Goal: Task Accomplishment & Management: Manage account settings

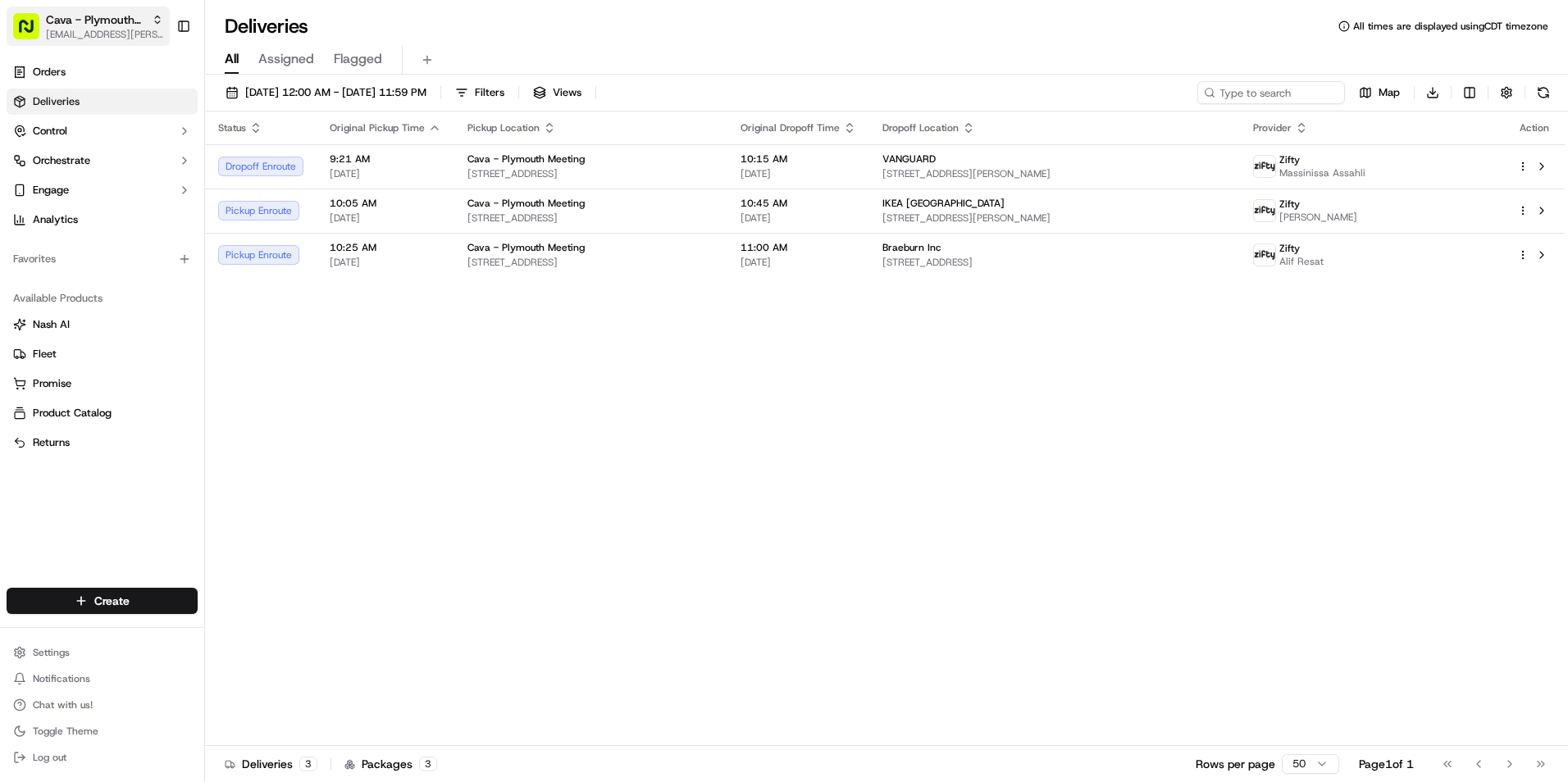
click at [126, 33] on span "[EMAIL_ADDRESS][PERSON_NAME][DOMAIN_NAME]" at bounding box center [105, 34] width 118 height 13
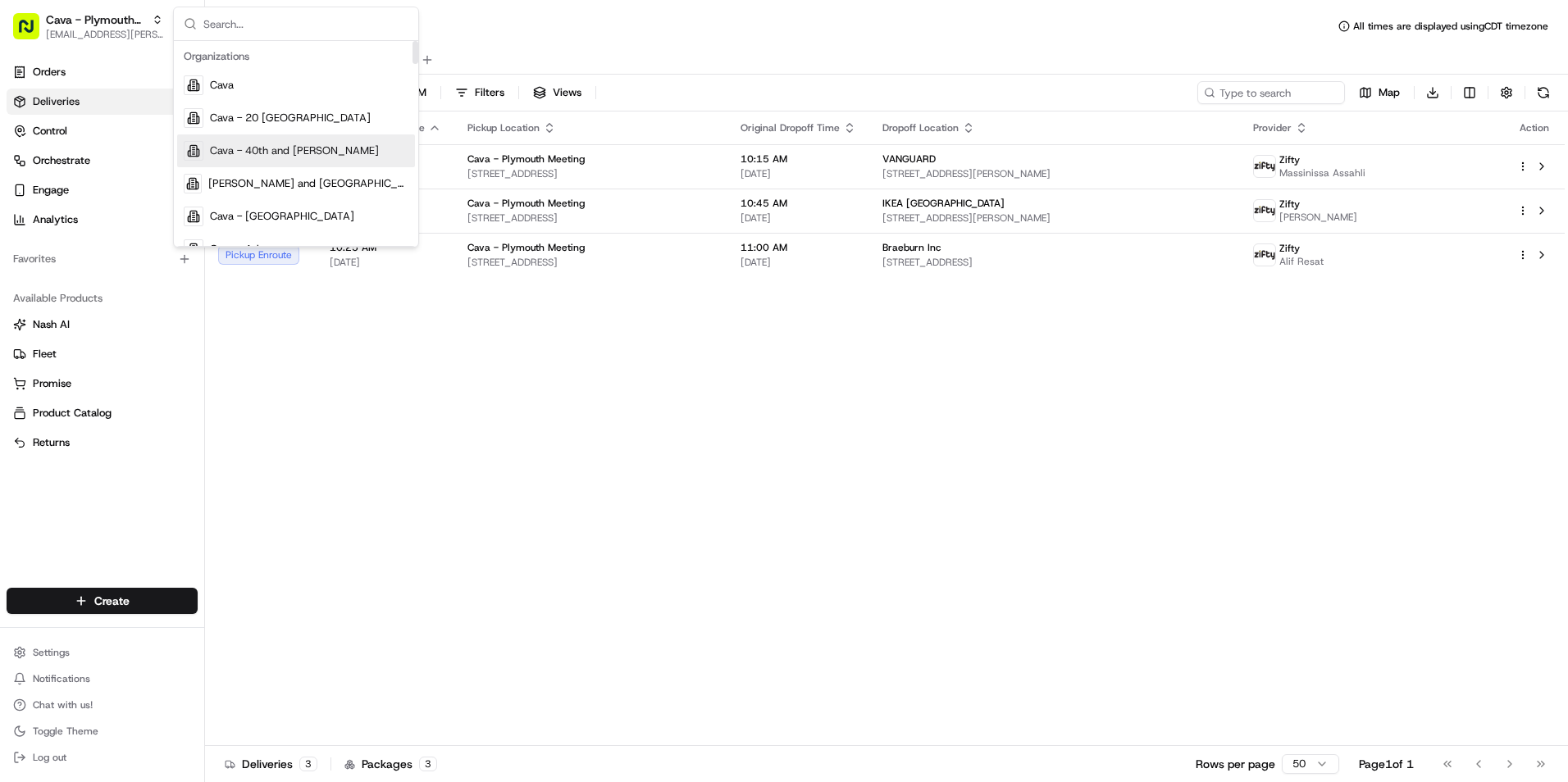
click at [298, 144] on span "Cava - 40th and Madison" at bounding box center [294, 151] width 169 height 15
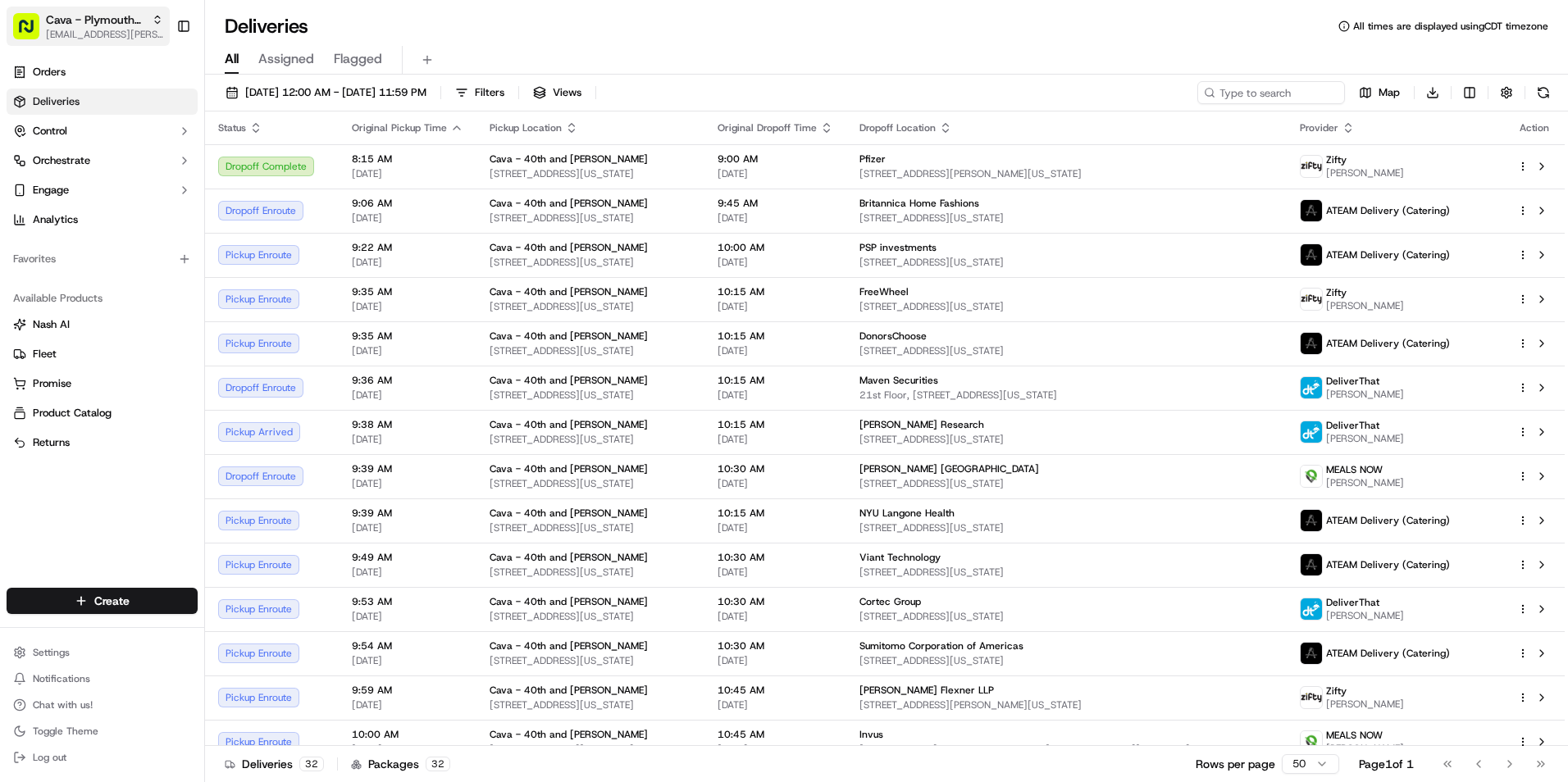
click at [126, 39] on span "[EMAIL_ADDRESS][PERSON_NAME][DOMAIN_NAME]" at bounding box center [105, 34] width 118 height 13
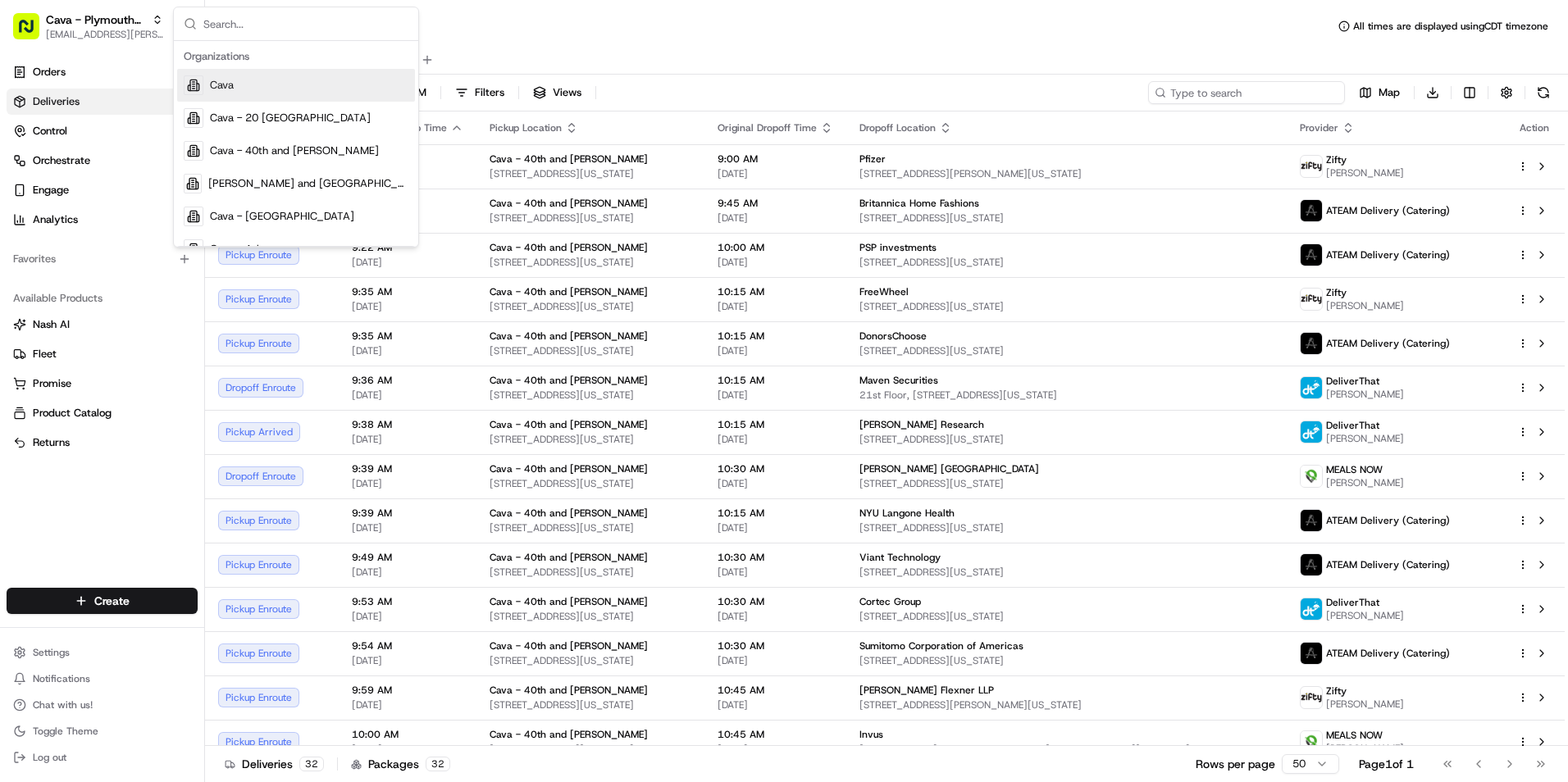
click at [1291, 96] on input at bounding box center [1247, 92] width 197 height 23
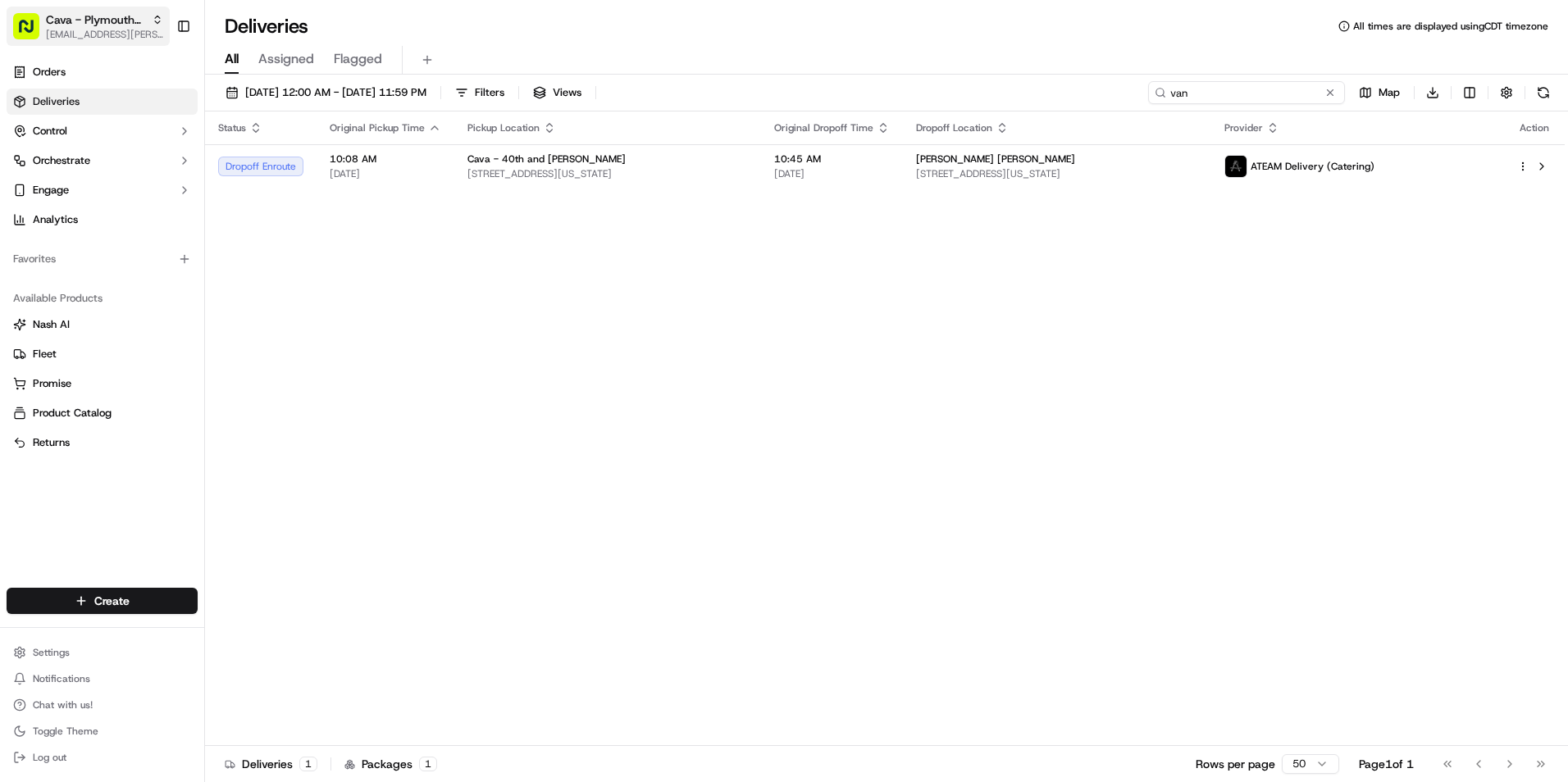
type input "van"
click at [124, 31] on span "[EMAIL_ADDRESS][PERSON_NAME][DOMAIN_NAME]" at bounding box center [105, 34] width 118 height 13
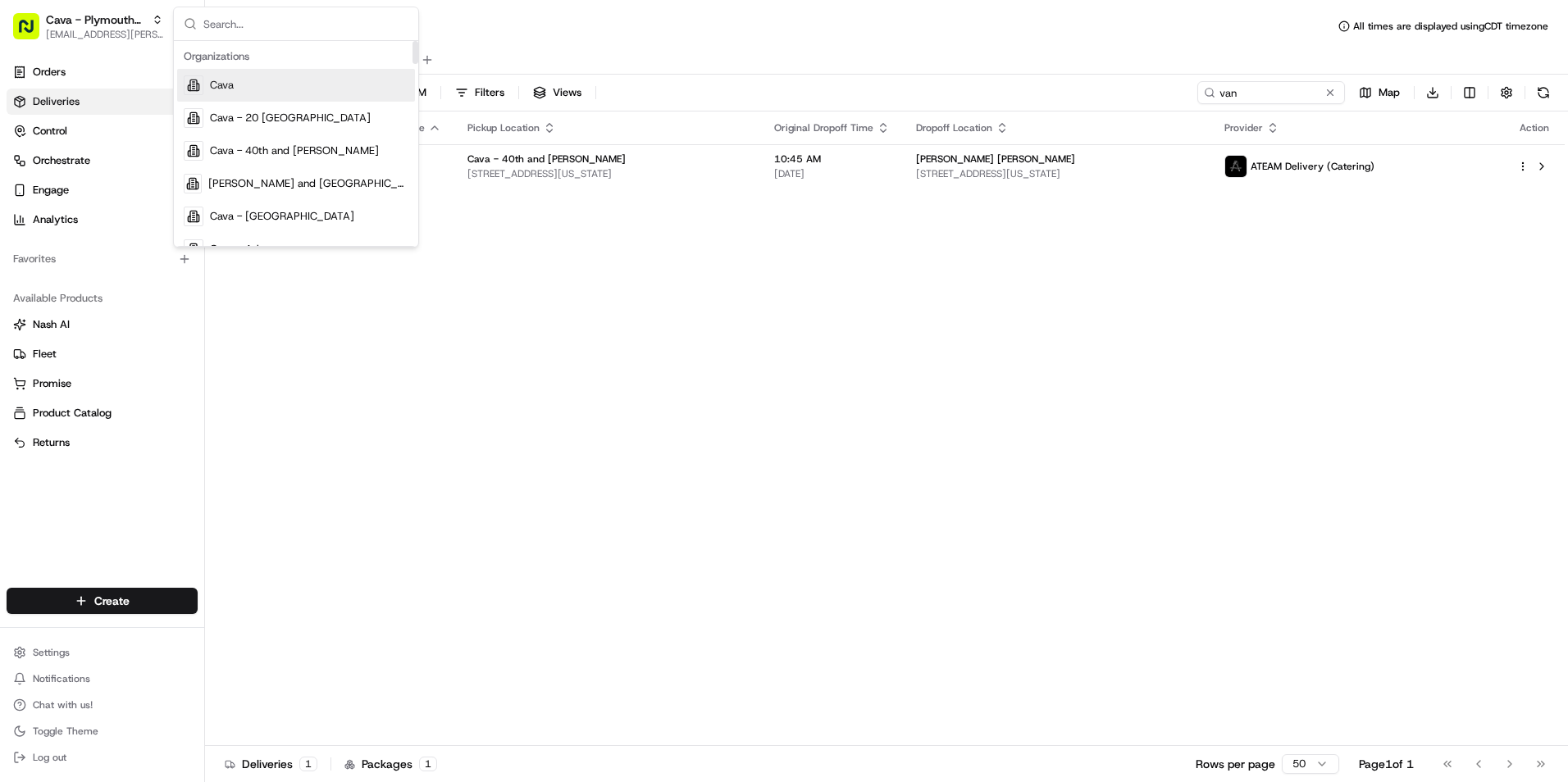
click at [249, 23] on input "text" at bounding box center [306, 24] width 205 height 33
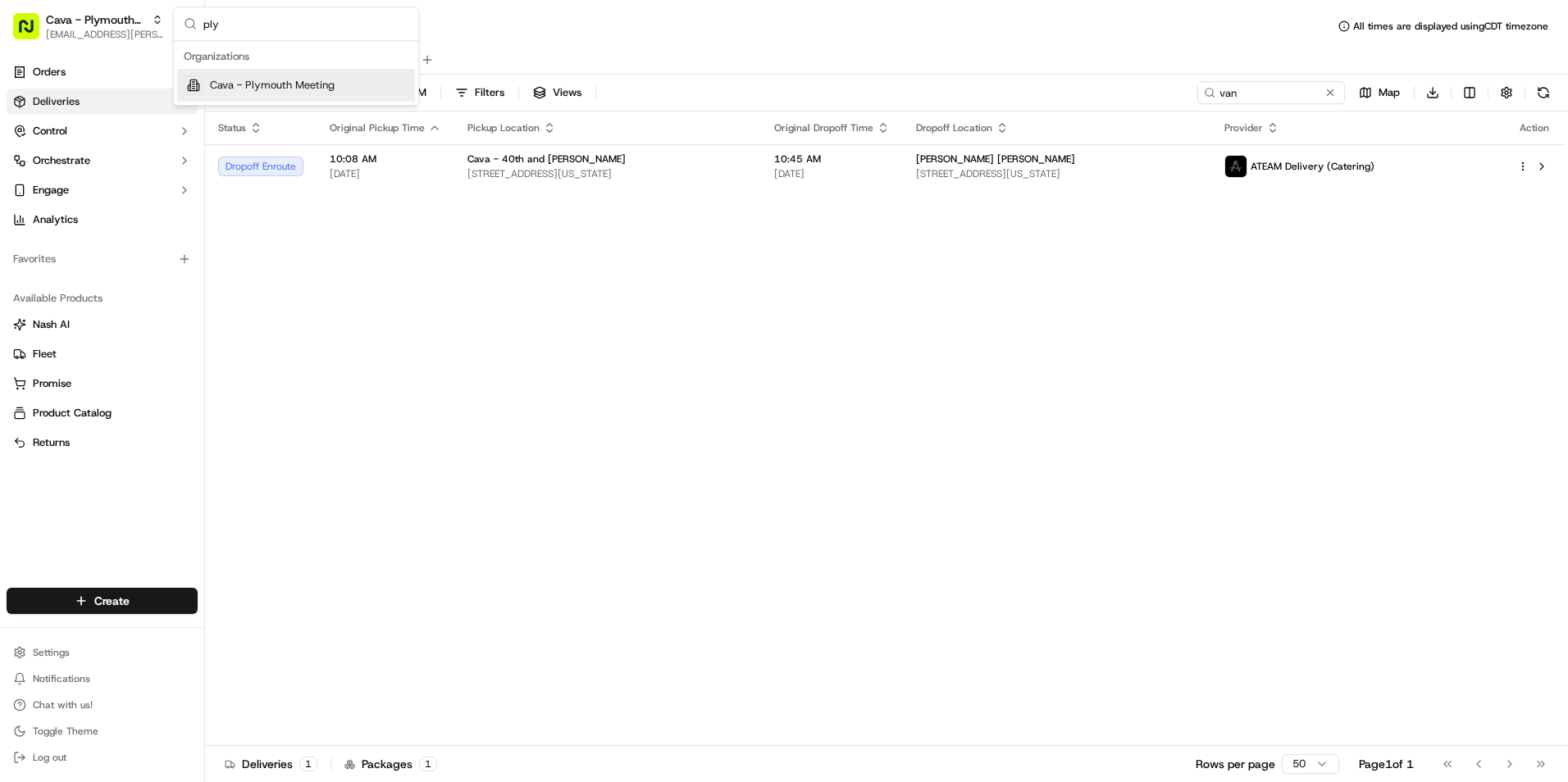
type input "ply"
click at [275, 75] on div "Cava - Plymouth Meeting" at bounding box center [296, 85] width 238 height 33
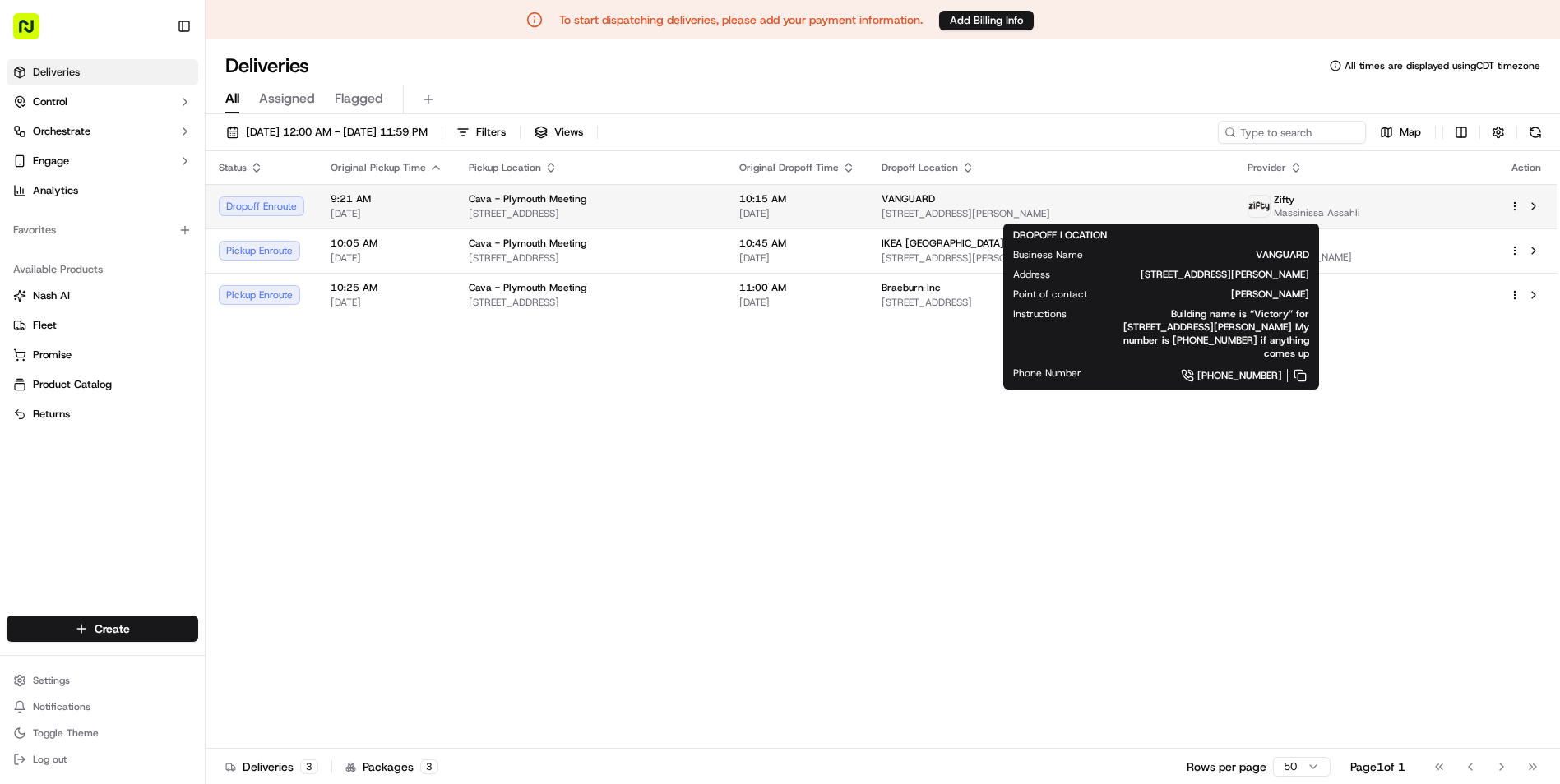
click at [1090, 204] on div "VANGUARD" at bounding box center [1050, 199] width 339 height 13
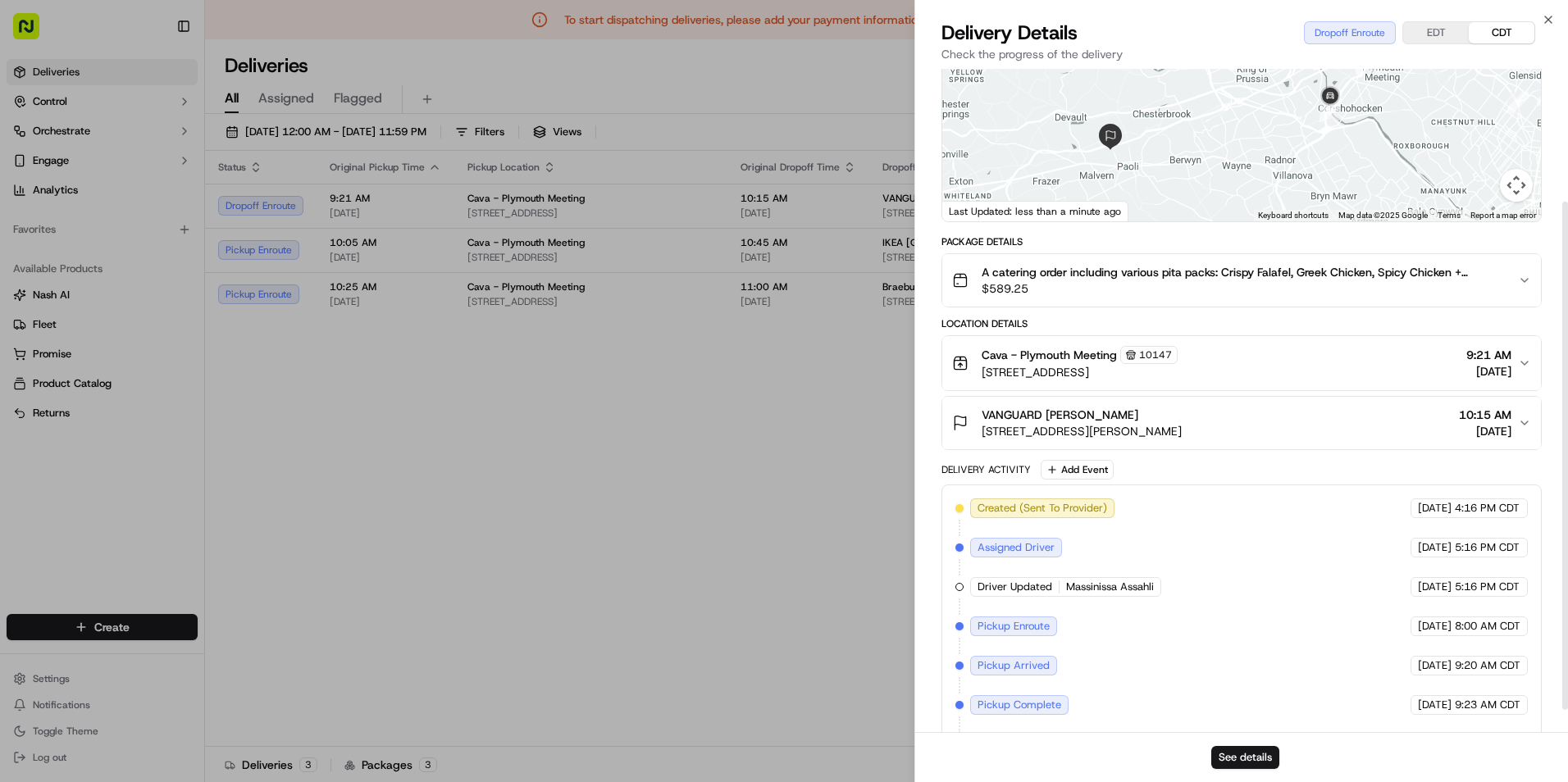
scroll to position [202, 0]
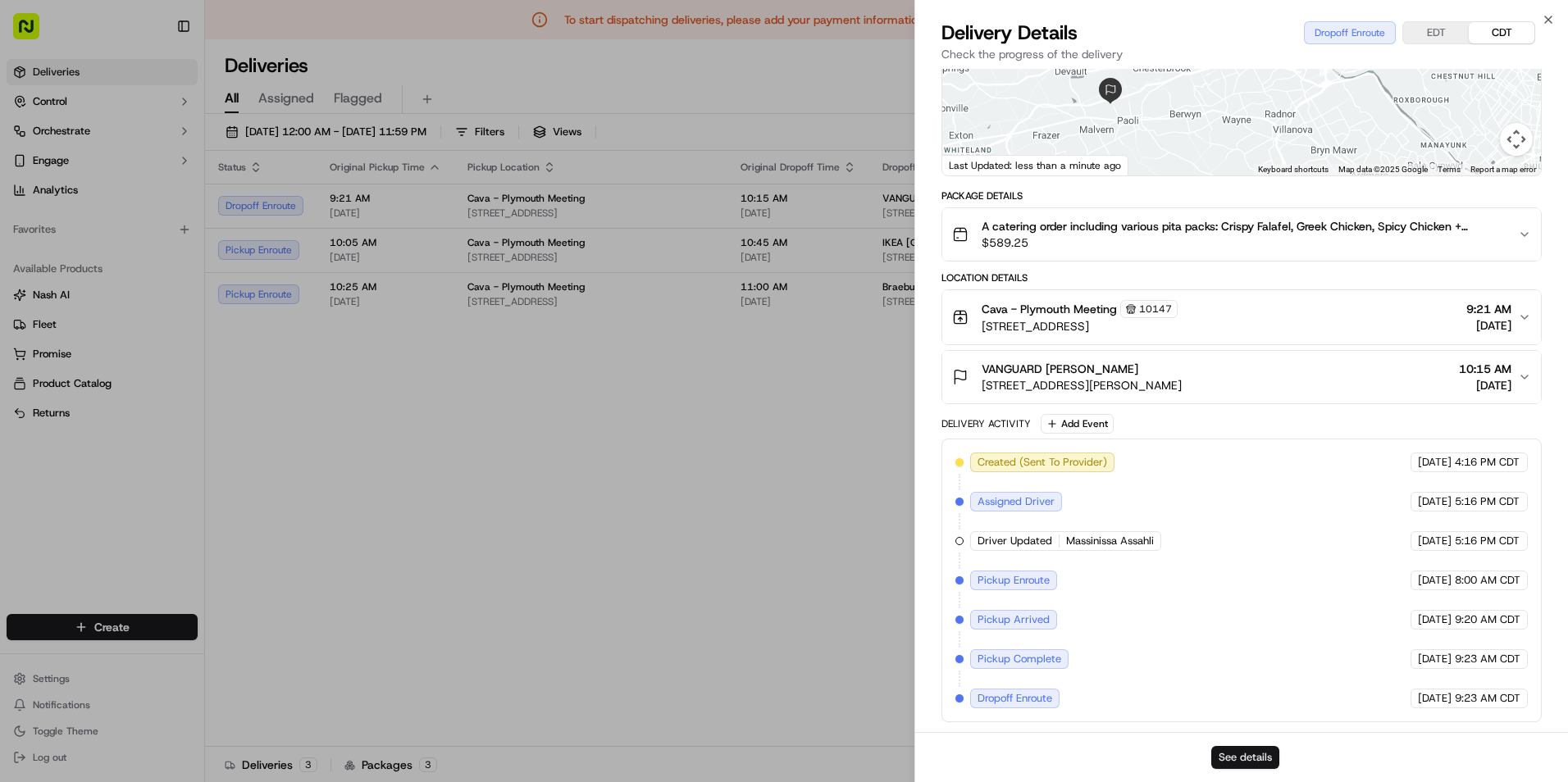
click at [1253, 748] on button "See details" at bounding box center [1245, 757] width 68 height 23
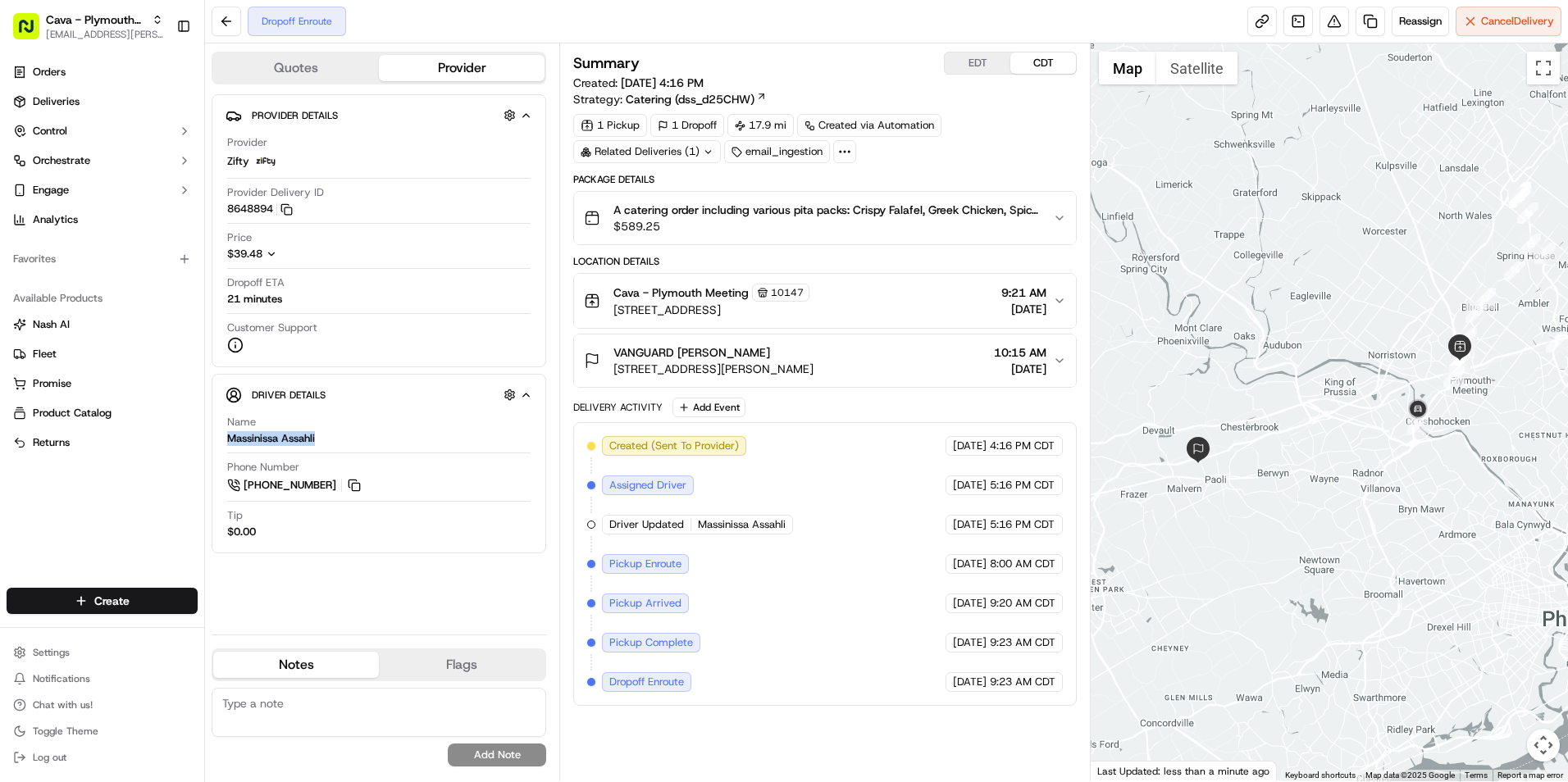
drag, startPoint x: 236, startPoint y: 440, endPoint x: 322, endPoint y: 443, distance: 86.1
click at [322, 443] on div "Driver Details Hidden ( 10 ) Name Massinissa Assahli Phone Number +1 267 423 21…" at bounding box center [379, 464] width 334 height 180
drag, startPoint x: 322, startPoint y: 443, endPoint x: 296, endPoint y: 443, distance: 26.0
copy div "Massinissa Assahli"
click at [984, 67] on button "EDT" at bounding box center [977, 62] width 66 height 21
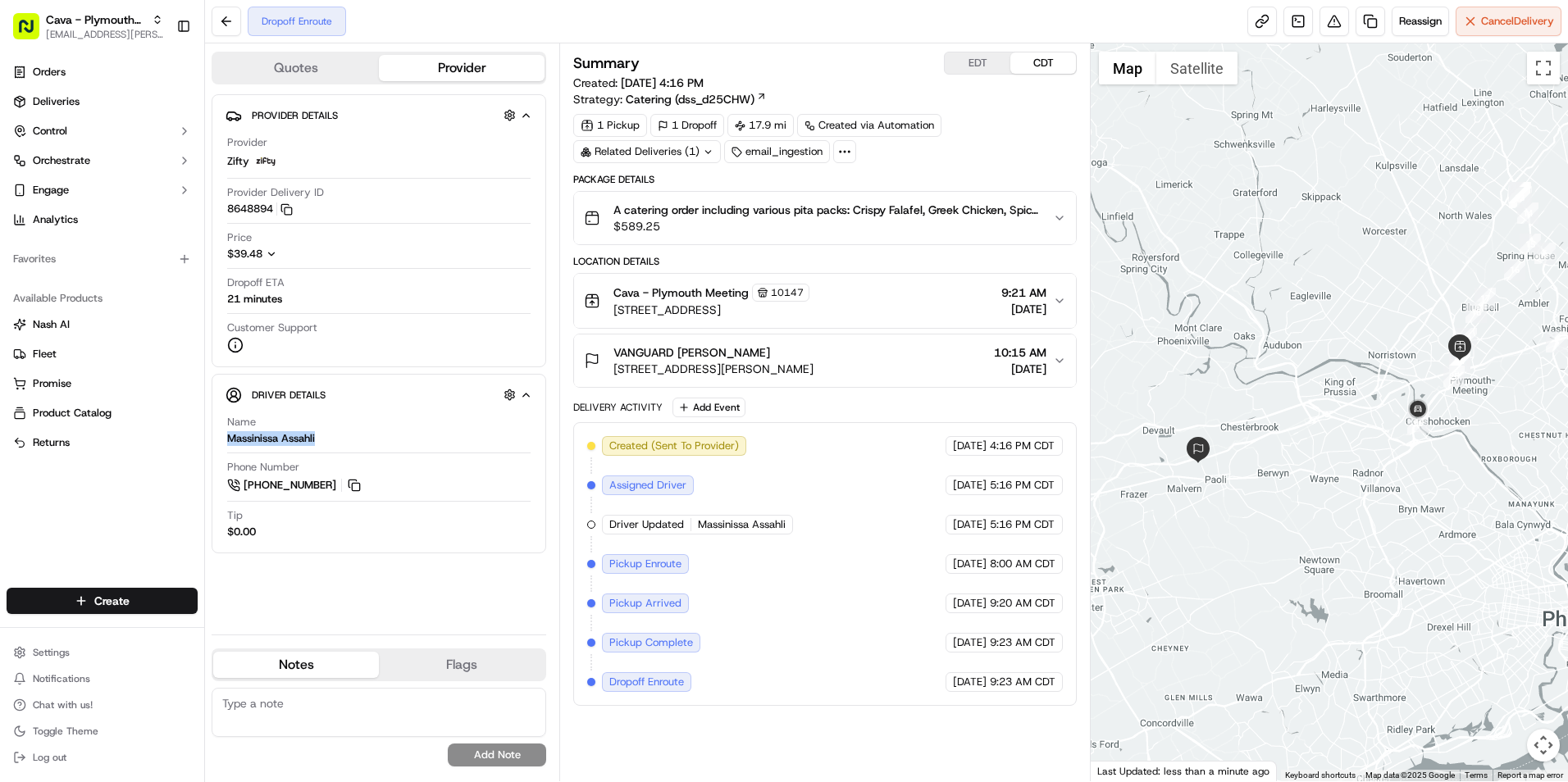
click at [1052, 56] on button "CDT" at bounding box center [1044, 62] width 66 height 21
click at [986, 68] on button "EDT" at bounding box center [977, 62] width 66 height 21
click at [224, 29] on button at bounding box center [226, 21] width 29 height 29
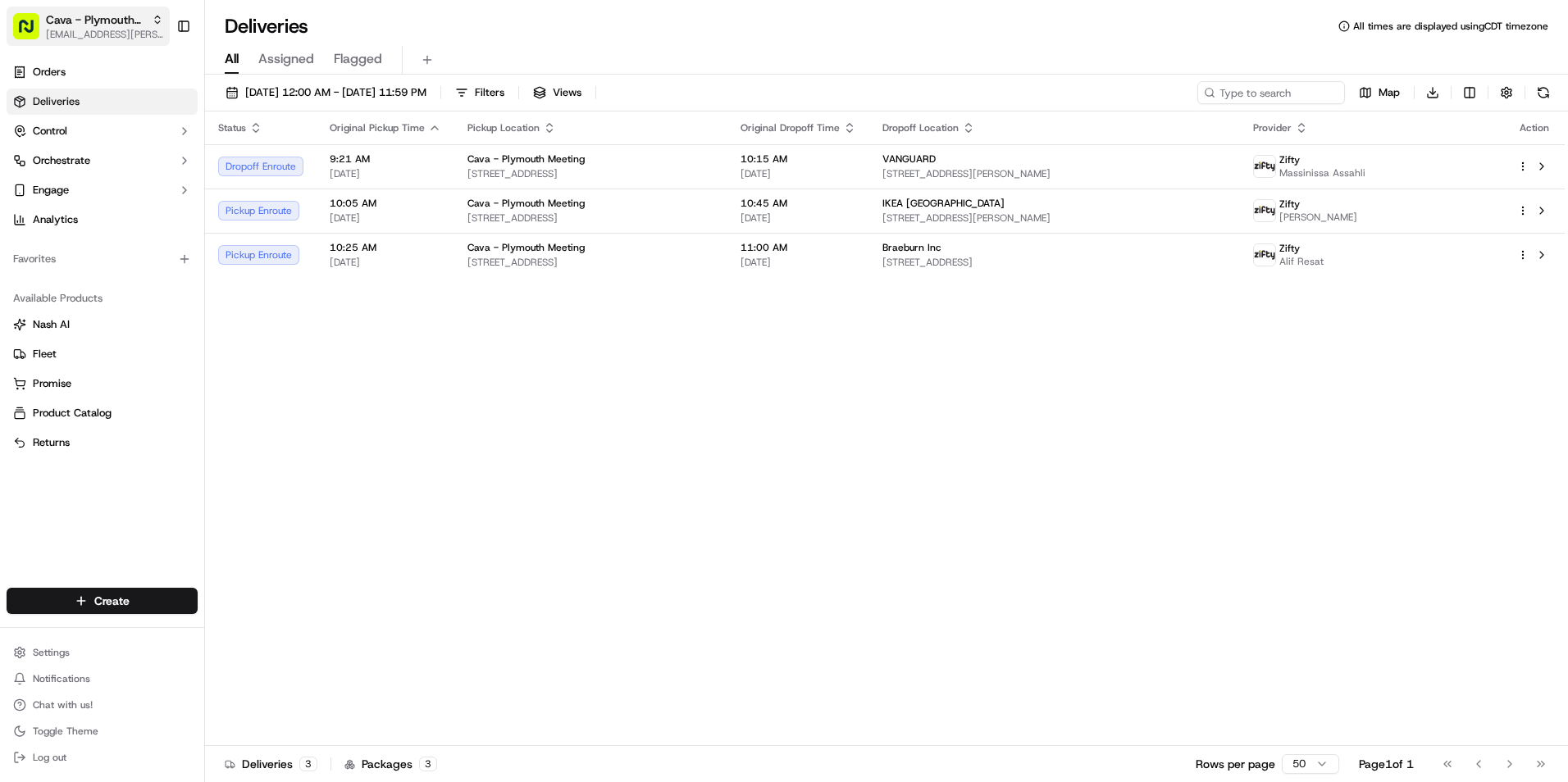
click at [126, 34] on span "[EMAIL_ADDRESS][PERSON_NAME][DOMAIN_NAME]" at bounding box center [105, 34] width 118 height 13
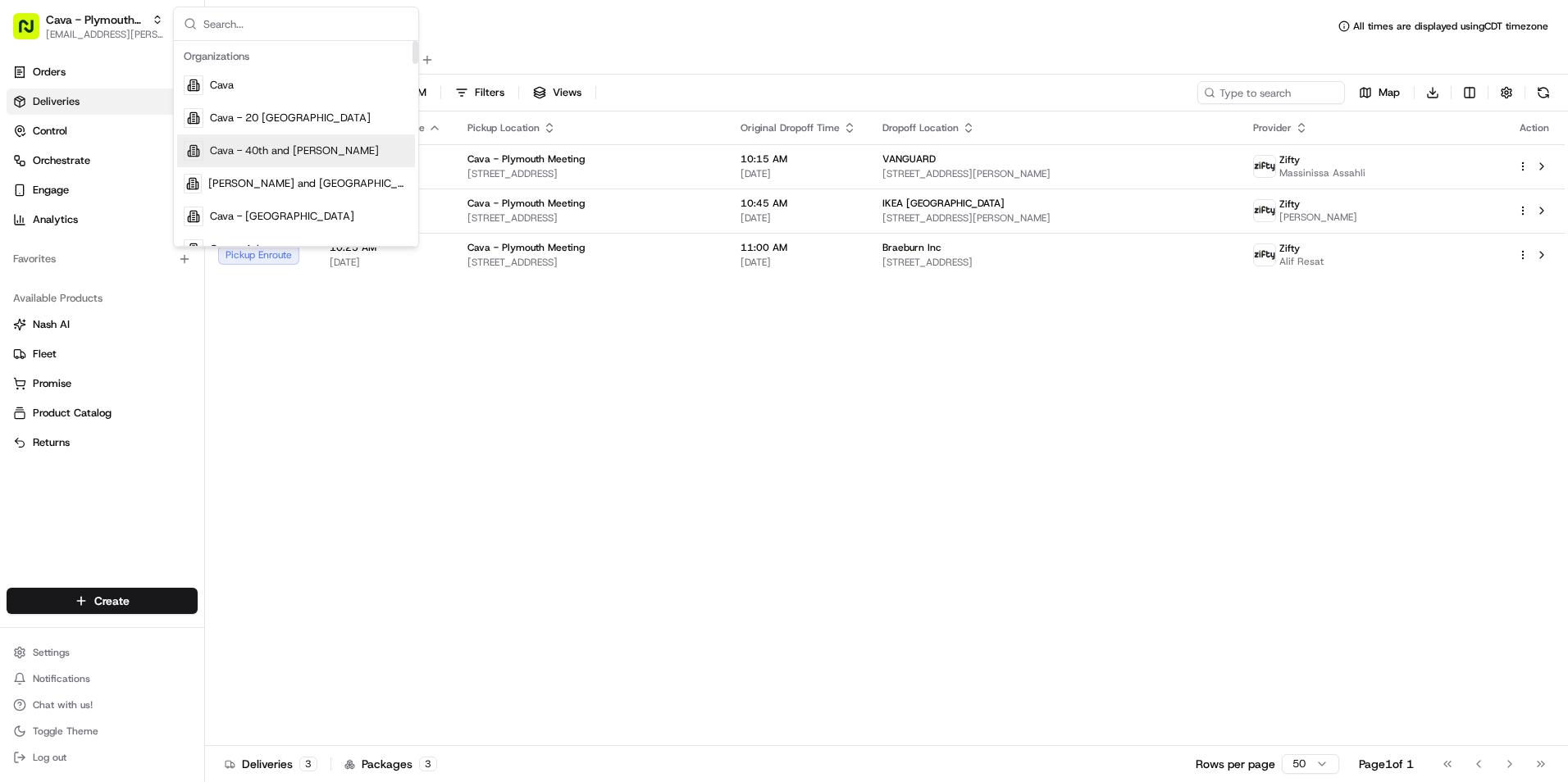
click at [292, 144] on span "Cava - 40th and Madison" at bounding box center [294, 151] width 169 height 15
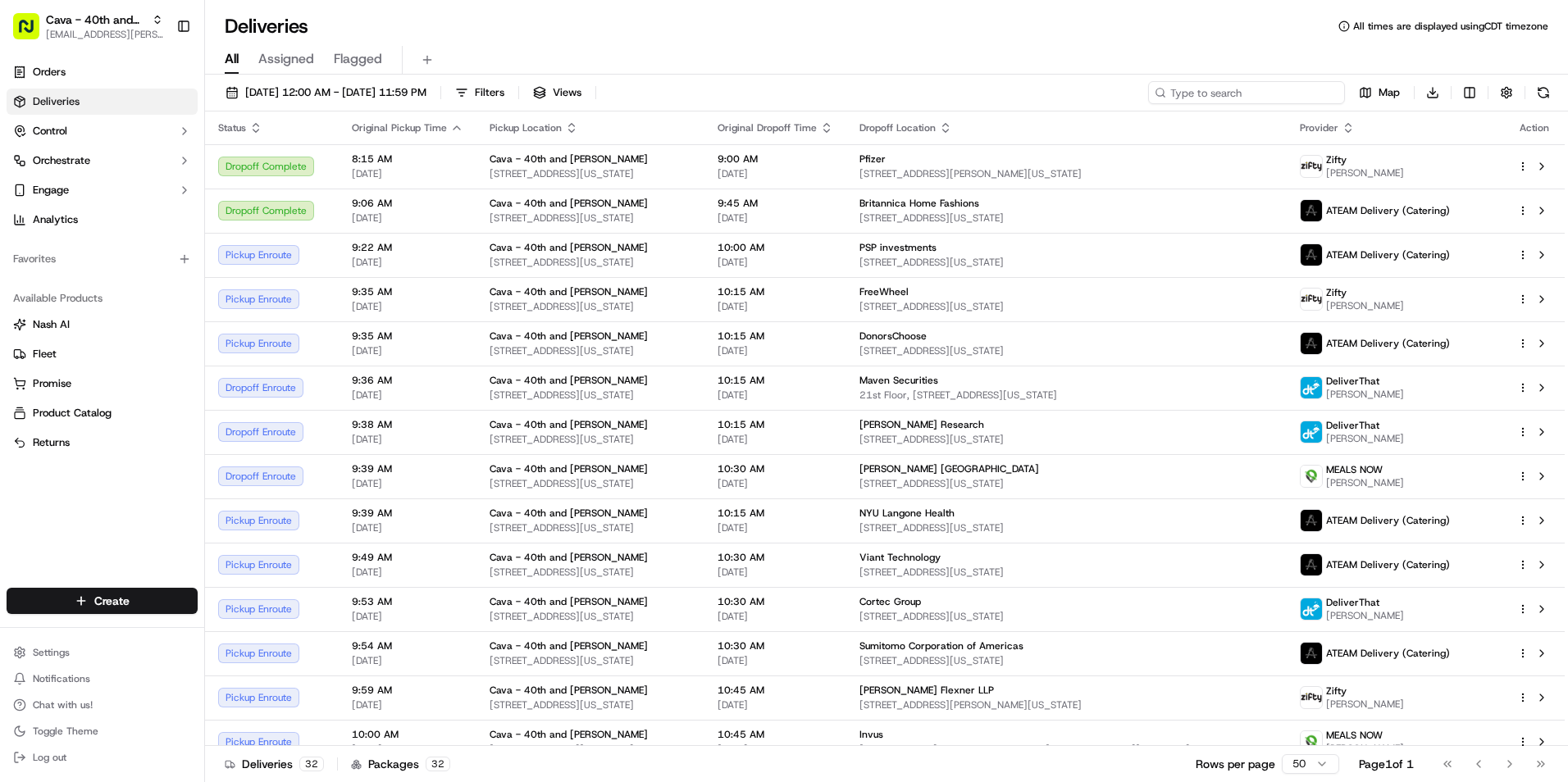
click at [1263, 92] on input at bounding box center [1247, 92] width 197 height 23
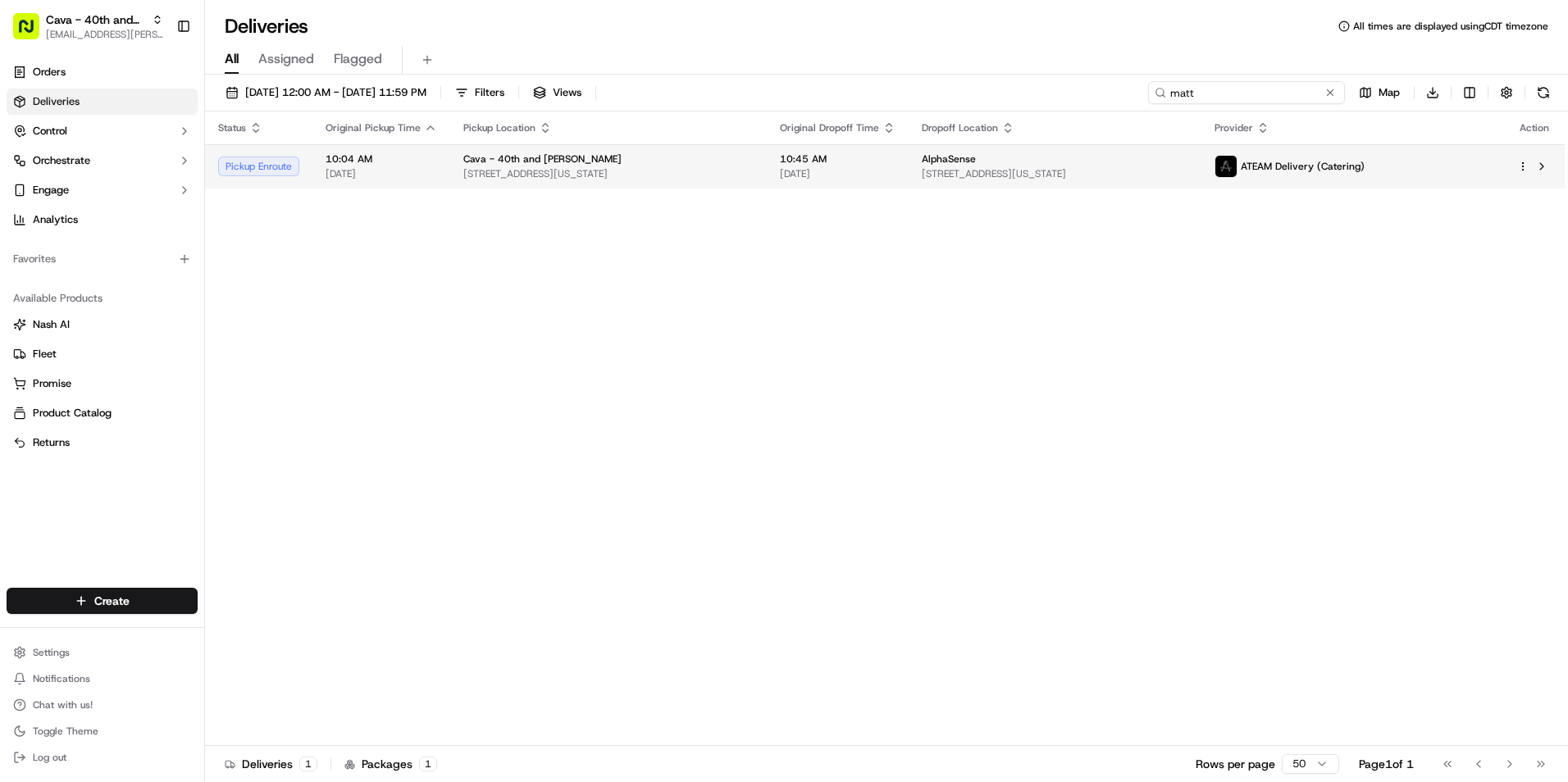
type input "matt"
click at [912, 171] on td "AlphaSense 500 Park Ave 4th floor, New York, NY 10022, USA" at bounding box center [1055, 166] width 292 height 45
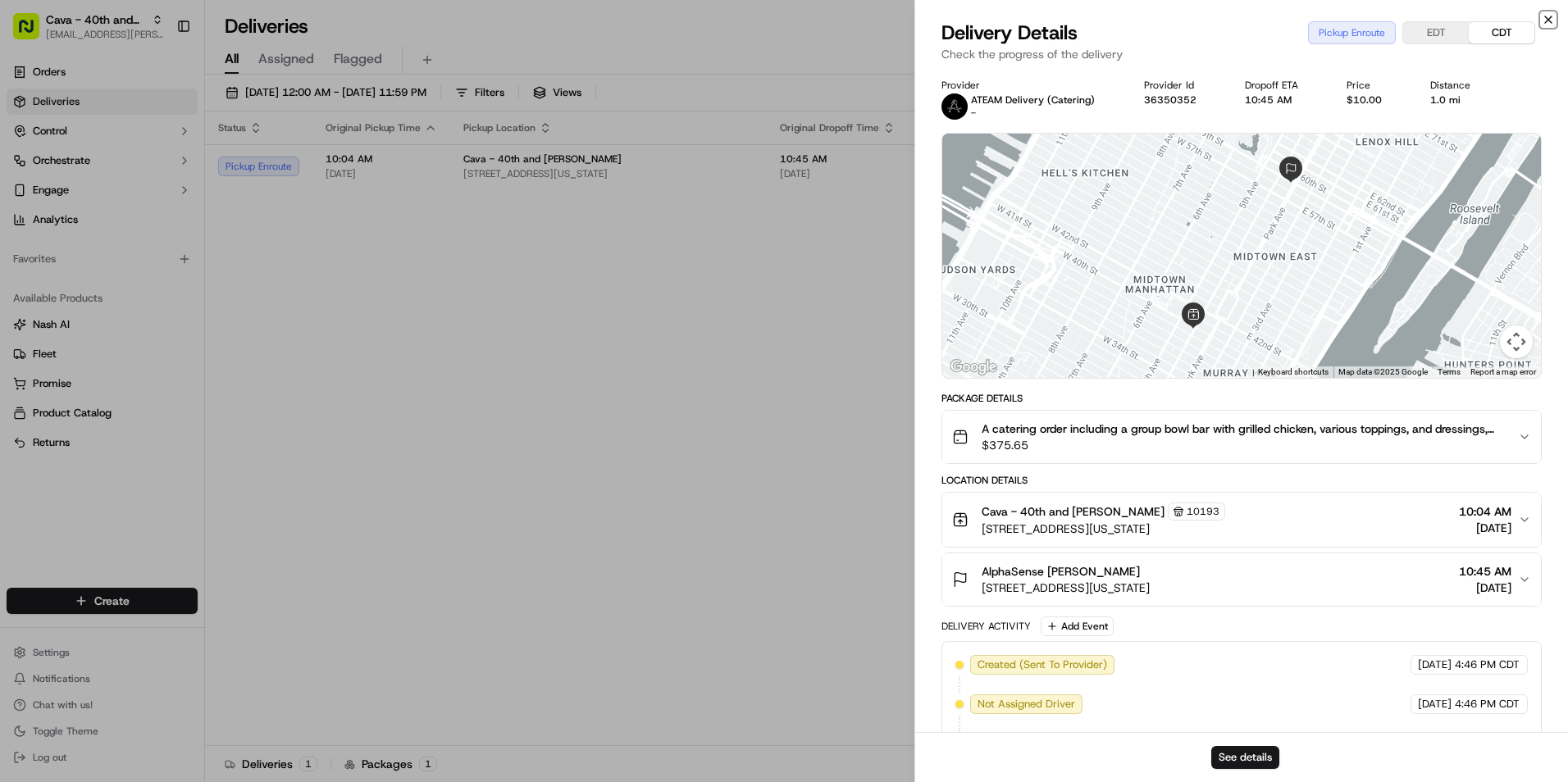
click at [1543, 20] on icon "button" at bounding box center [1549, 20] width 13 height 13
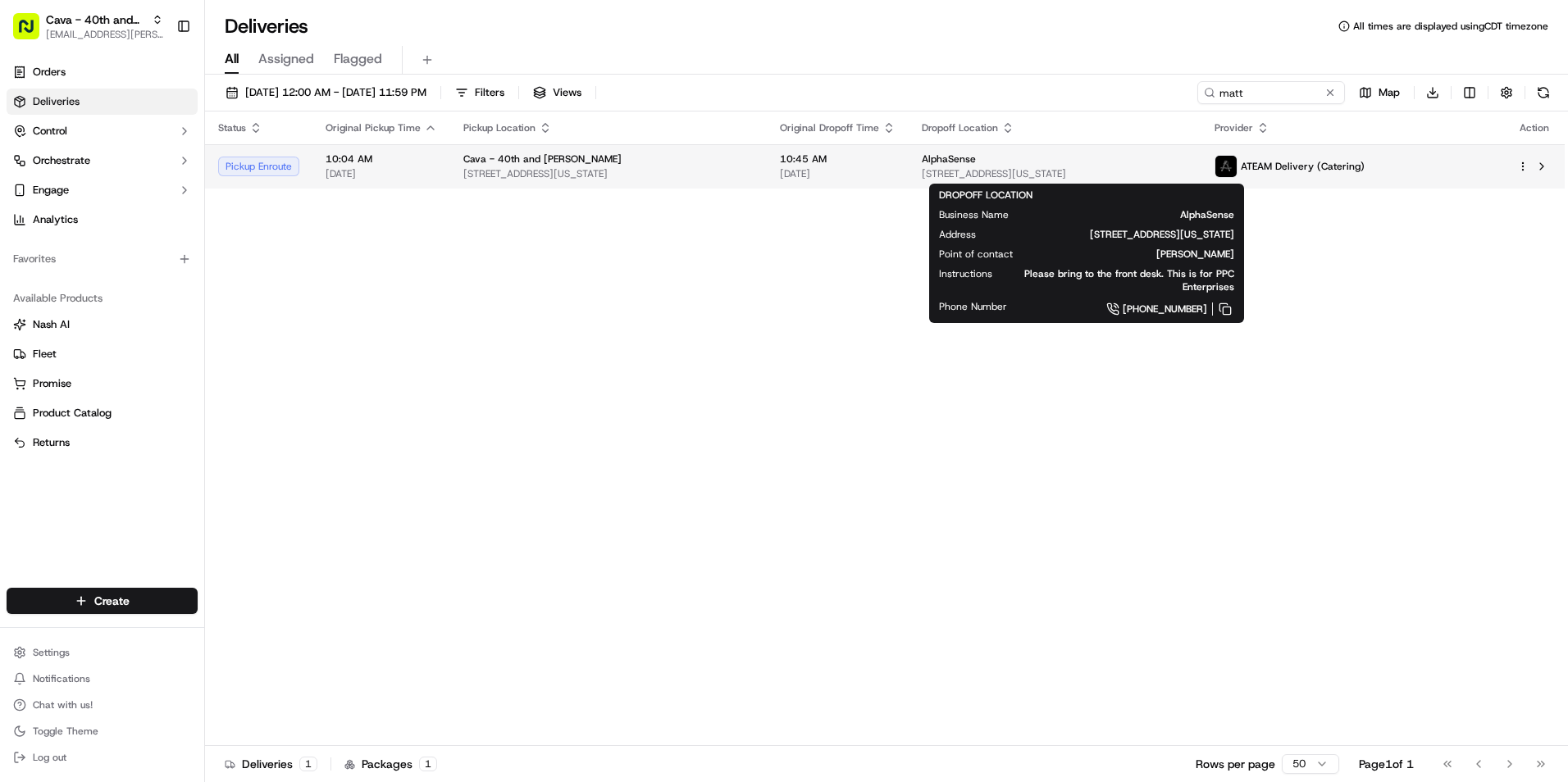
click at [946, 157] on span "AlphaSense" at bounding box center [949, 160] width 54 height 13
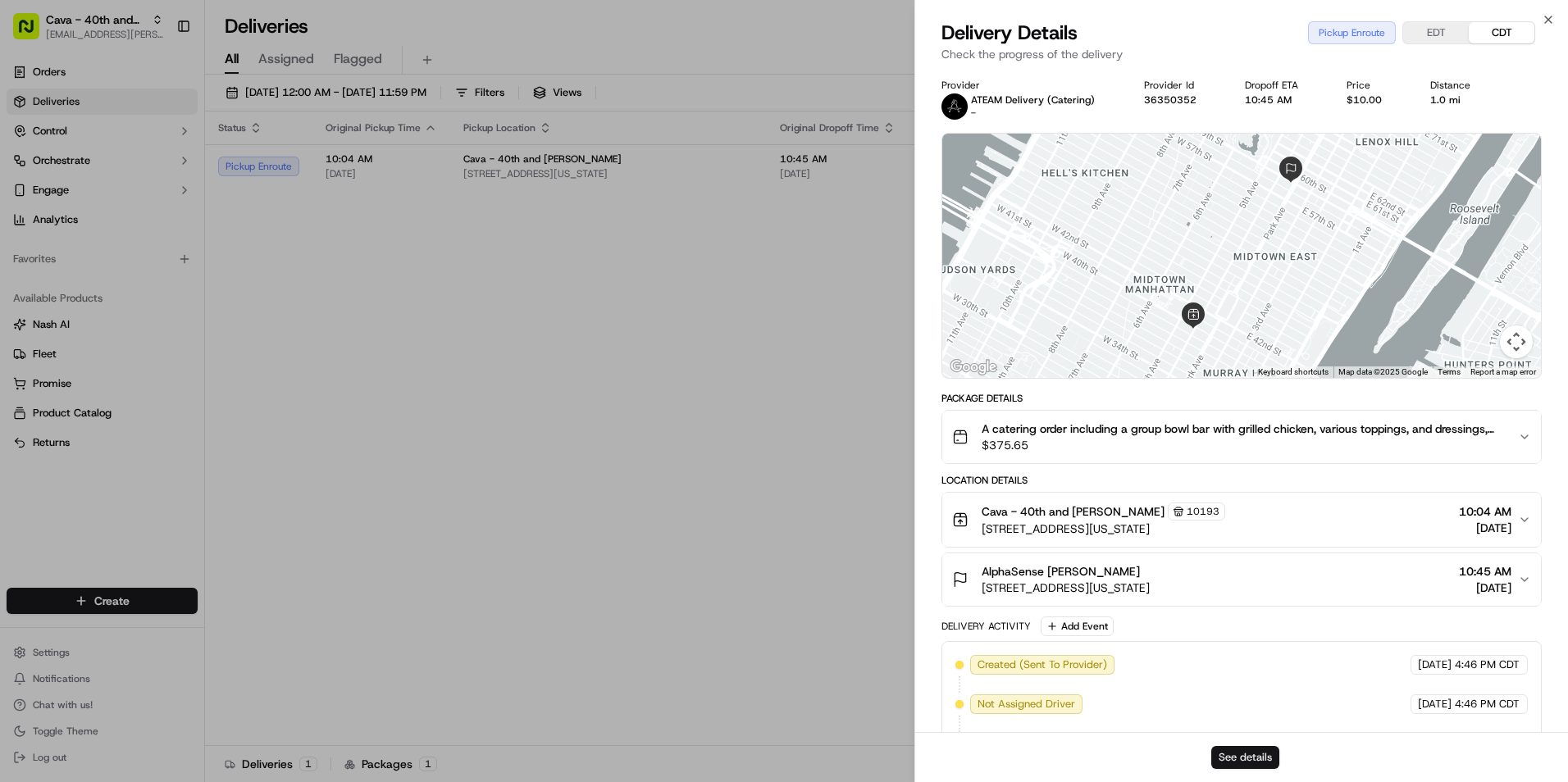
click at [1254, 764] on button "See details" at bounding box center [1245, 757] width 68 height 23
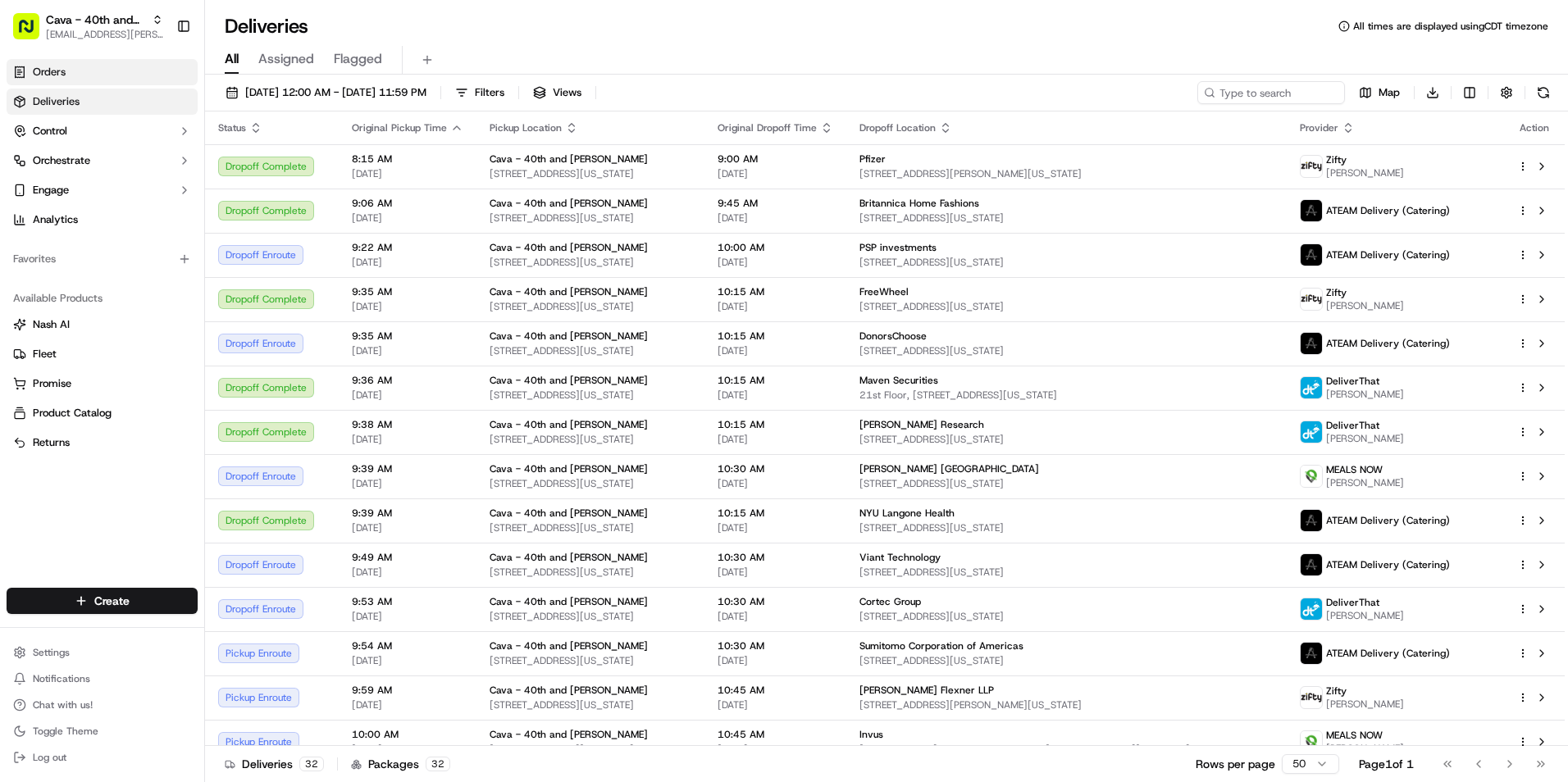
click at [98, 71] on link "Orders" at bounding box center [102, 71] width 191 height 26
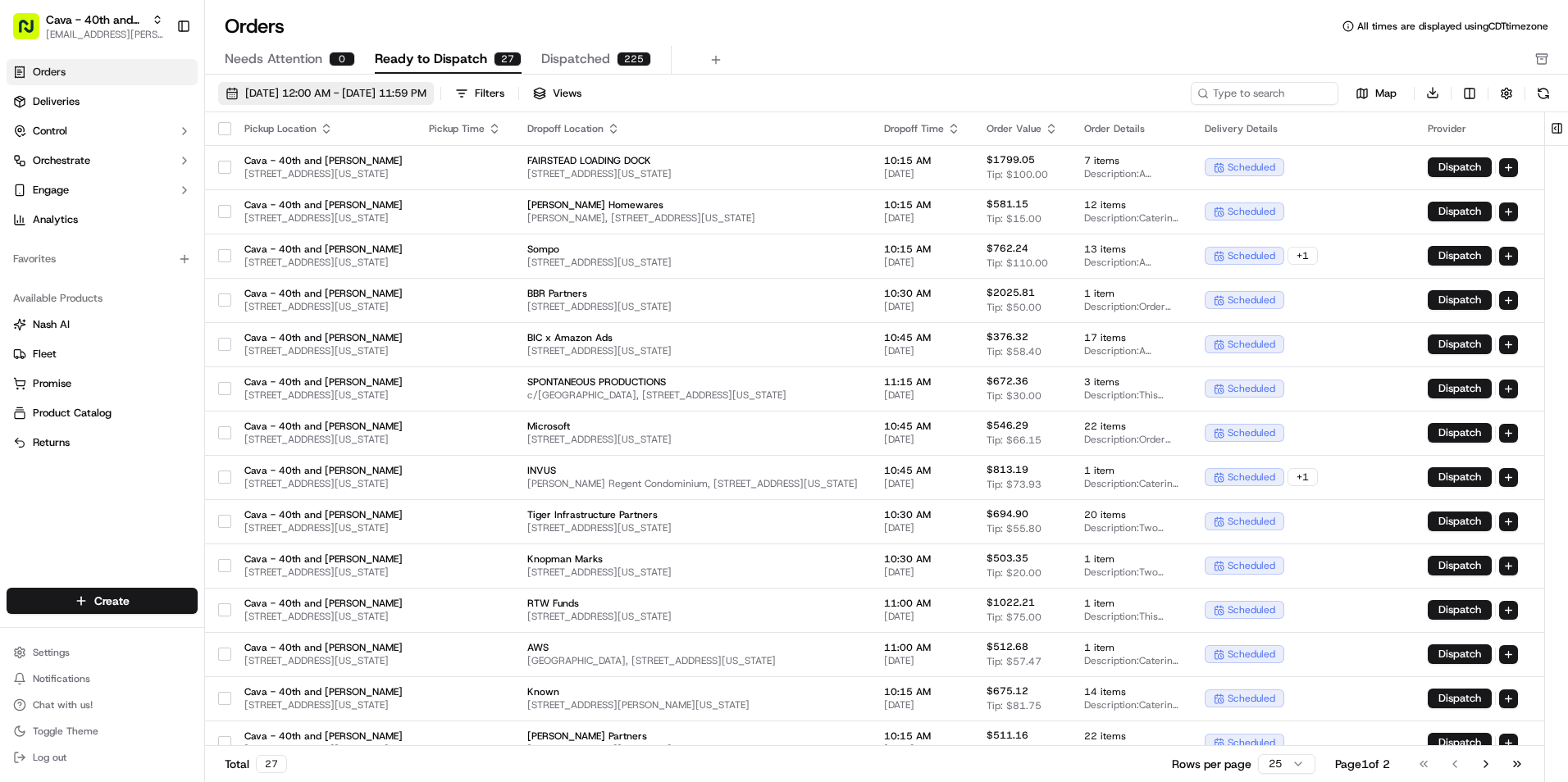
click at [345, 89] on span "09/01/2025 12:00 AM - 09/30/2025 11:59 PM" at bounding box center [336, 93] width 182 height 15
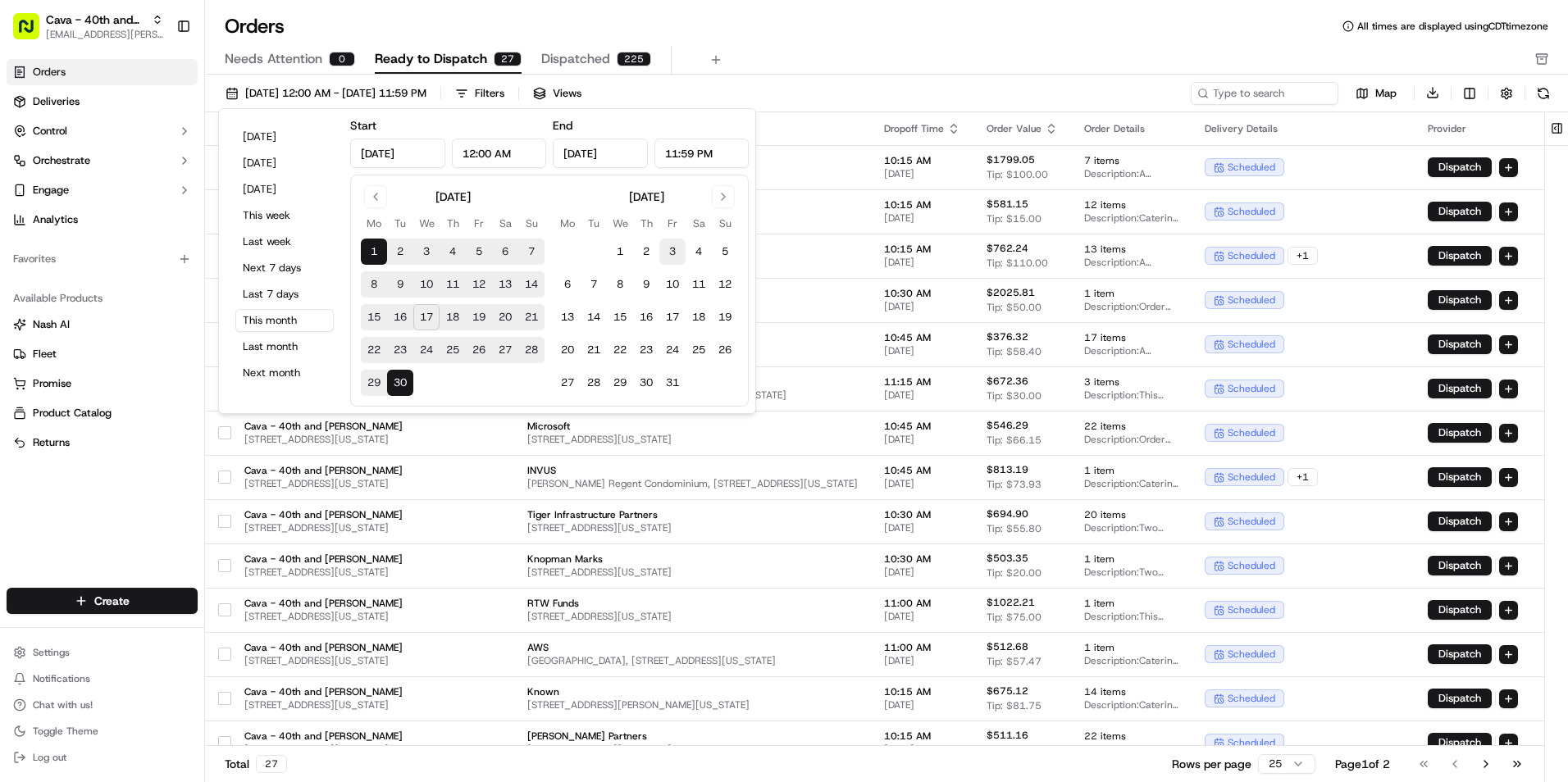
click at [666, 252] on button "3" at bounding box center [672, 251] width 26 height 26
type input "Oct 3, 2025"
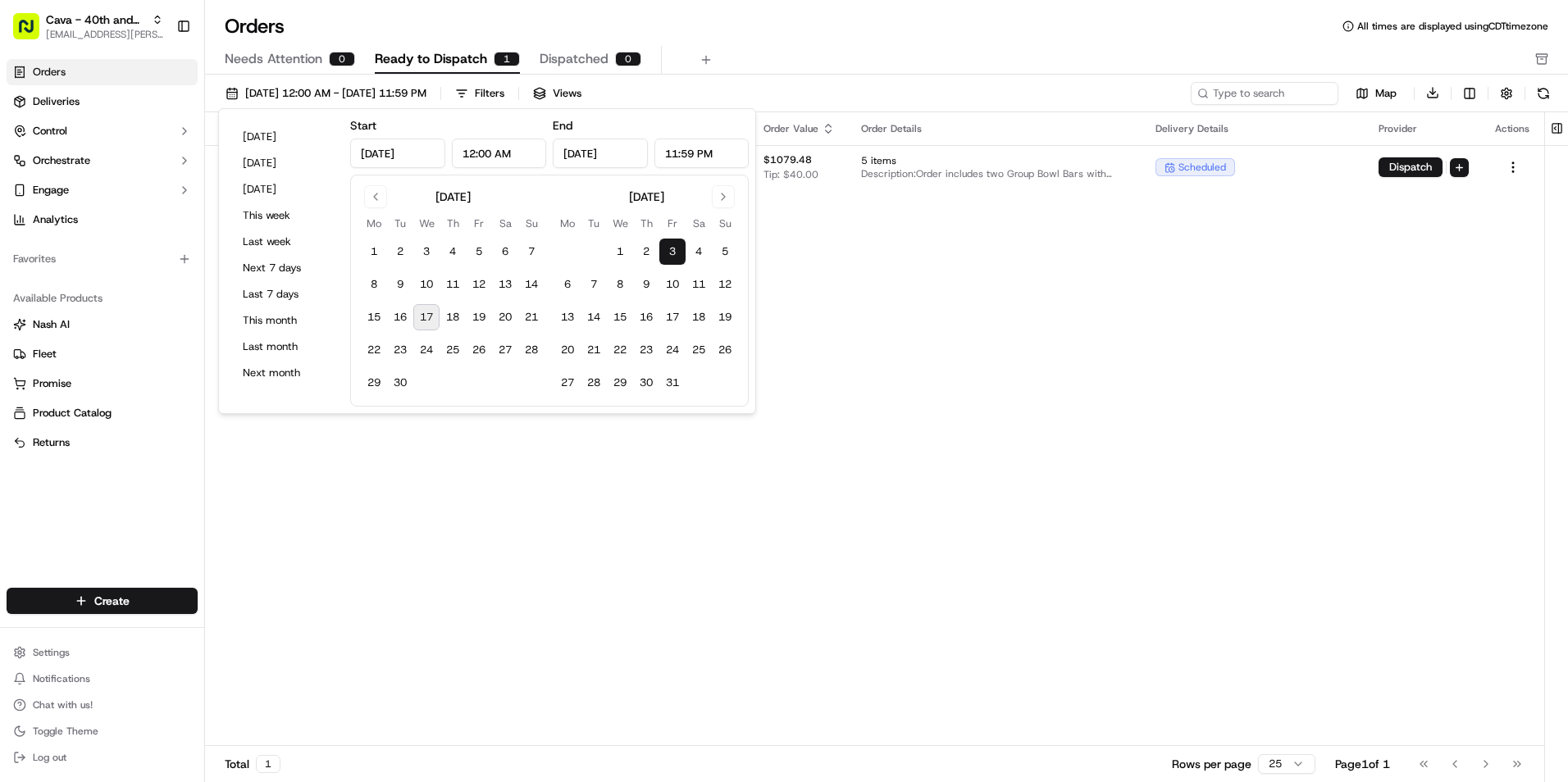
click at [840, 66] on div "Needs Attention 0 Ready to Dispatch 1 Dispatched 0" at bounding box center [875, 60] width 1301 height 28
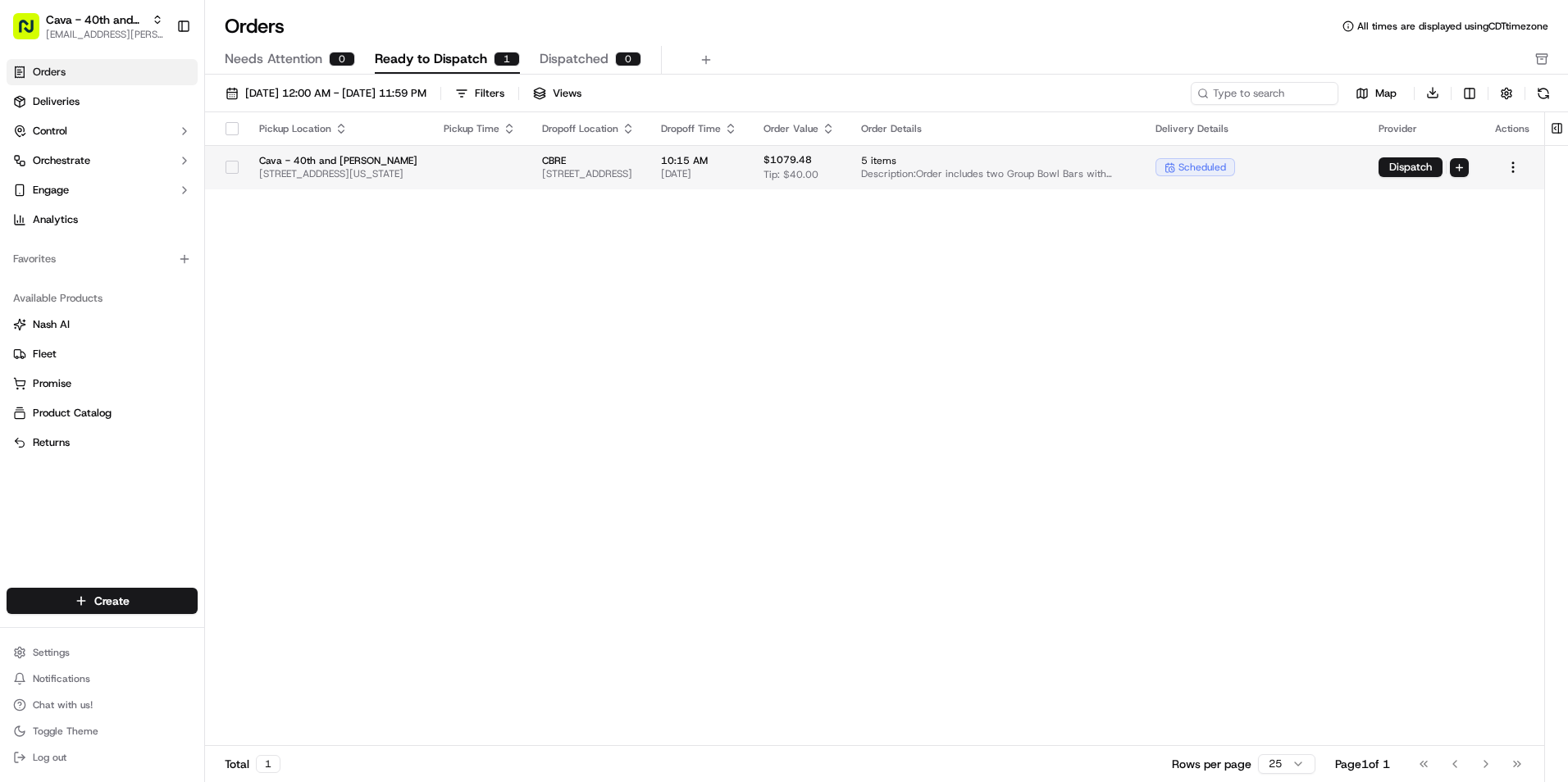
click at [635, 181] on span "200 Park Ave, Brooklyn, NY 11205, USA" at bounding box center [588, 174] width 92 height 13
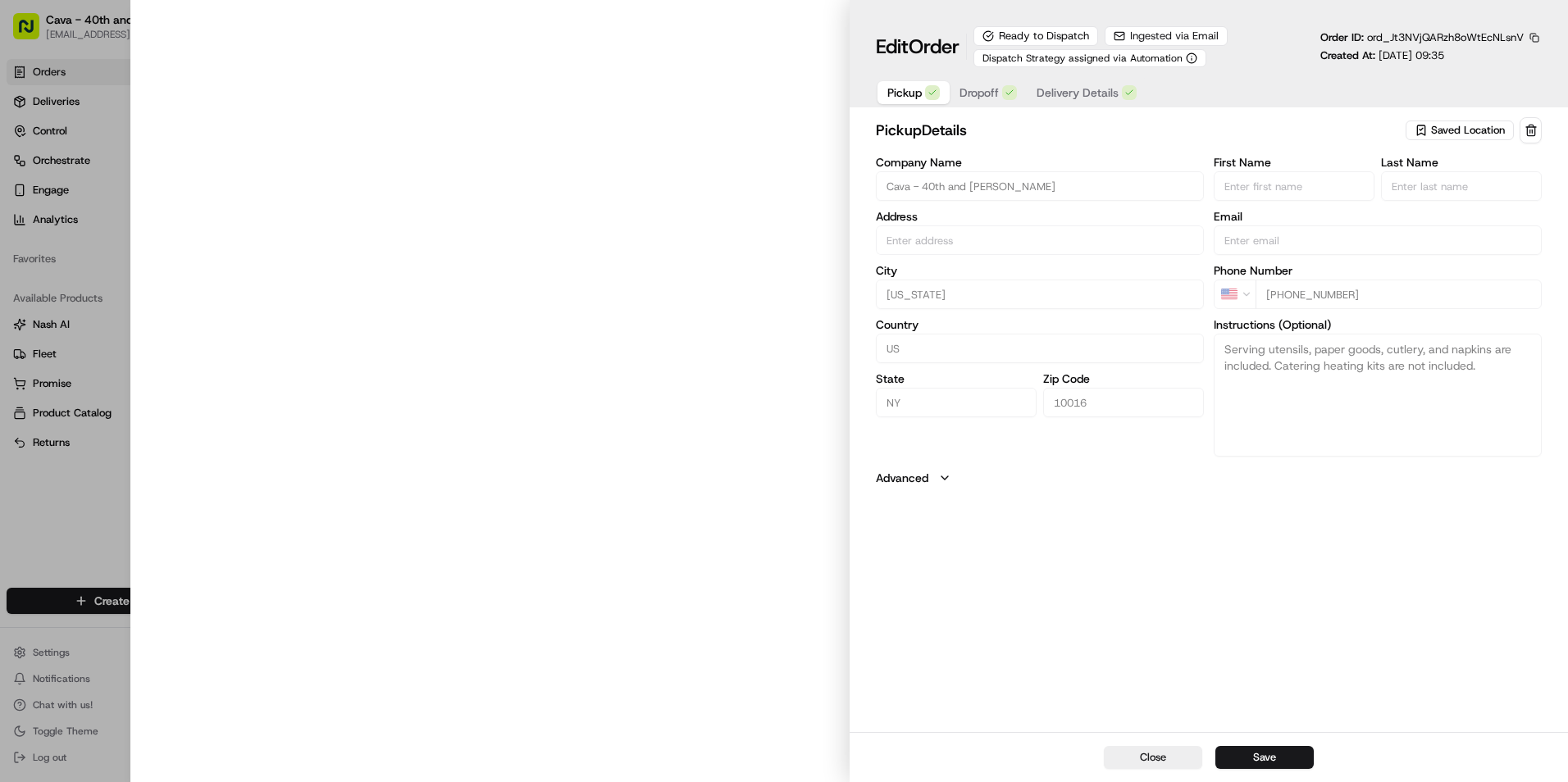
type input "280 Madison Ave, New York, NY 10016, USA"
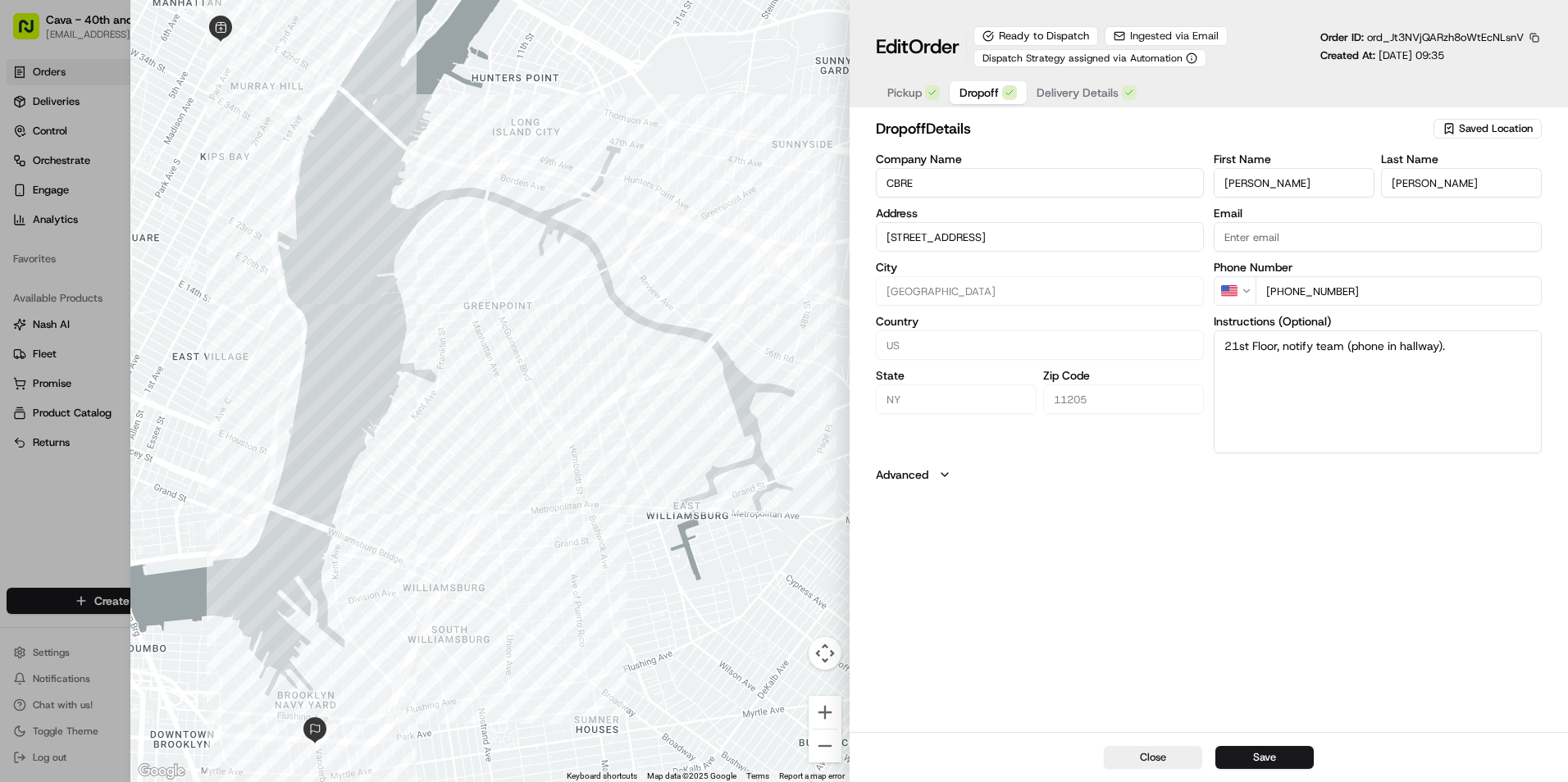
click at [969, 93] on span "Dropoff" at bounding box center [979, 93] width 39 height 17
click at [1466, 349] on textarea "21st Floor, notify team (phone in hallway)." at bounding box center [1378, 391] width 328 height 123
paste textarea "Delivery Contact: Guioconda Luis – 212-984-8315."
type textarea "21st Floor, notify team (phone in hallway). Delivery Contact: Guioconda Luis – …"
click at [1260, 755] on button "Save" at bounding box center [1265, 757] width 98 height 23
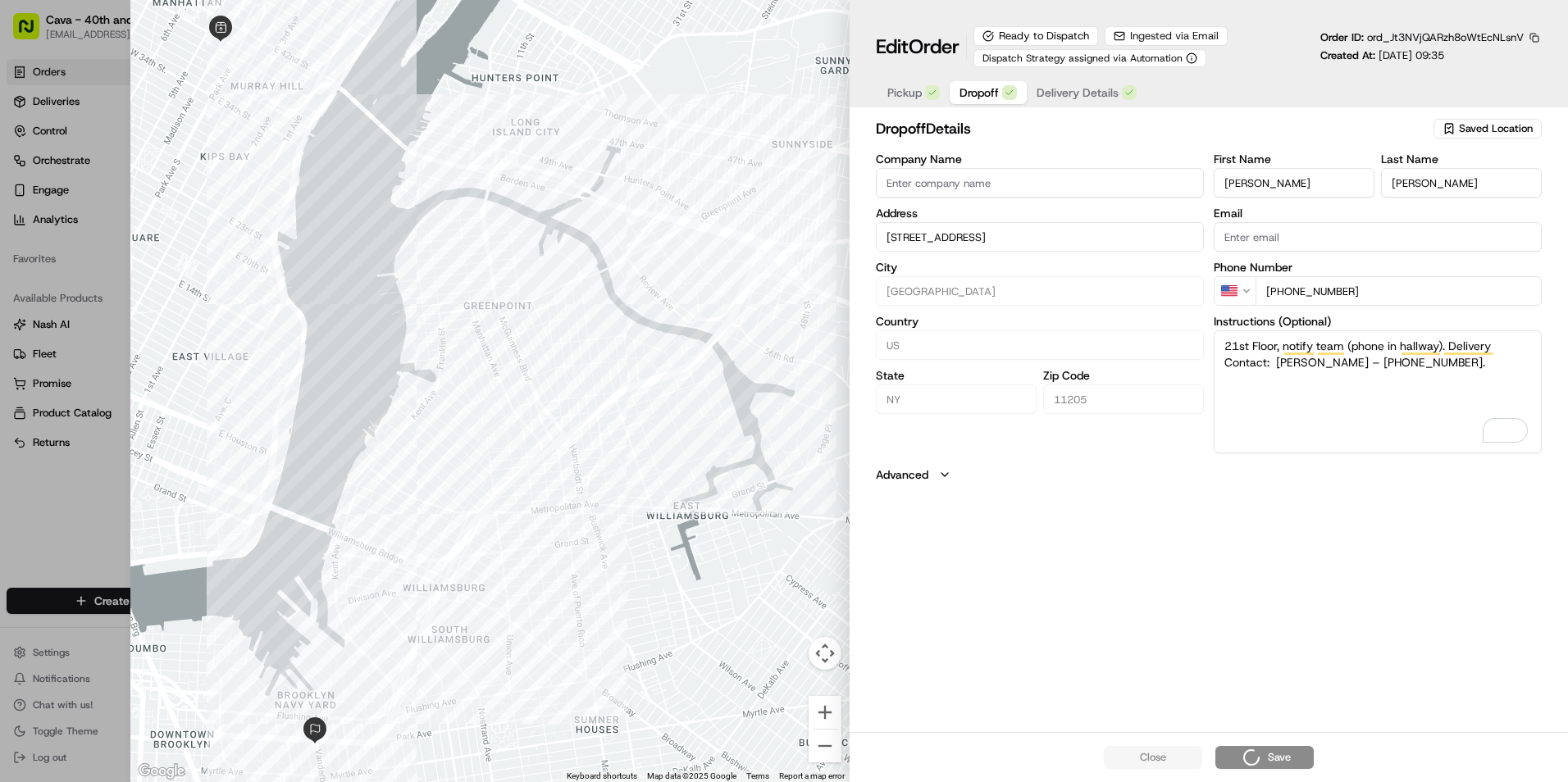
type input "+1"
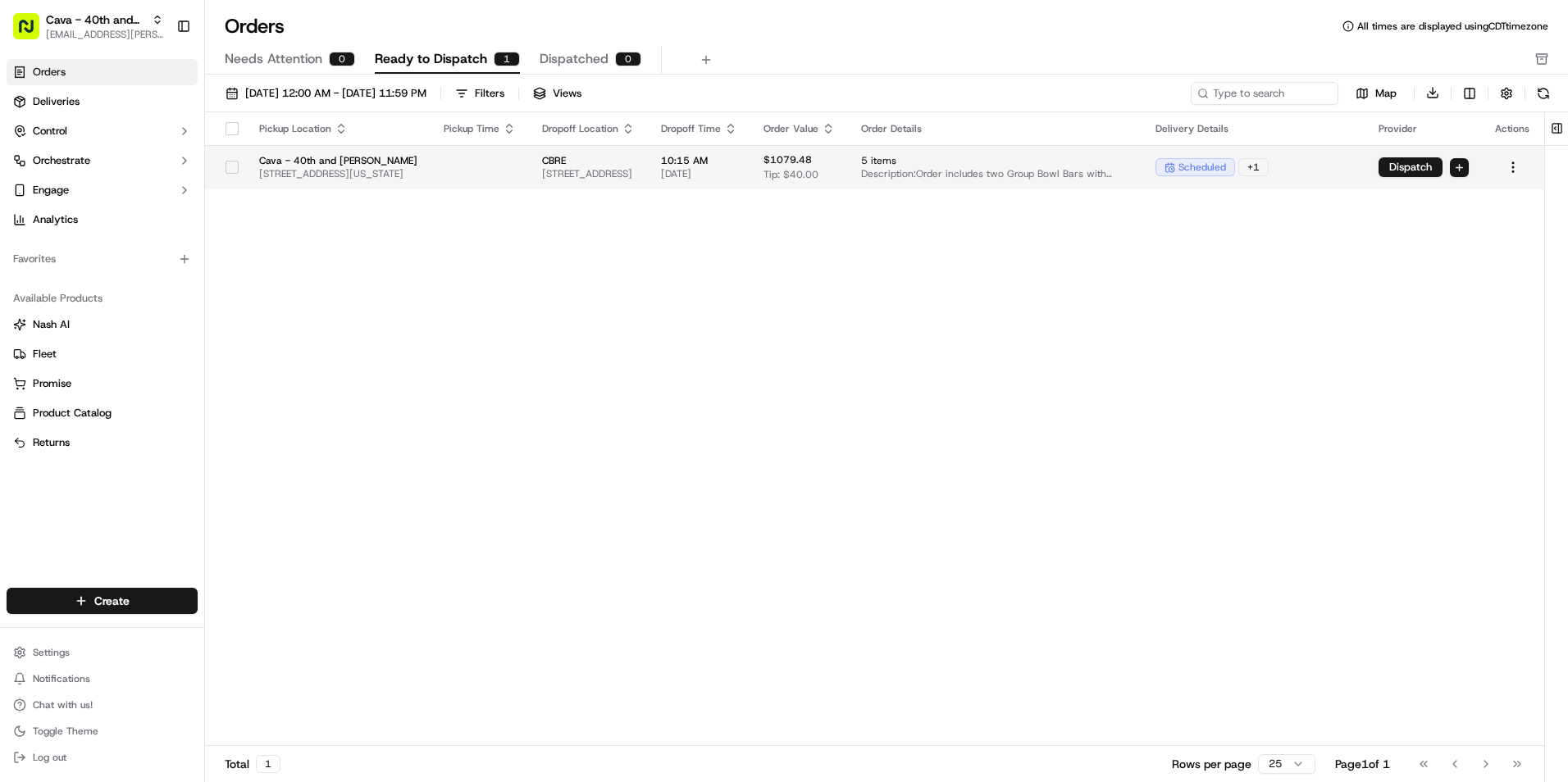
click at [635, 178] on span "200 Park Ave, Brooklyn, NY 11205, USA" at bounding box center [588, 174] width 92 height 13
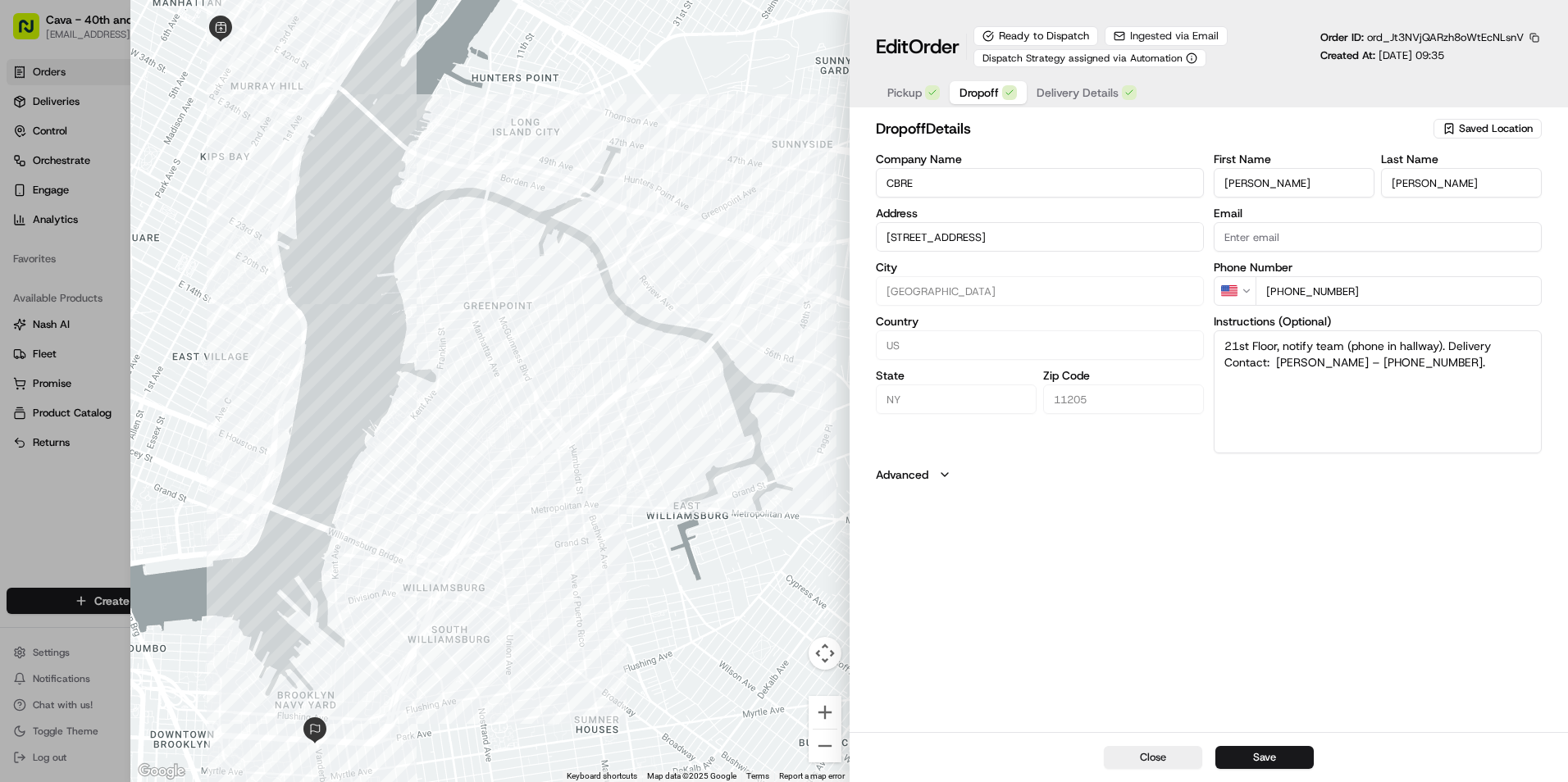
drag, startPoint x: 1363, startPoint y: 288, endPoint x: 1260, endPoint y: 300, distance: 103.7
click at [1260, 300] on input "+1 623 236 4124" at bounding box center [1398, 291] width 287 height 29
paste input "212 9848315"
click at [1261, 746] on button "Save" at bounding box center [1265, 757] width 98 height 23
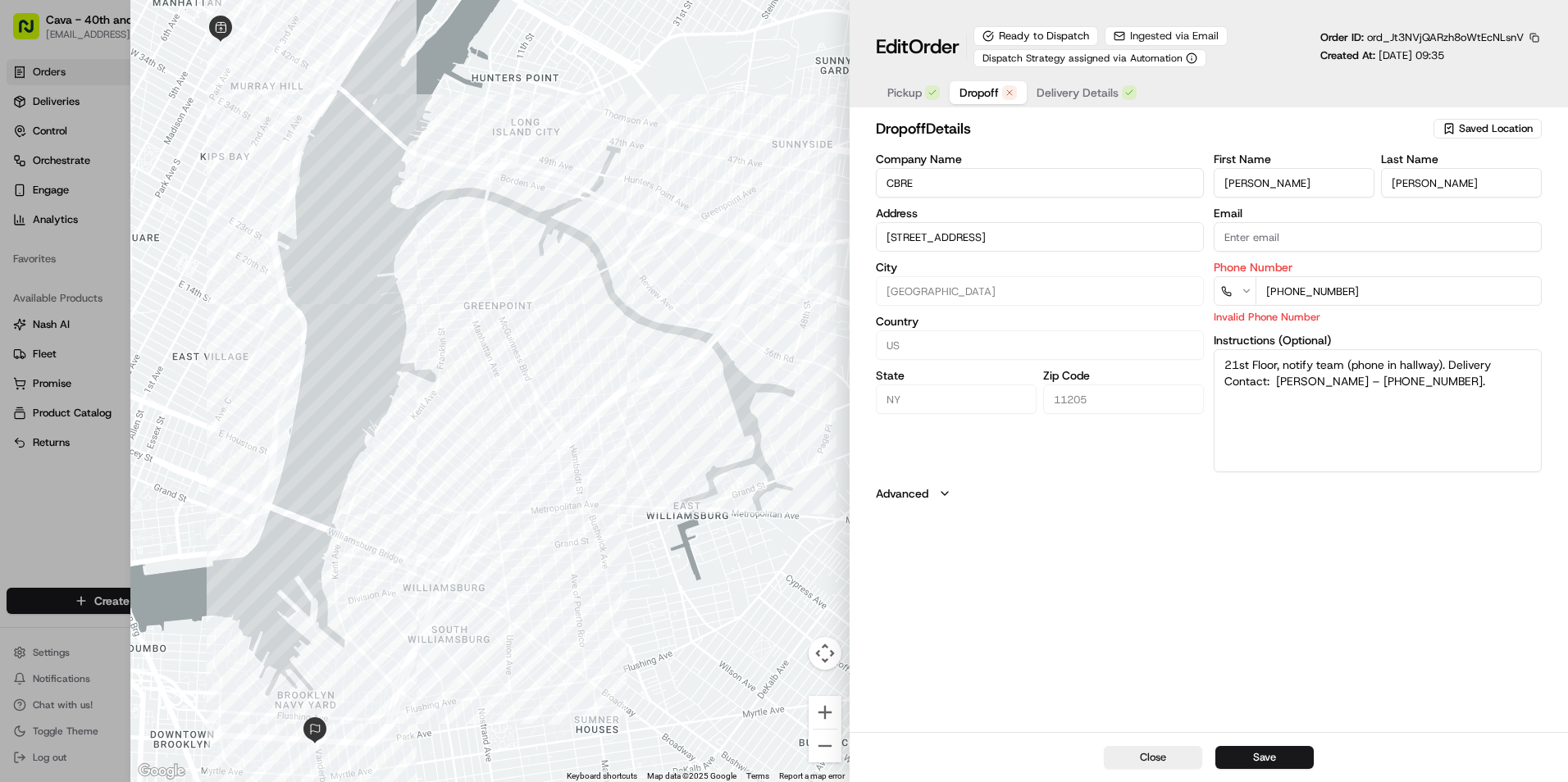
drag, startPoint x: 1364, startPoint y: 292, endPoint x: 1264, endPoint y: 295, distance: 100.0
click at [1264, 295] on input "+212 9848315" at bounding box center [1398, 291] width 287 height 29
type input "+212 9848315"
click at [1272, 754] on button "Save" at bounding box center [1265, 757] width 98 height 23
click at [1155, 764] on button "Close" at bounding box center [1153, 757] width 98 height 23
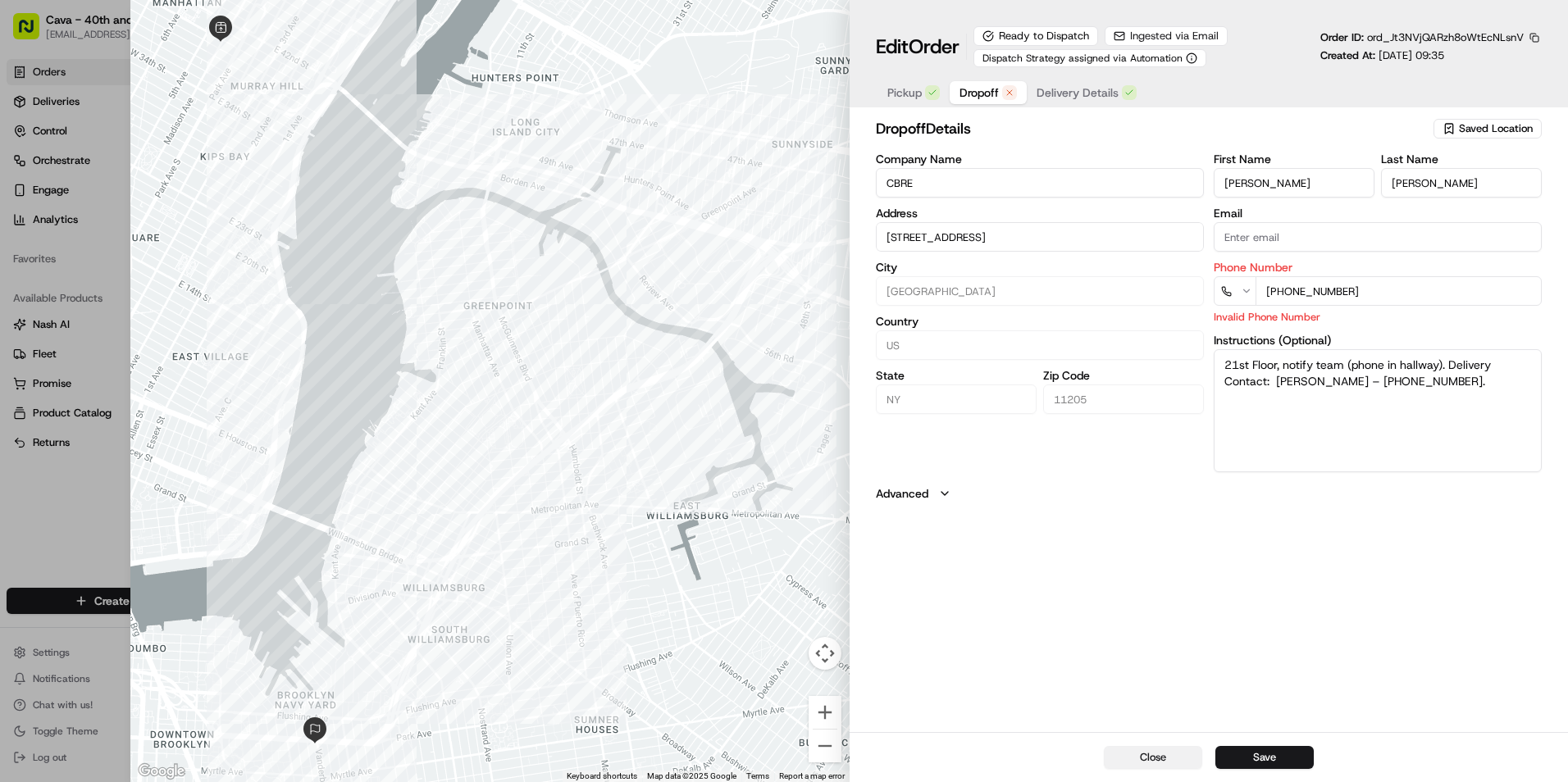
type input "+1"
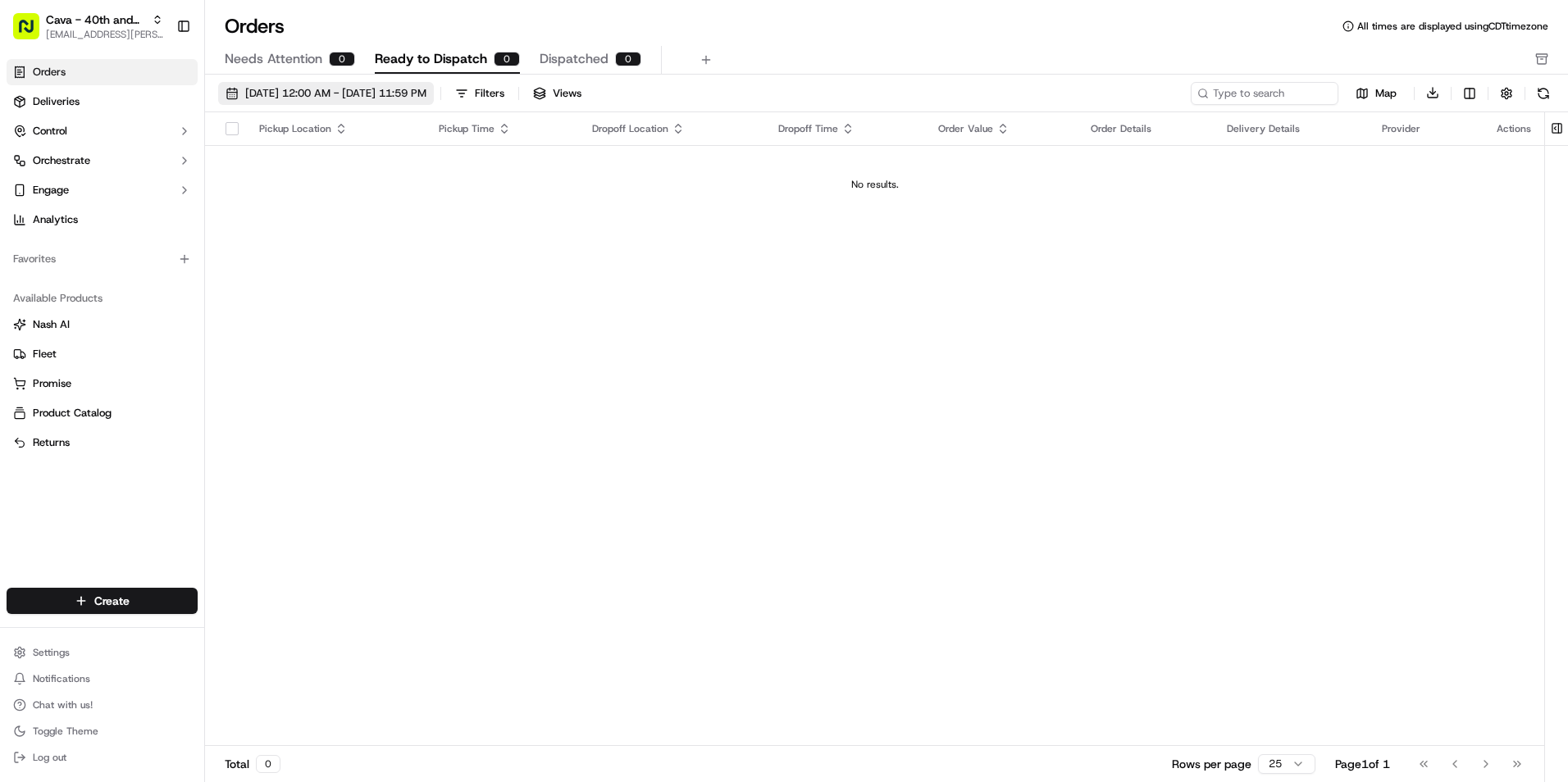
click at [291, 97] on span "10/03/2025 12:00 AM - 10/03/2025 11:59 PM" at bounding box center [336, 93] width 182 height 15
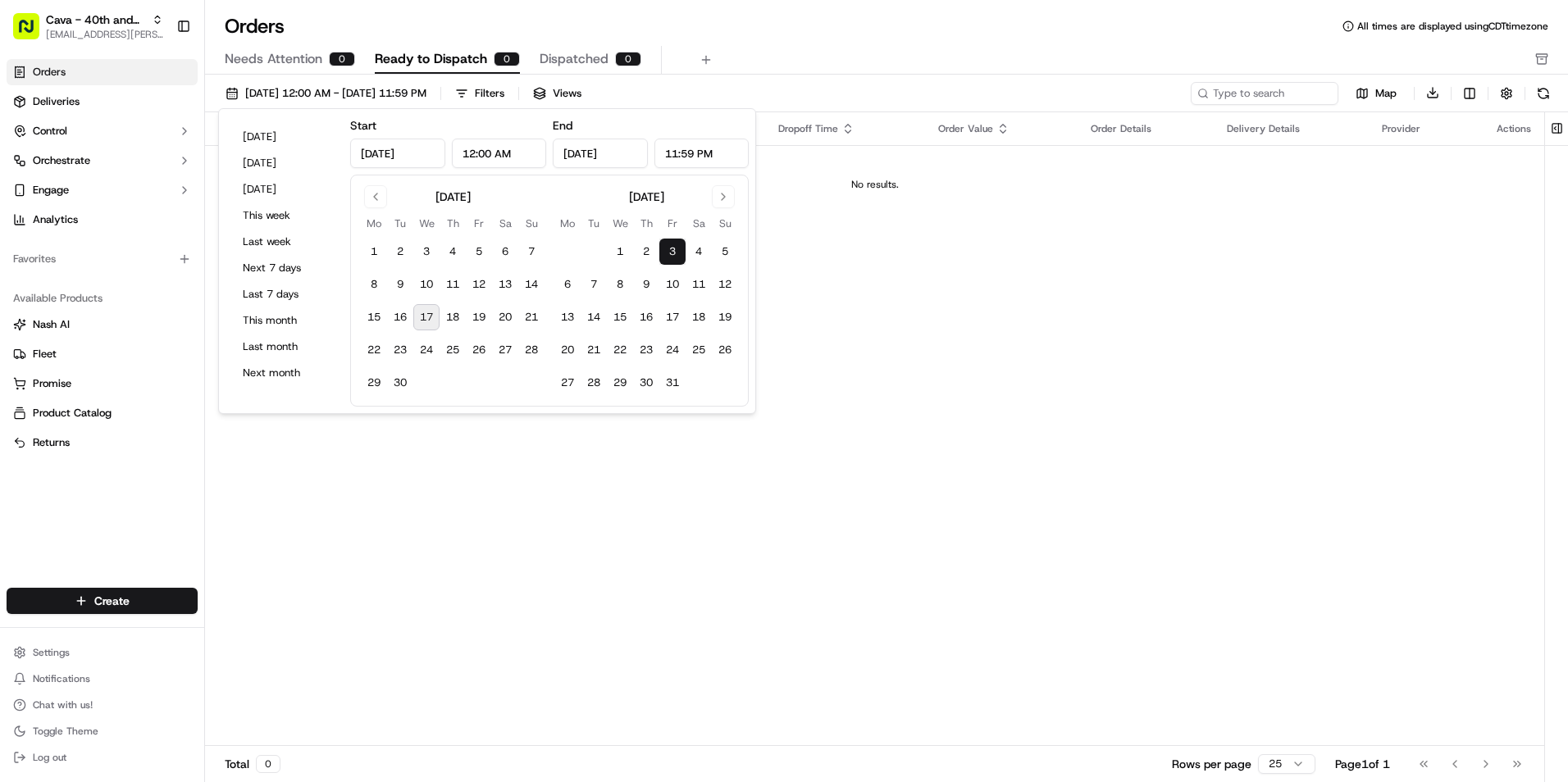
click at [679, 248] on button "3" at bounding box center [672, 251] width 26 height 26
click at [752, 25] on div "Orders All times are displayed using CDT timezone" at bounding box center [887, 26] width 1363 height 26
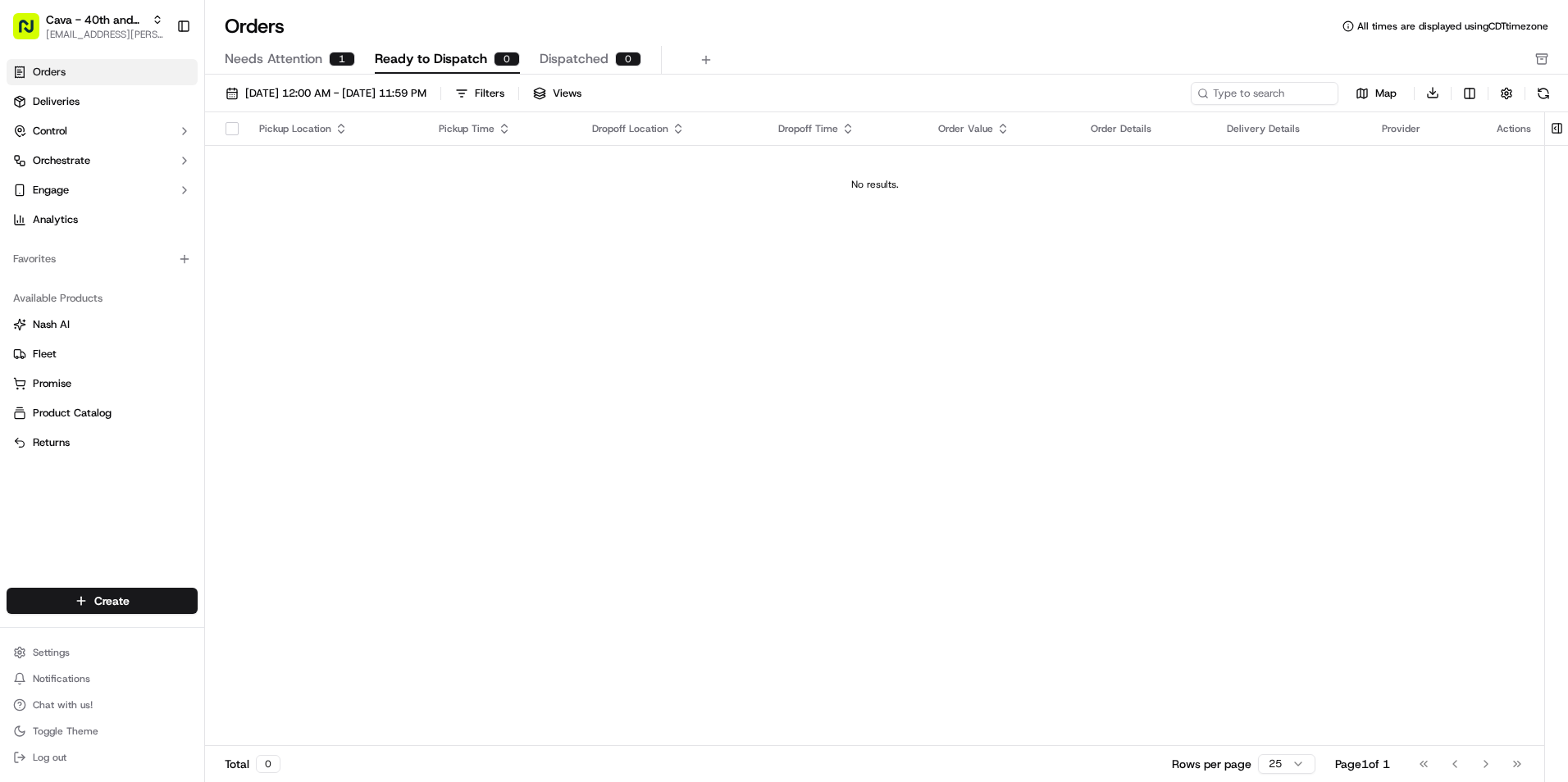
click at [312, 49] on button "Needs Attention 1" at bounding box center [289, 60] width 130 height 28
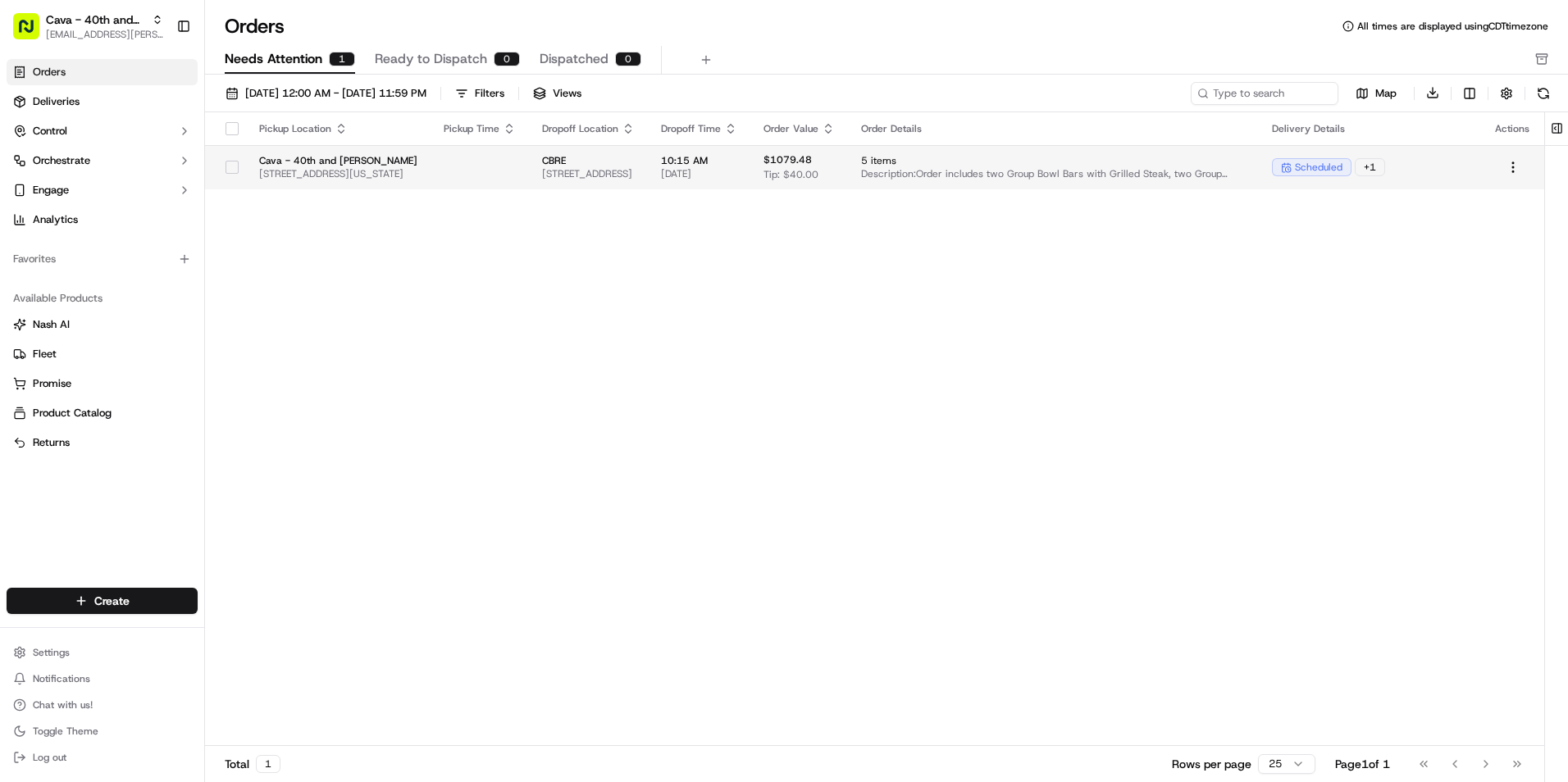
click at [648, 154] on td "CBRE 200 Park Ave, Brooklyn, NY 11205, USA" at bounding box center [589, 167] width 119 height 45
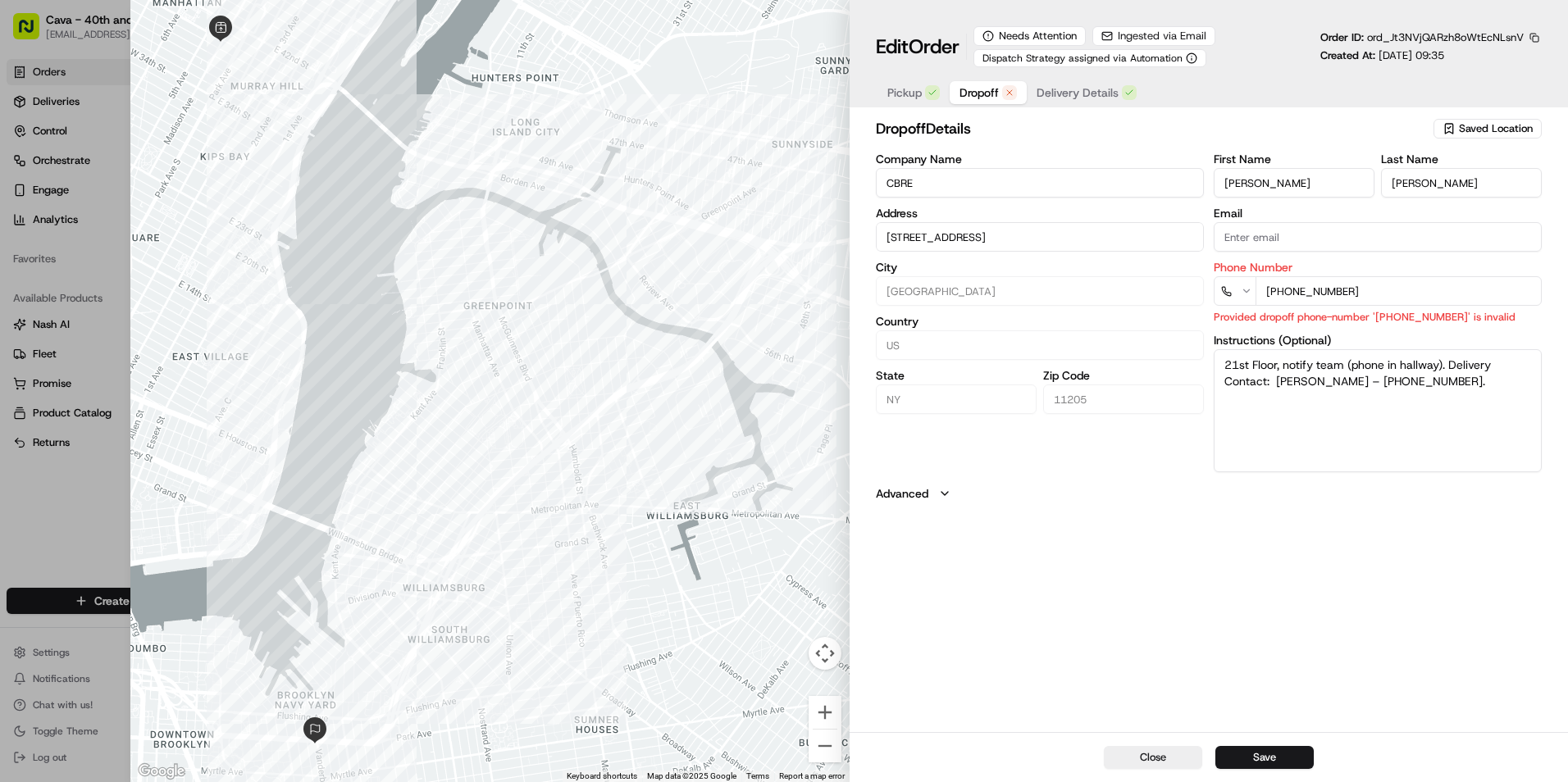
click at [1271, 289] on input "+212 9848315" at bounding box center [1398, 291] width 287 height 29
type input "+1 212 984 8315"
click at [1276, 747] on button "Save" at bounding box center [1265, 757] width 98 height 23
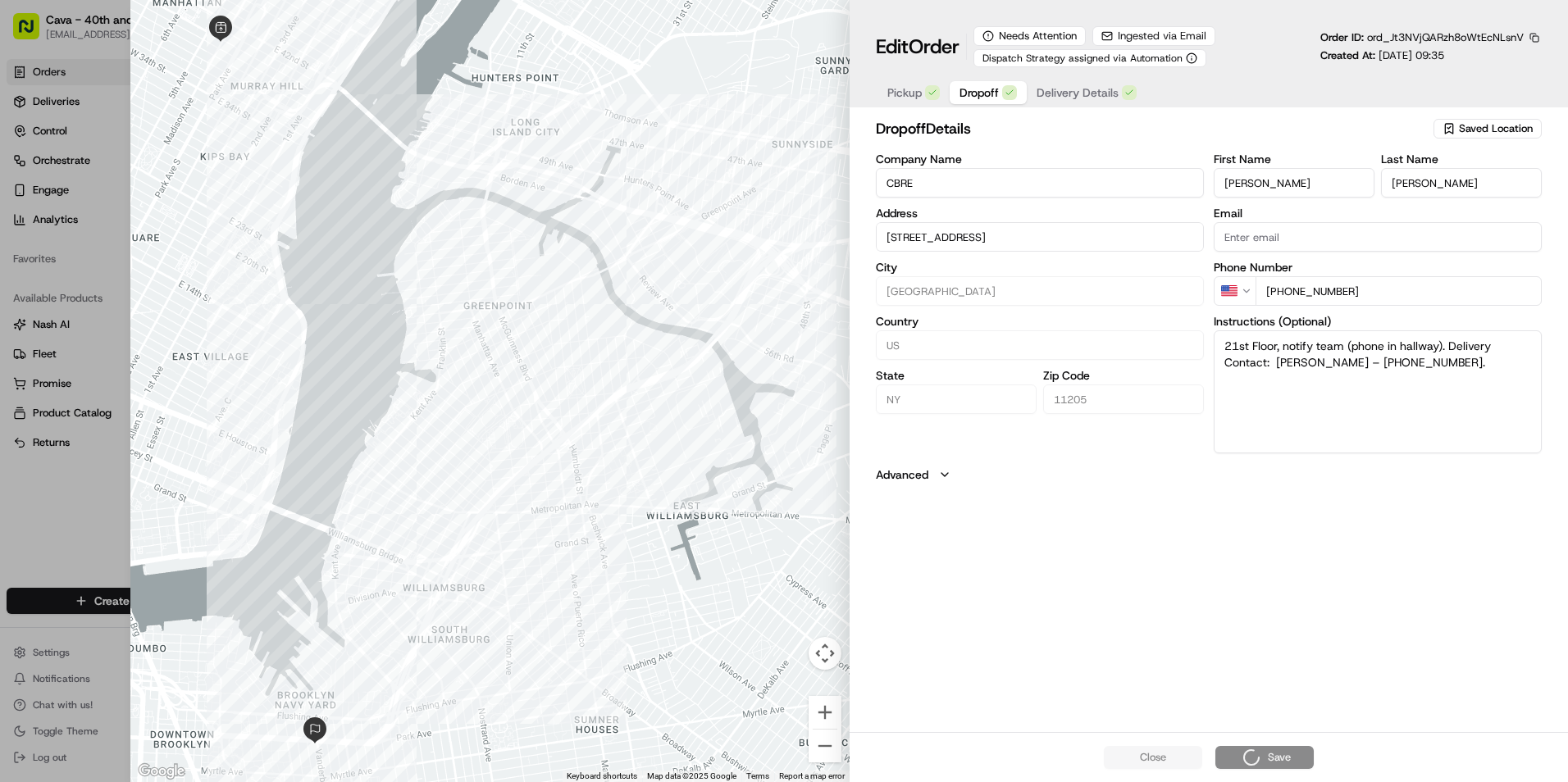
type input "+1"
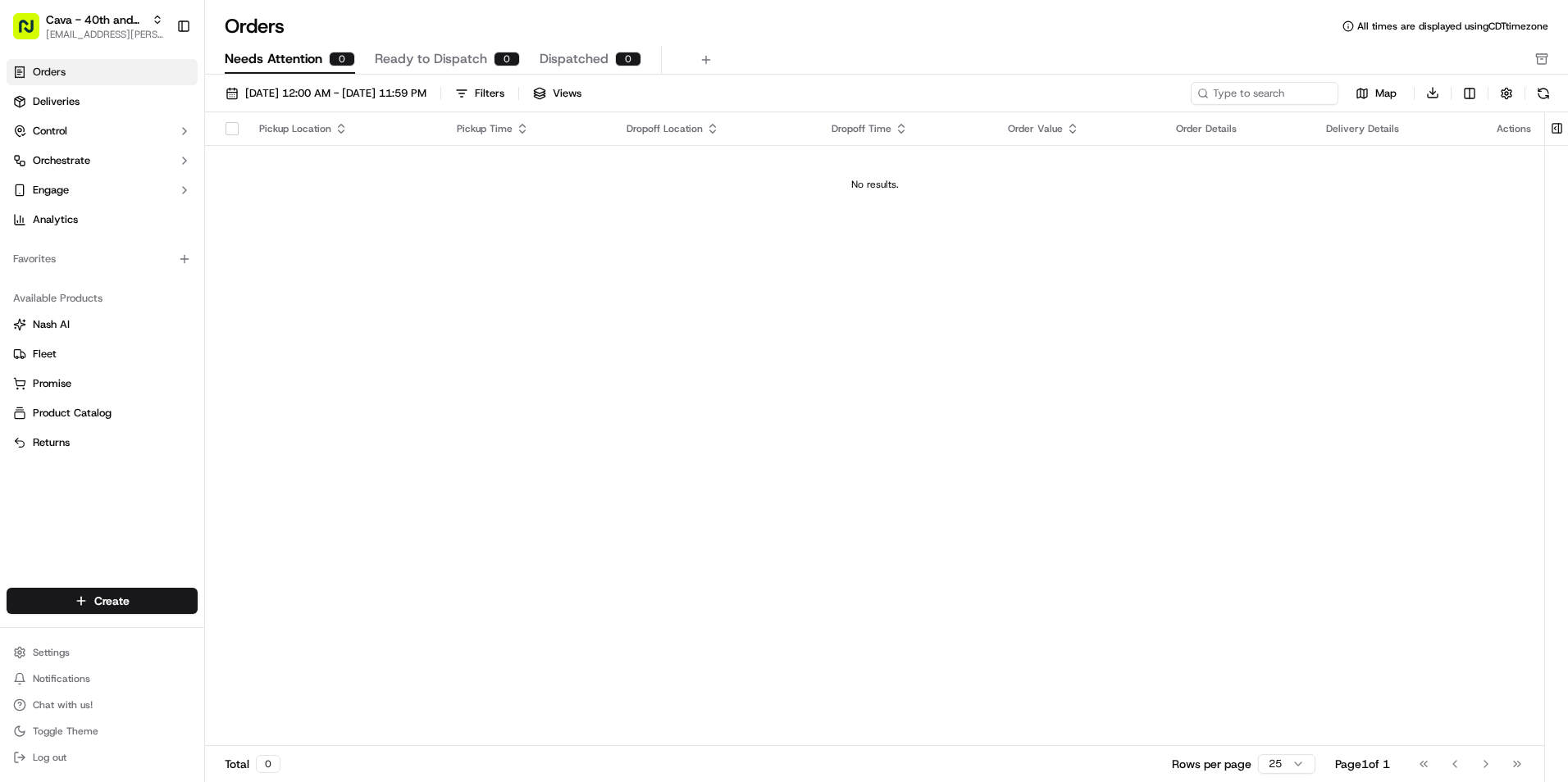
click at [430, 60] on span "Ready to Dispatch" at bounding box center [431, 59] width 113 height 19
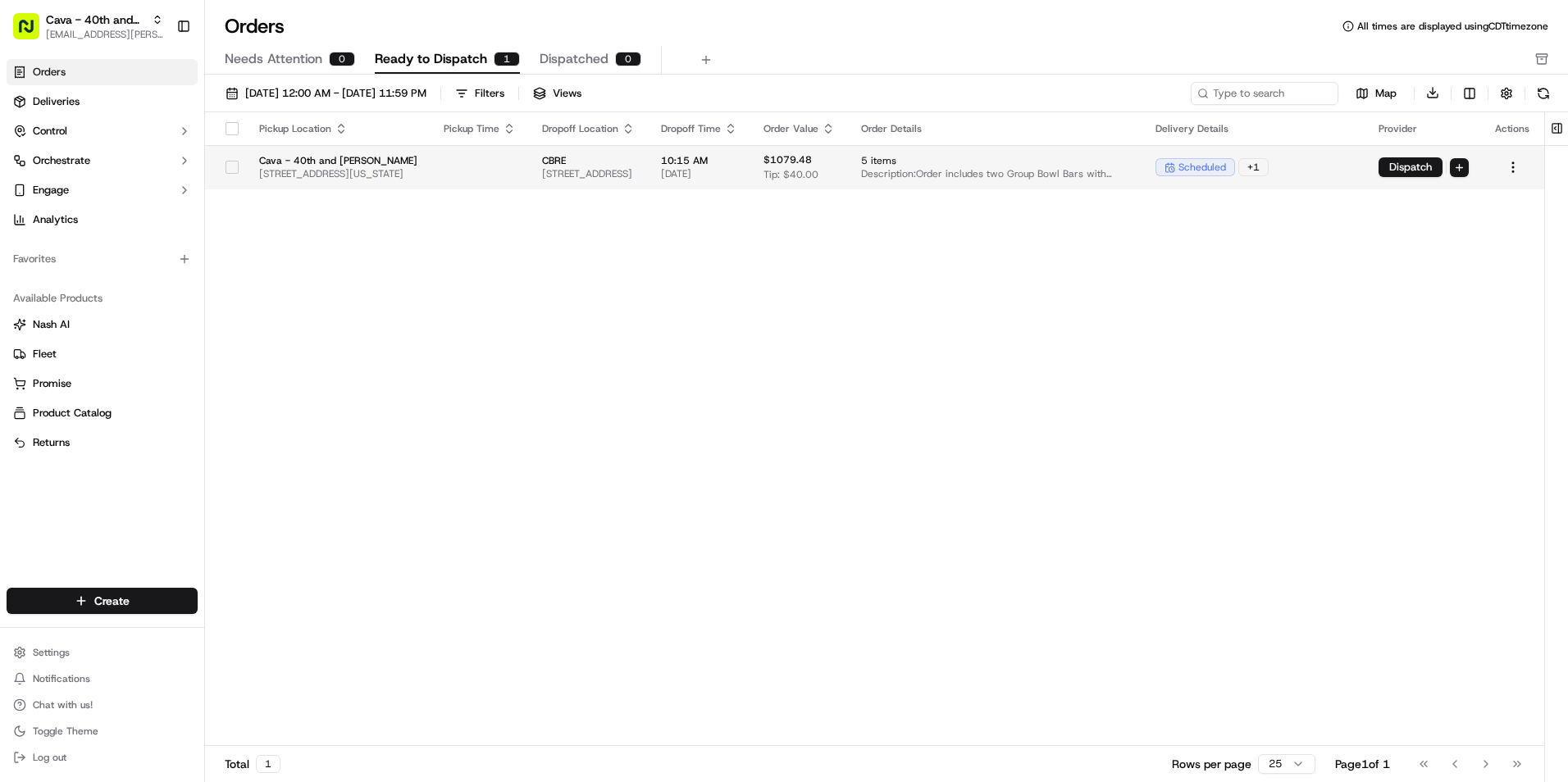
click at [848, 176] on td "$1079.48 Tip: $40.00" at bounding box center [799, 167] width 97 height 45
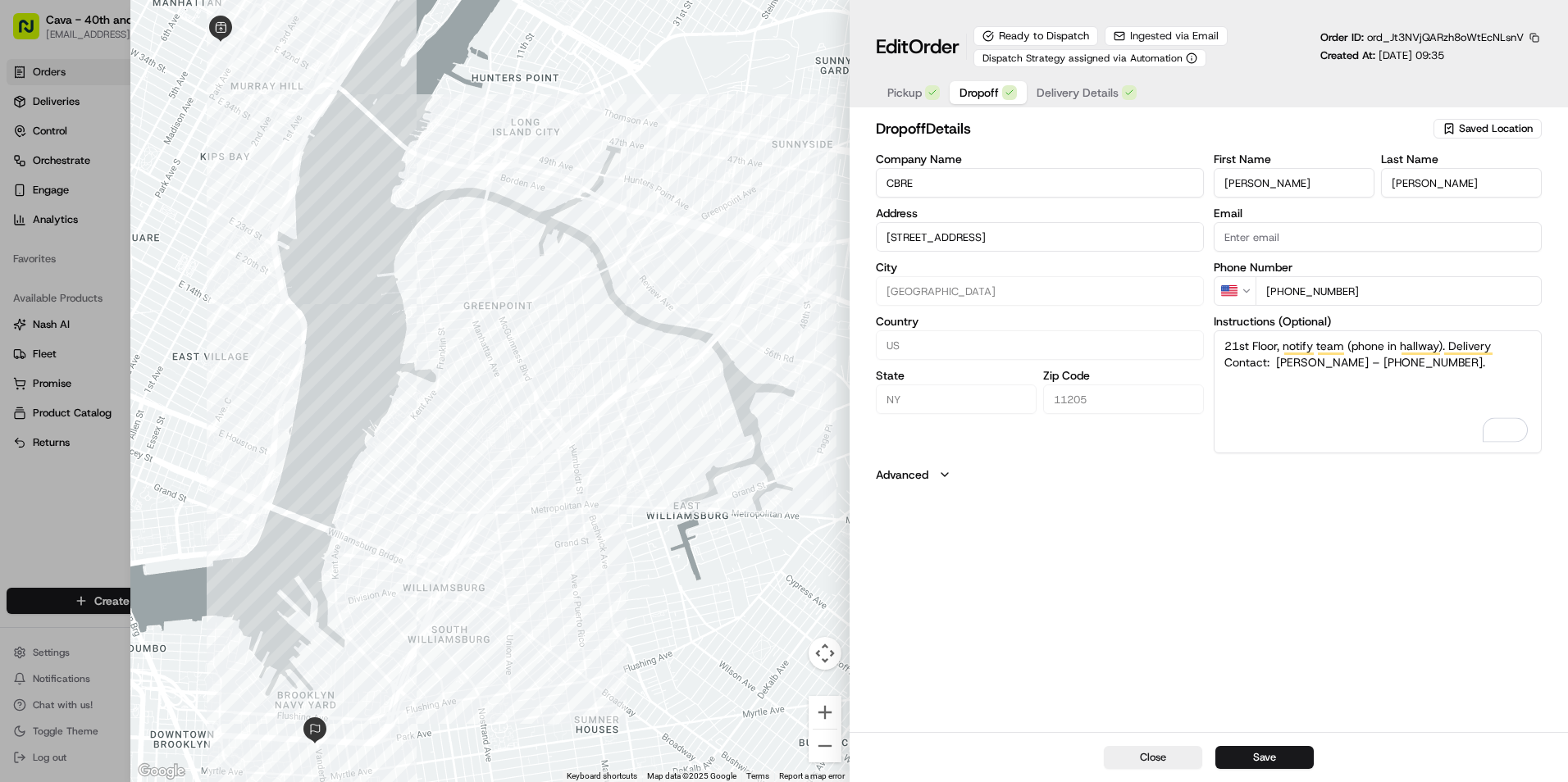
drag, startPoint x: 1449, startPoint y: 347, endPoint x: 1219, endPoint y: 352, distance: 230.1
click at [1219, 352] on textarea "21st Floor, notify team (phone in hallway). Delivery Contact: Guioconda Luis – …" at bounding box center [1378, 391] width 328 height 123
click at [1509, 345] on textarea "Delivery Contact: Guioconda Luis – 212-984-8315." at bounding box center [1378, 391] width 328 height 123
paste textarea "Freight Instructions: 1. Enter freight under 45th St overpass (Lex/Vanderbilt).…"
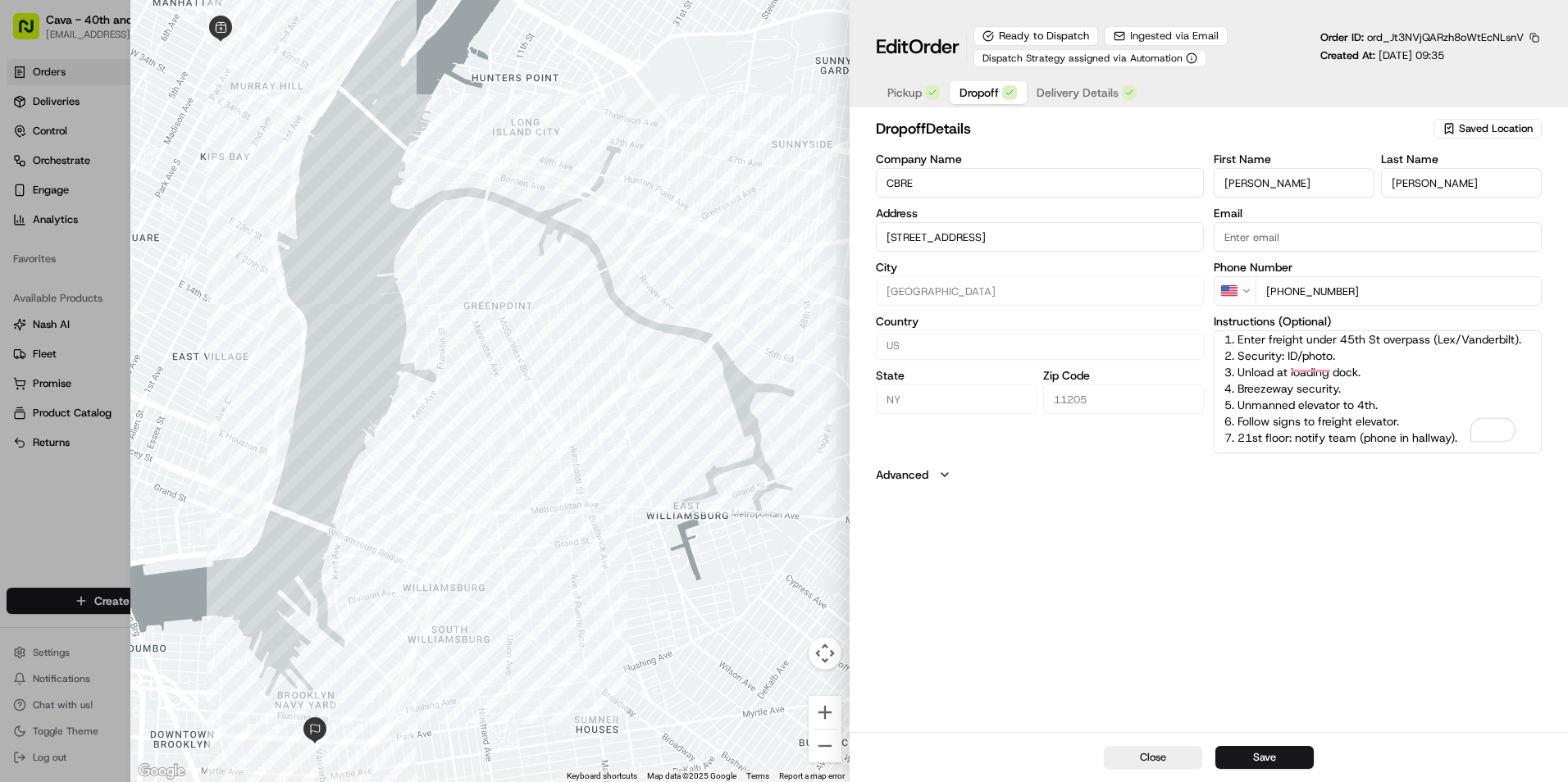
scroll to position [55, 0]
click at [1293, 761] on button "Save" at bounding box center [1265, 757] width 98 height 23
click at [1279, 756] on button "Save" at bounding box center [1265, 757] width 98 height 23
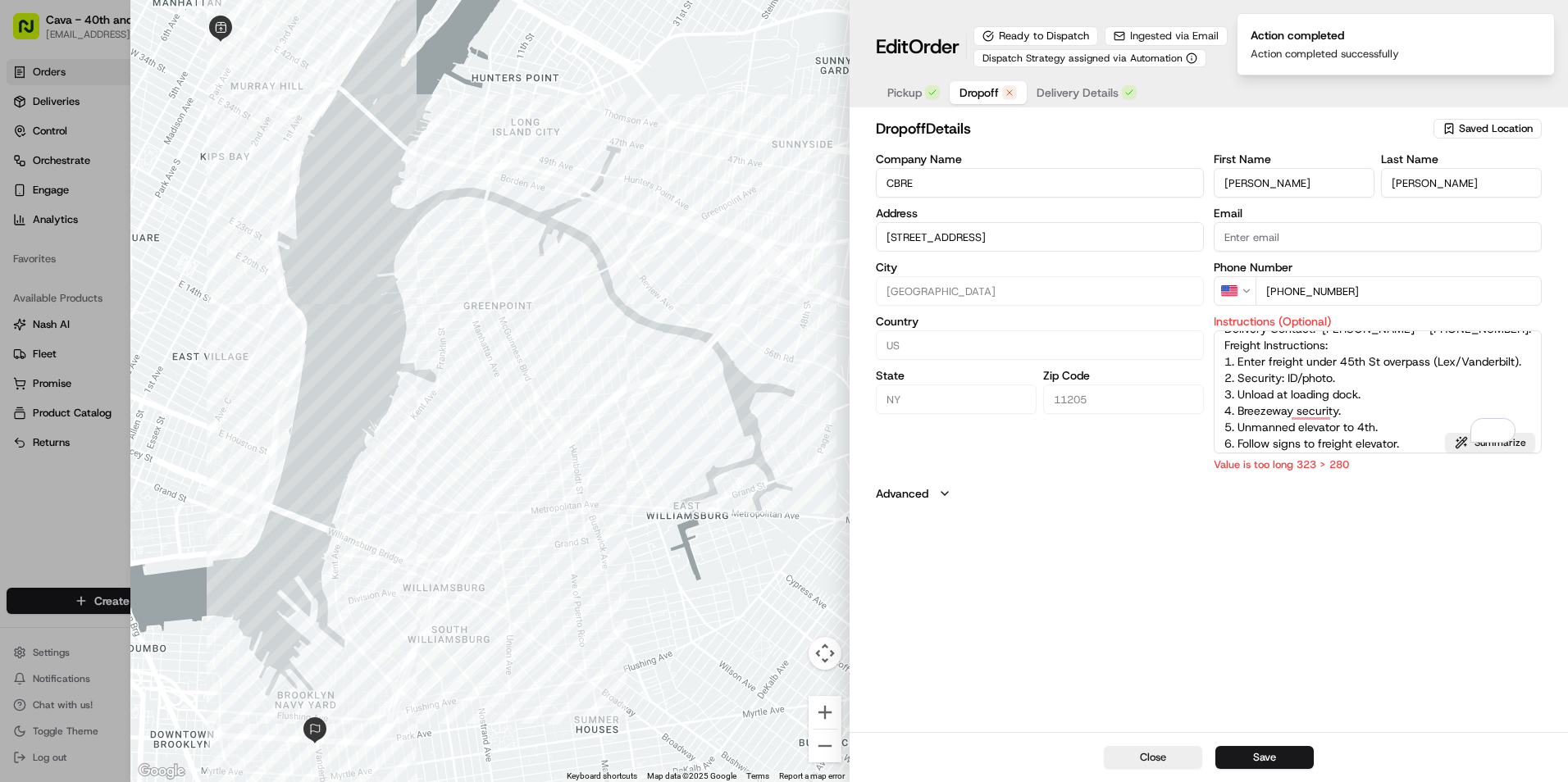
scroll to position [0, 0]
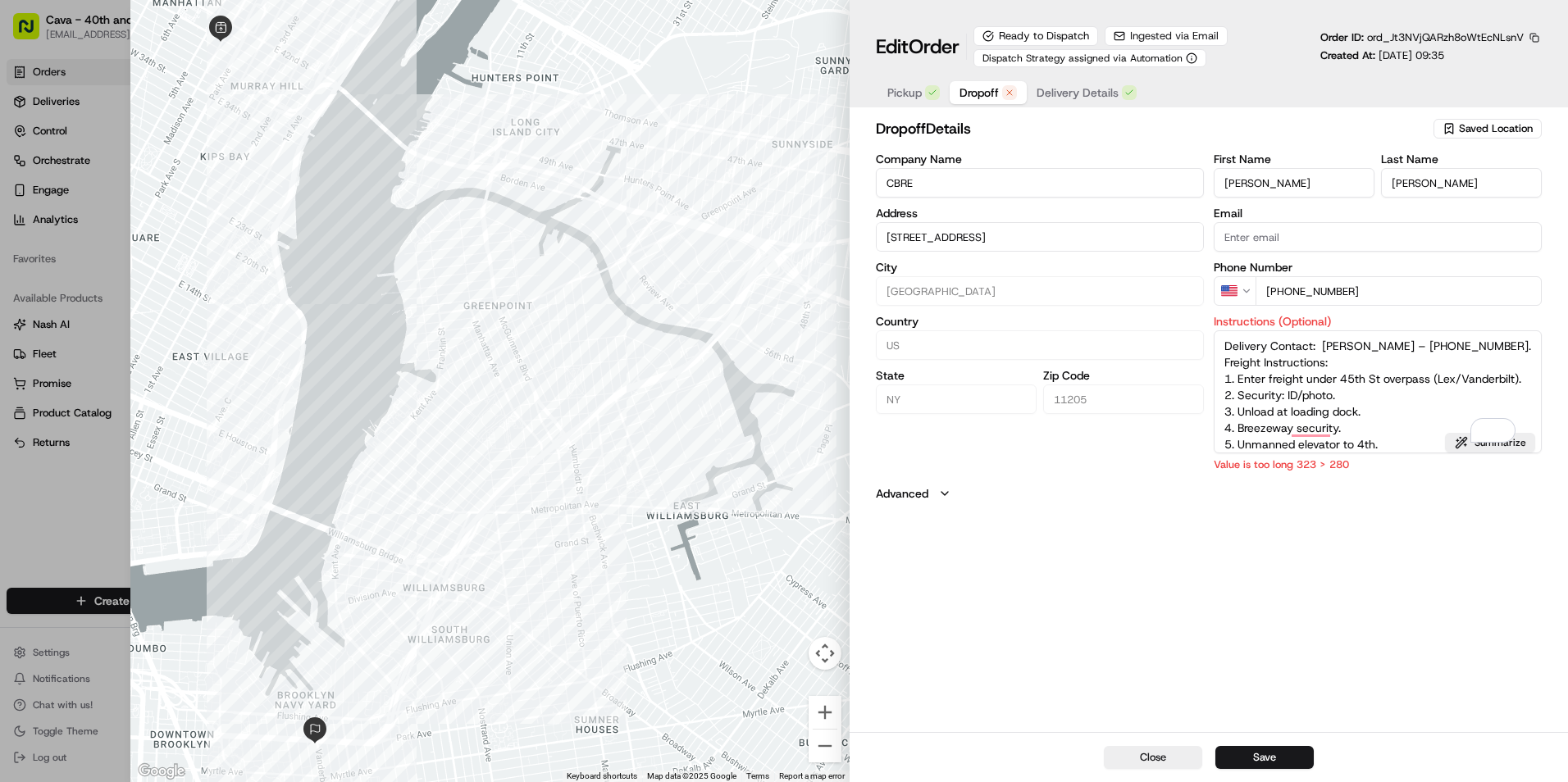
drag, startPoint x: 1343, startPoint y: 360, endPoint x: 1223, endPoint y: 365, distance: 120.1
click at [1223, 365] on textarea "Delivery Contact: Guioconda Luis – 212-984-8315. Freight Instructions: 1. Enter…" at bounding box center [1378, 391] width 328 height 123
click at [1292, 748] on button "Save" at bounding box center [1265, 757] width 98 height 23
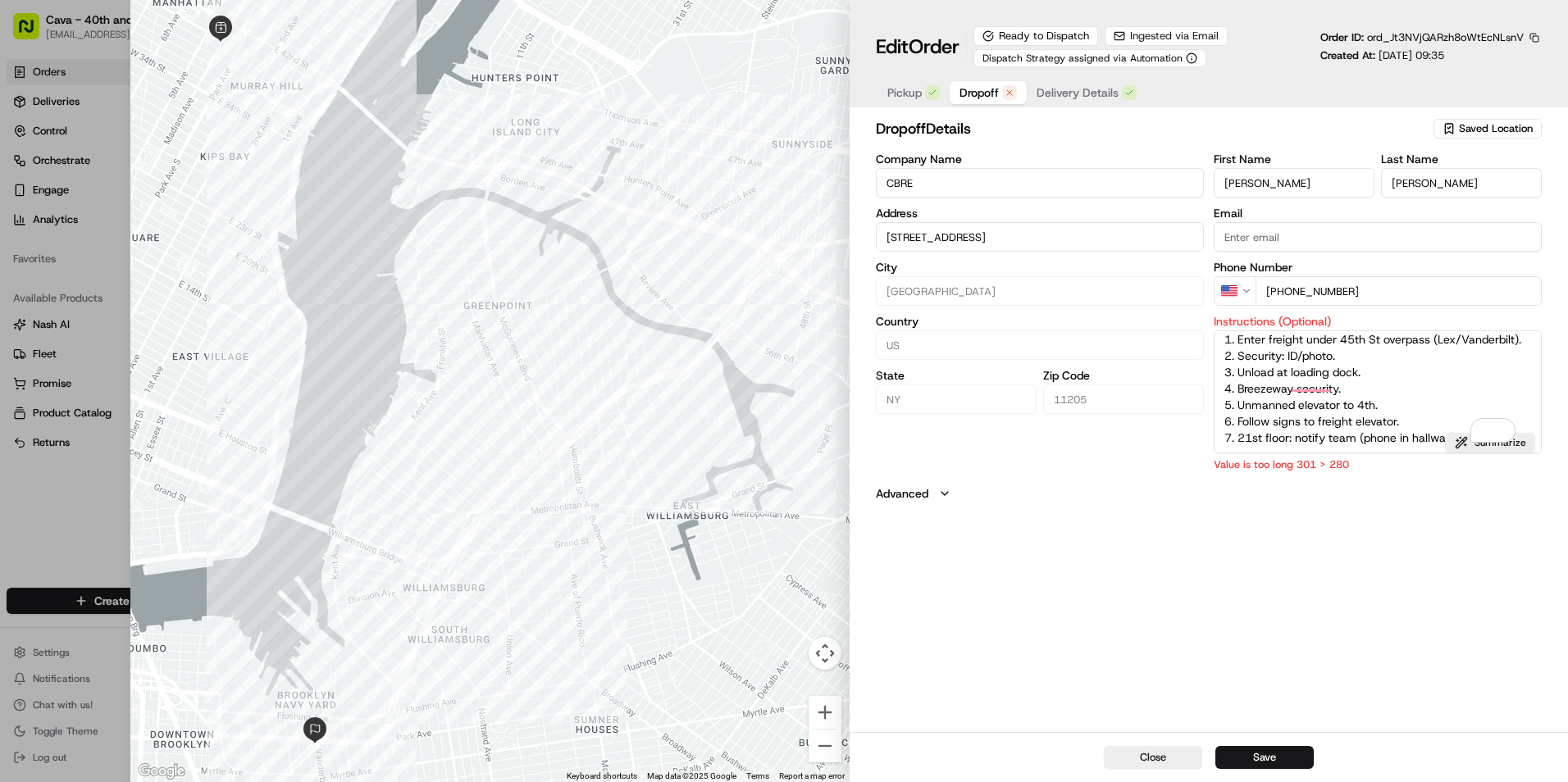
scroll to position [39, 0]
drag, startPoint x: 1347, startPoint y: 390, endPoint x: 1224, endPoint y: 373, distance: 124.2
click at [1224, 373] on textarea "Delivery Contact: Guioconda Luis – 212-984-8315. 1. Enter freight under 45th St…" at bounding box center [1378, 391] width 328 height 123
click at [1367, 390] on textarea "Delivery Contact: Guioconda Luis – 212-984-8315. 1. Enter freight under 45th St…" at bounding box center [1378, 391] width 328 height 123
drag, startPoint x: 1355, startPoint y: 390, endPoint x: 1225, endPoint y: 392, distance: 130.0
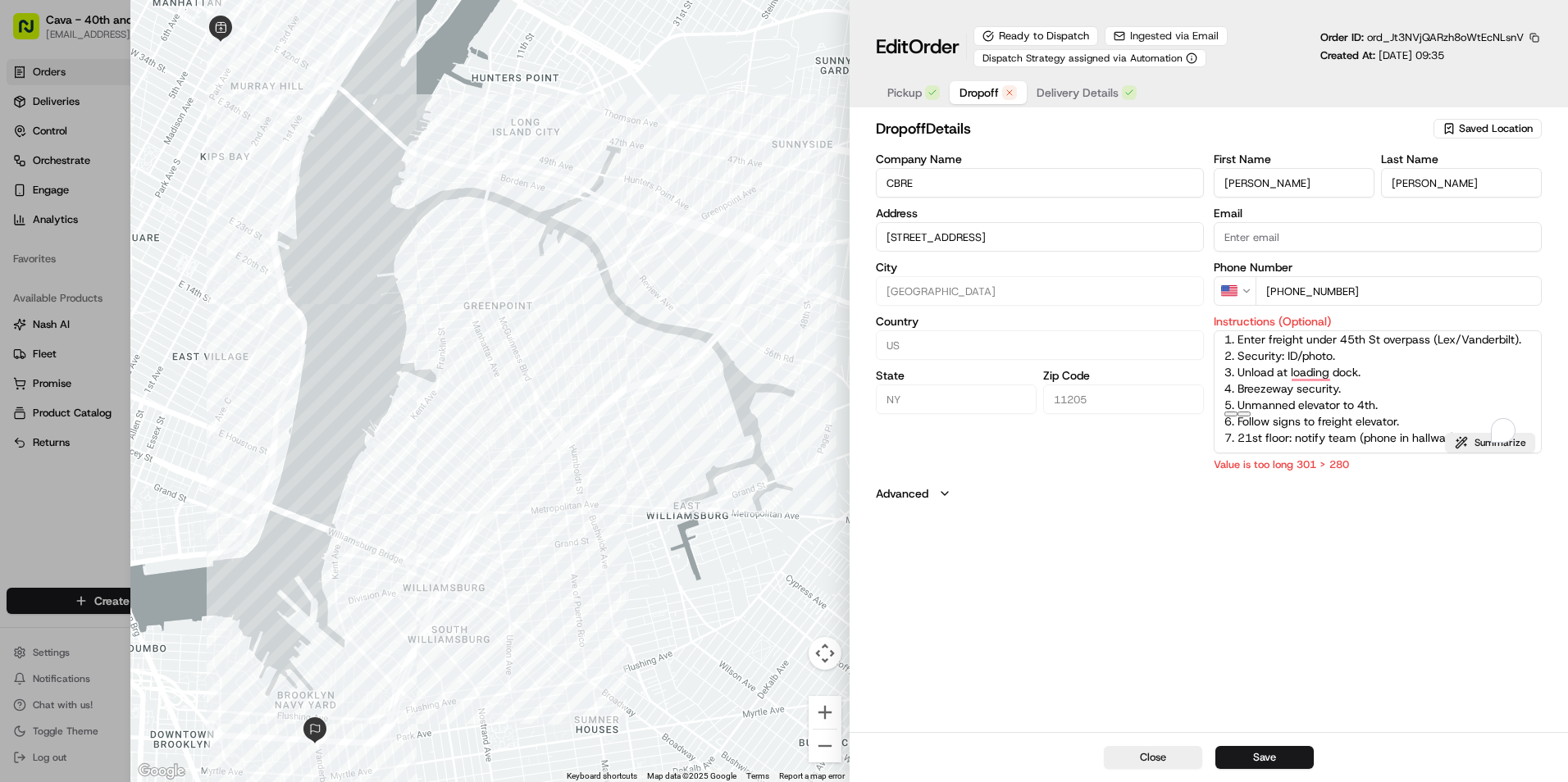
click at [1225, 392] on textarea "Delivery Contact: Guioconda Luis – 212-984-8315. 1. Enter freight under 45th St…" at bounding box center [1378, 391] width 328 height 123
click at [1230, 411] on textarea "Delivery Contact: Guioconda Luis – 212-984-8315. 1. Enter freight under 45th St…" at bounding box center [1378, 391] width 328 height 123
type textarea "Delivery Contact: Guioconda Luis – 212-984-8315. 1. Enter freight under 45th St…"
click at [1278, 755] on button "Save" at bounding box center [1265, 757] width 98 height 23
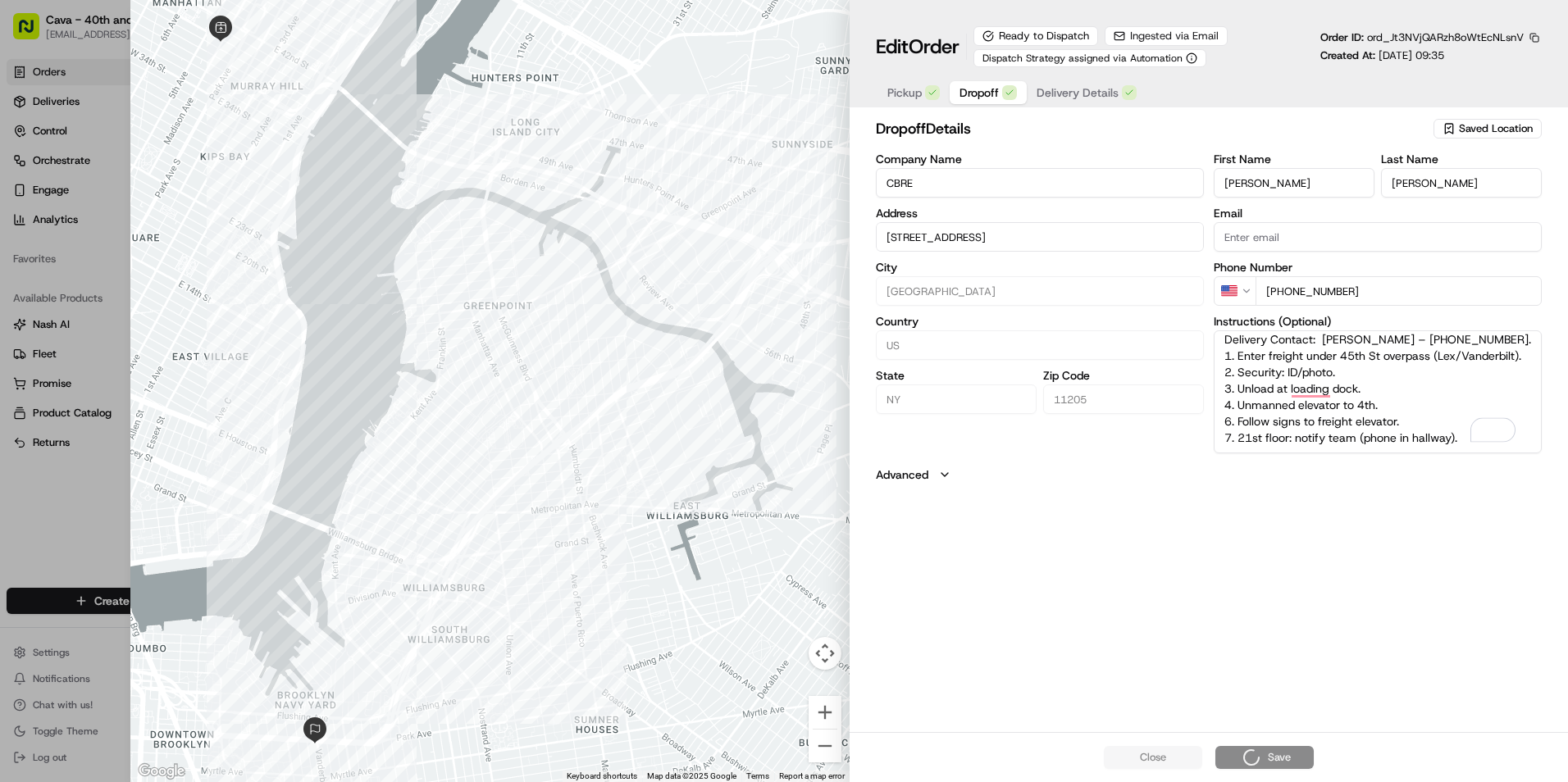
type input "+1"
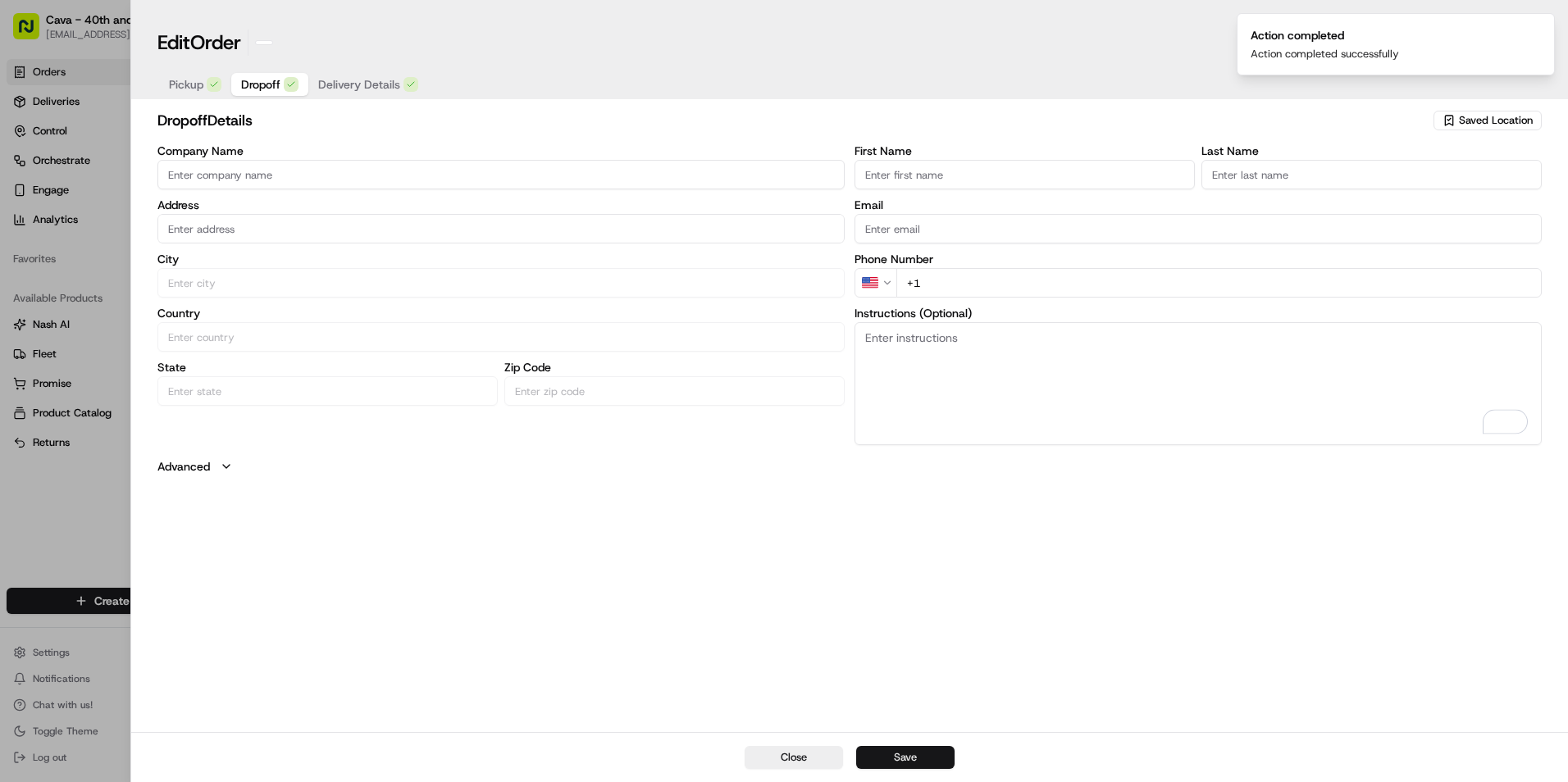
scroll to position [0, 0]
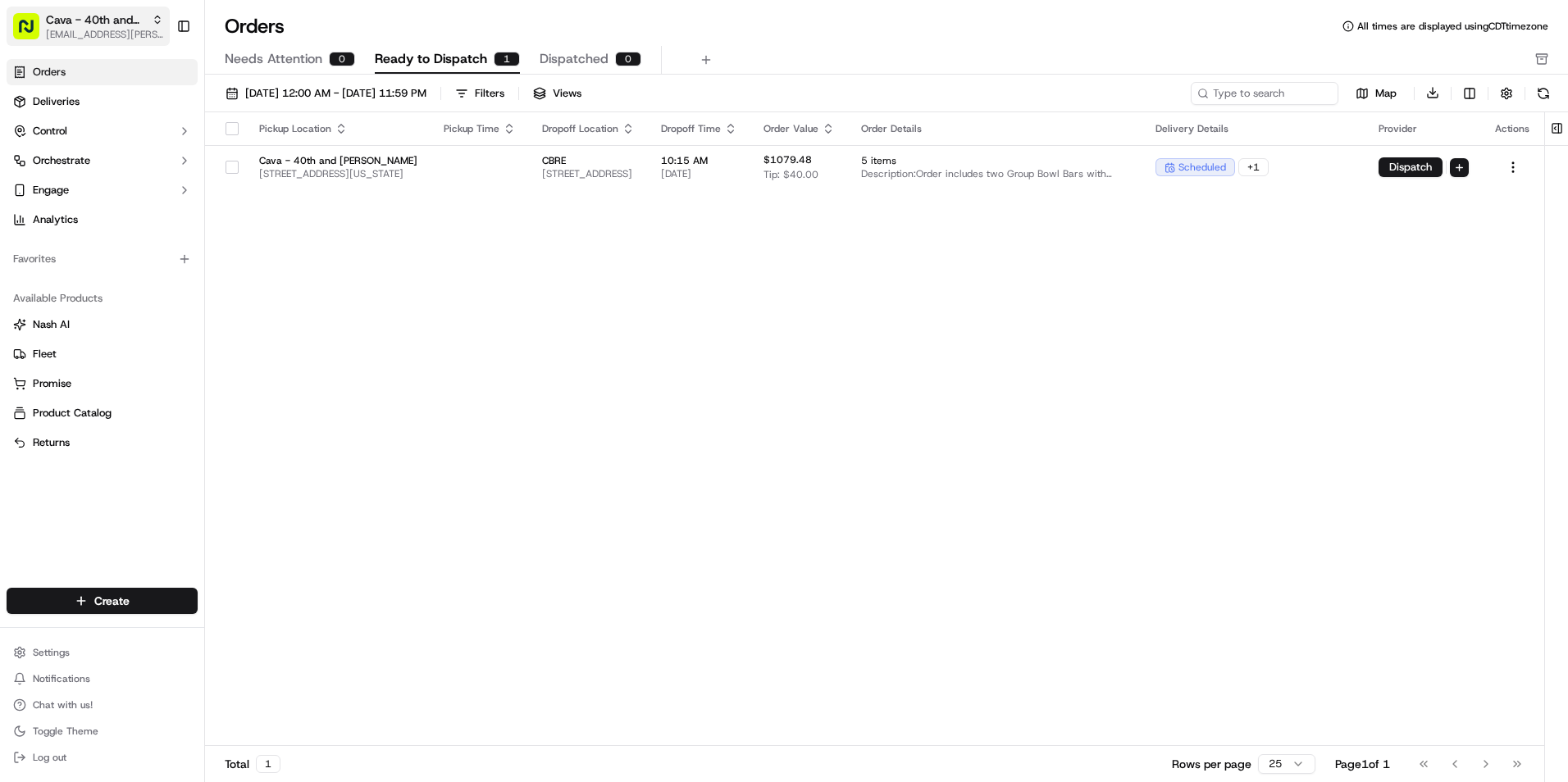
click at [140, 22] on span "Cava - 40th and Madison" at bounding box center [96, 20] width 99 height 17
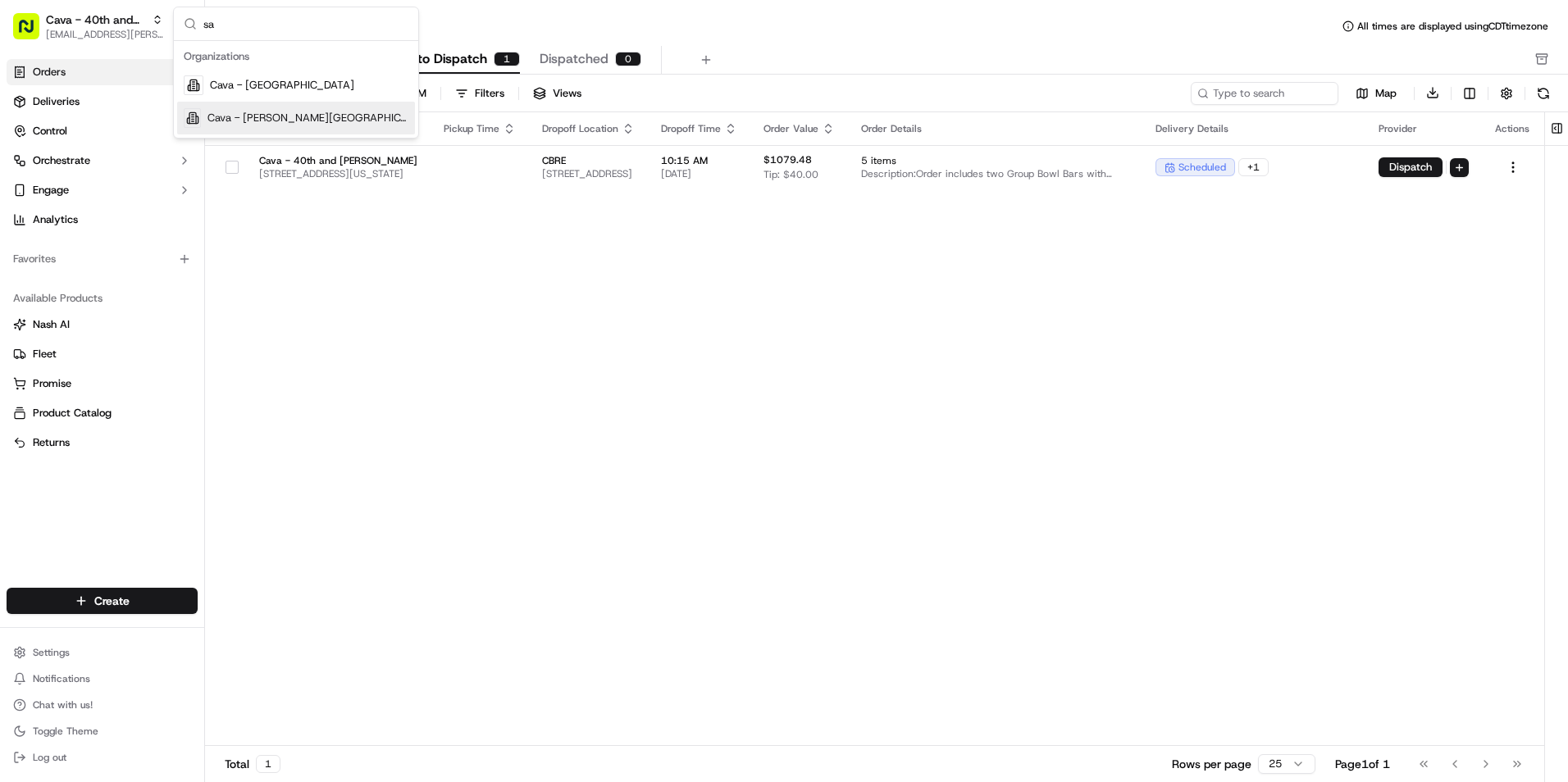
type input "sa"
click at [277, 121] on span "Cava - [PERSON_NAME][GEOGRAPHIC_DATA]" at bounding box center [308, 118] width 201 height 15
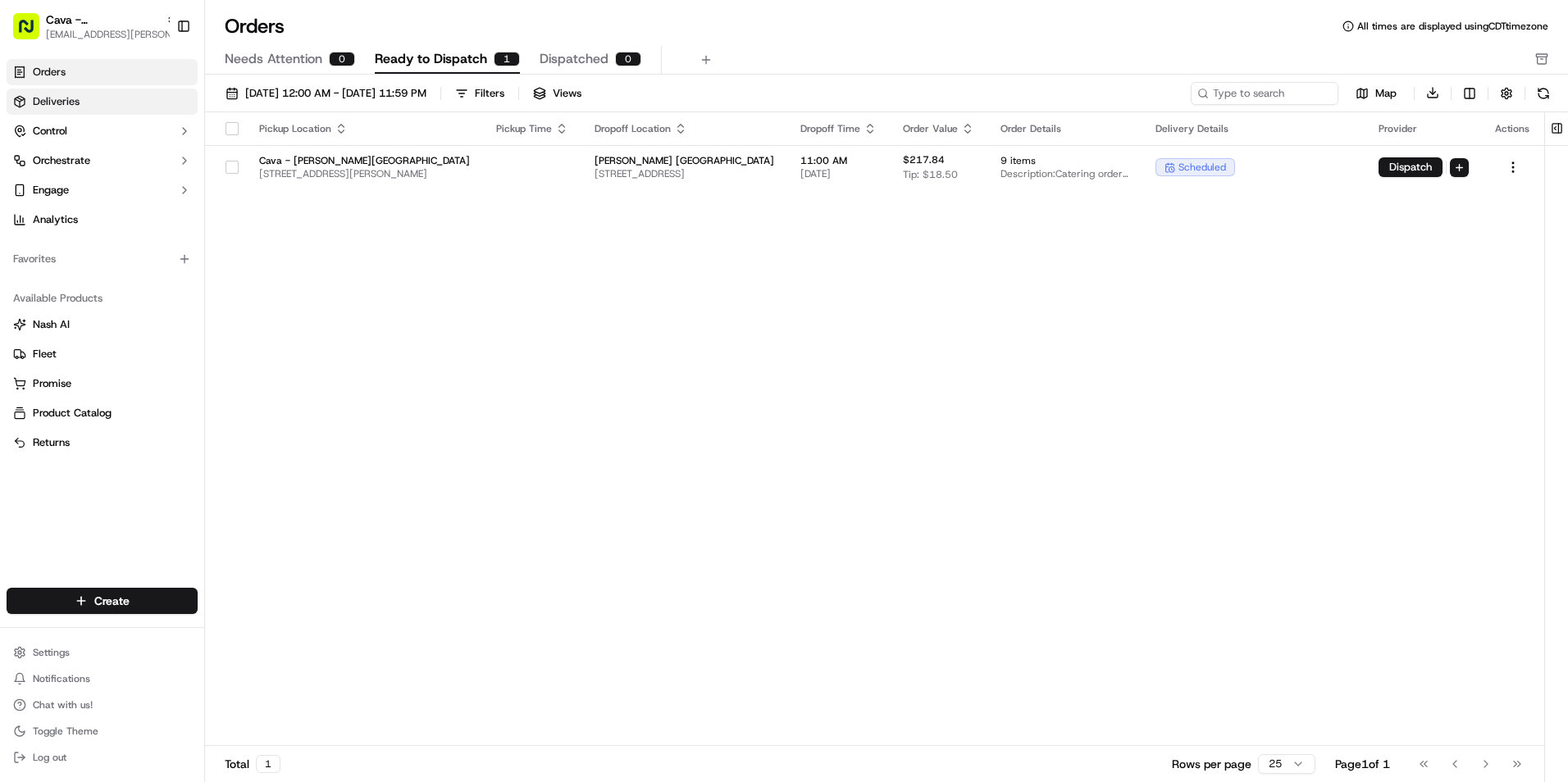
click at [94, 93] on link "Deliveries" at bounding box center [102, 101] width 191 height 26
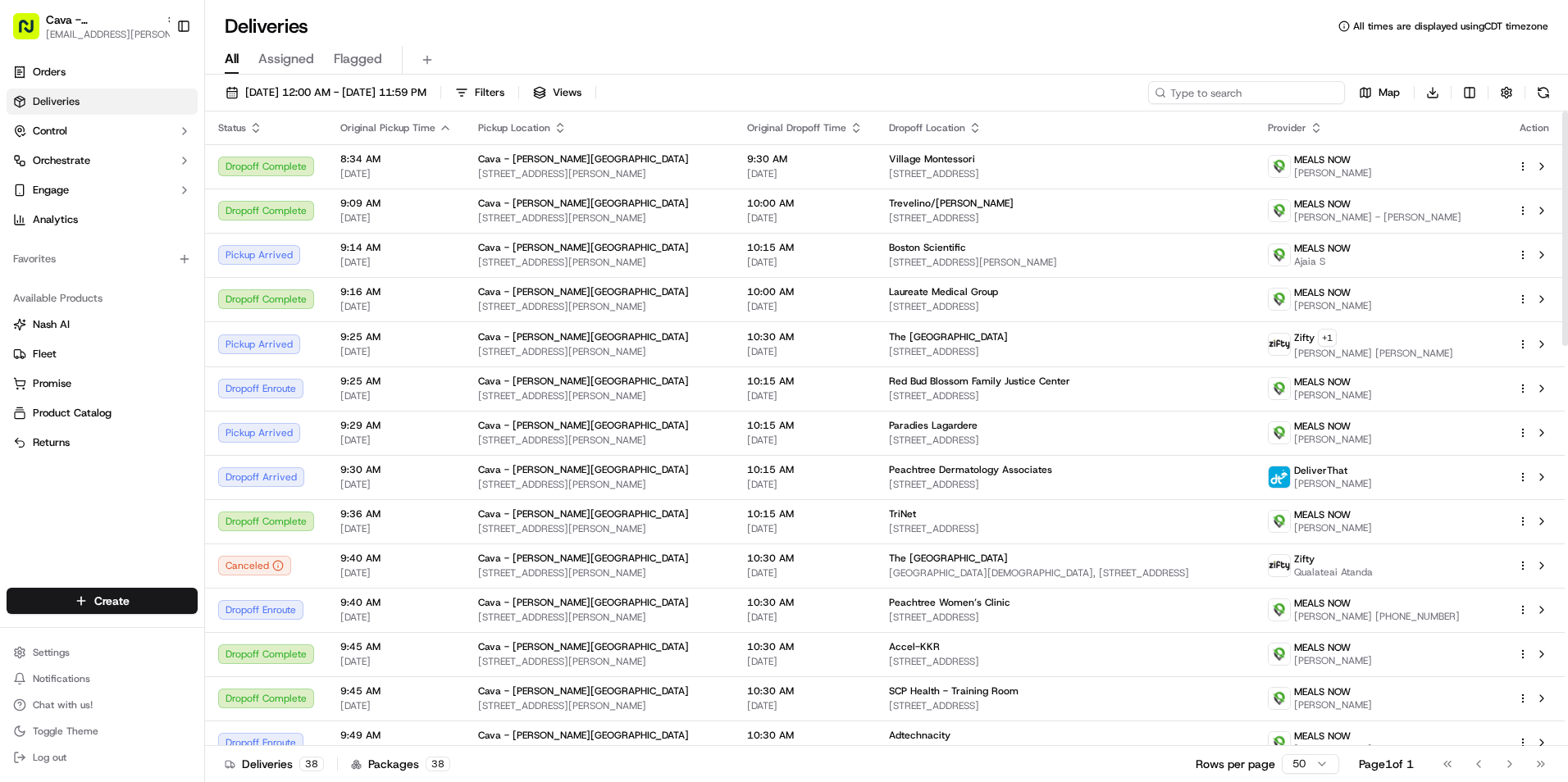
click at [1280, 87] on input at bounding box center [1247, 92] width 197 height 23
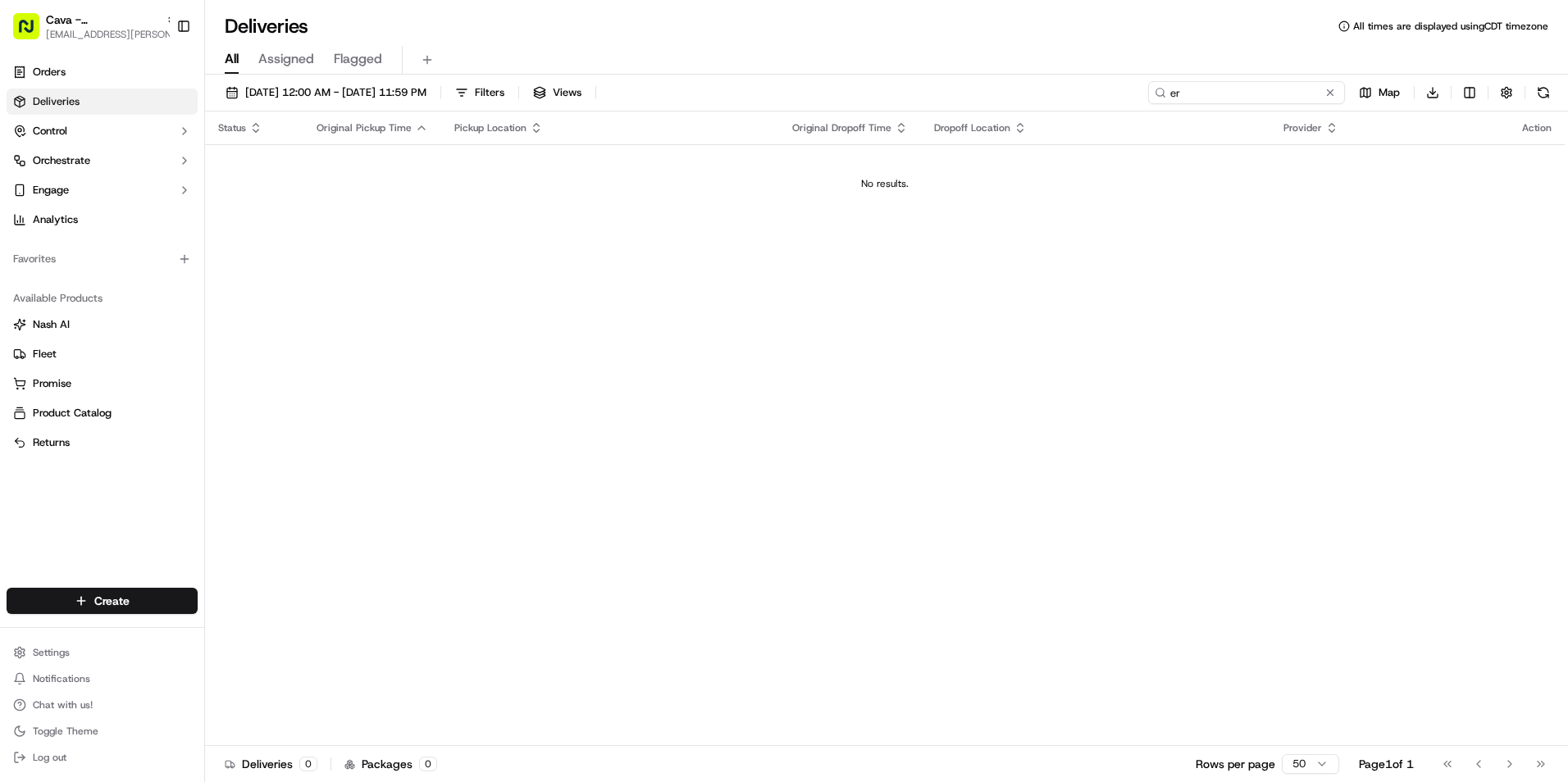
type input "e"
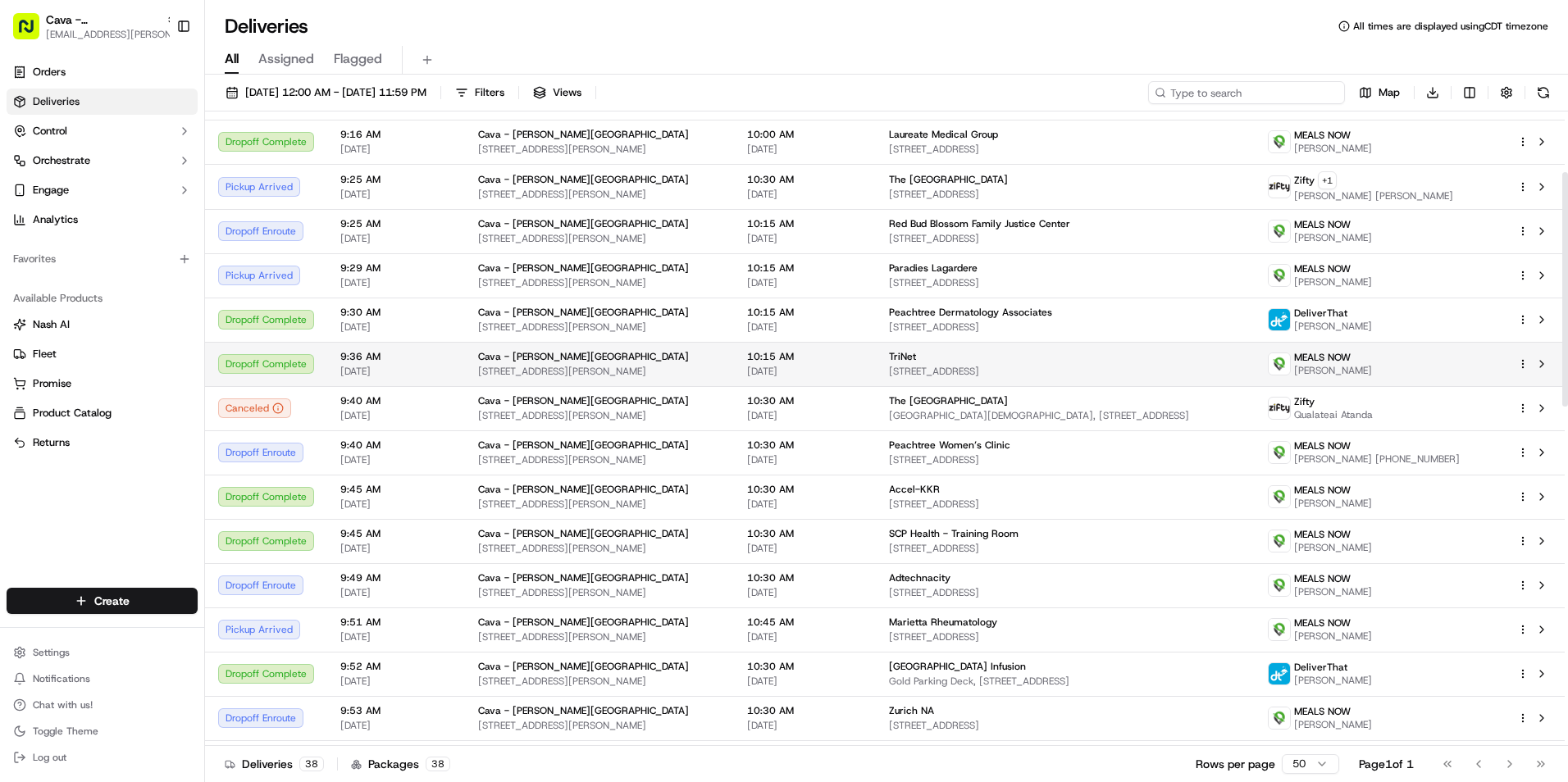
scroll to position [164, 0]
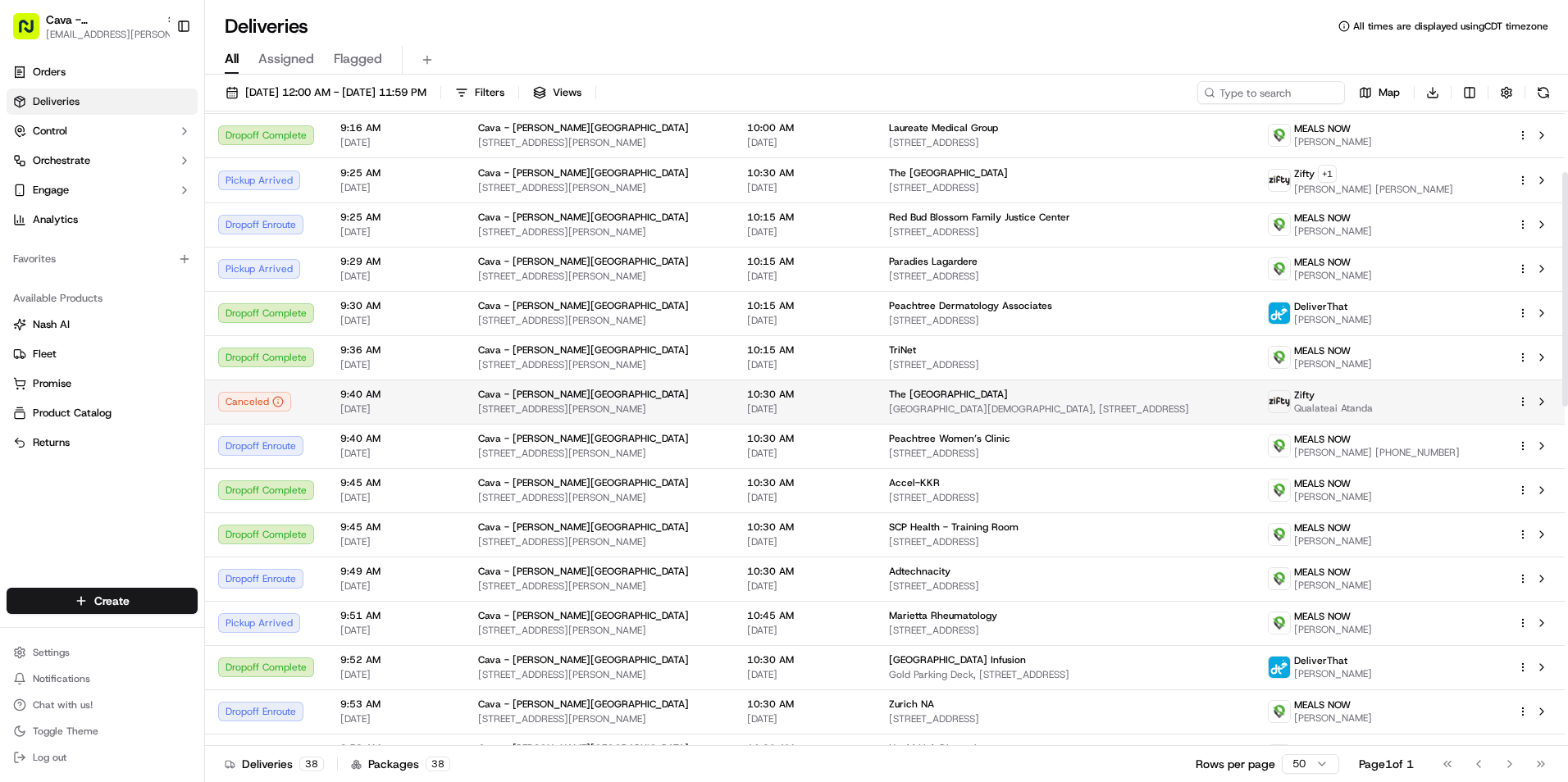
click at [953, 398] on span "The [GEOGRAPHIC_DATA]" at bounding box center [949, 395] width 119 height 13
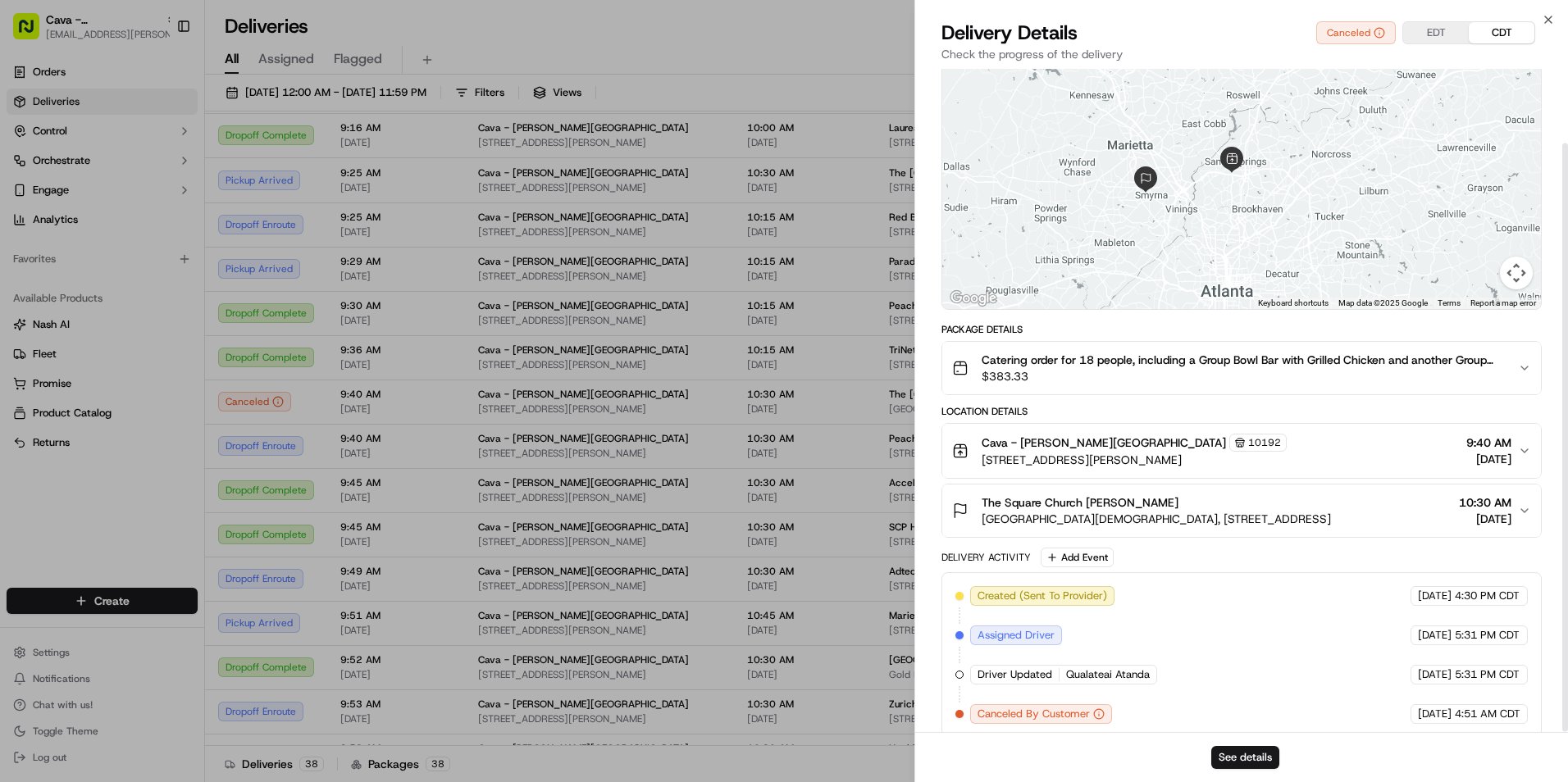
scroll to position [85, 0]
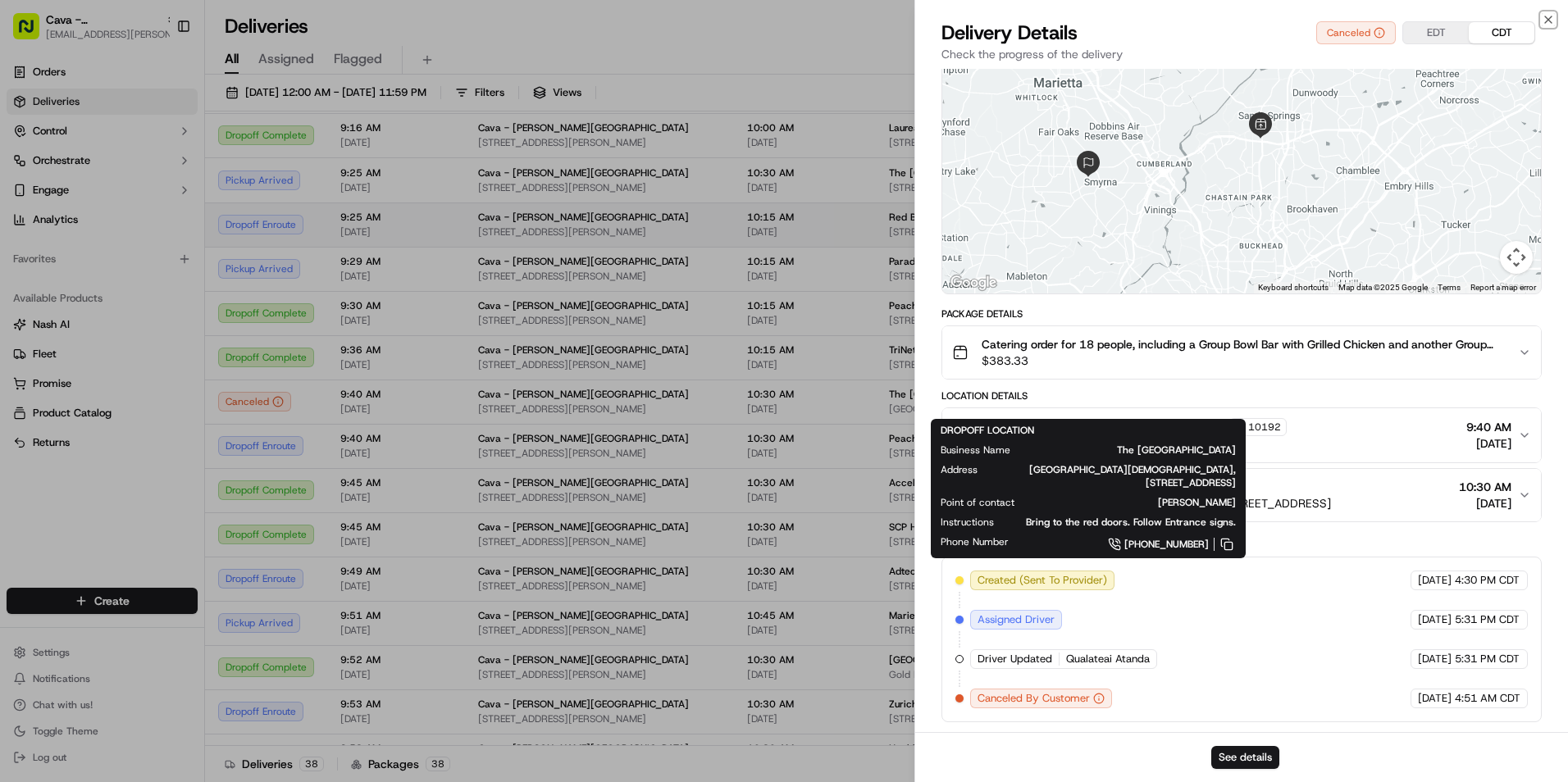
drag, startPoint x: 1544, startPoint y: 17, endPoint x: 799, endPoint y: 210, distance: 769.6
click at [1544, 17] on icon "button" at bounding box center [1549, 20] width 13 height 13
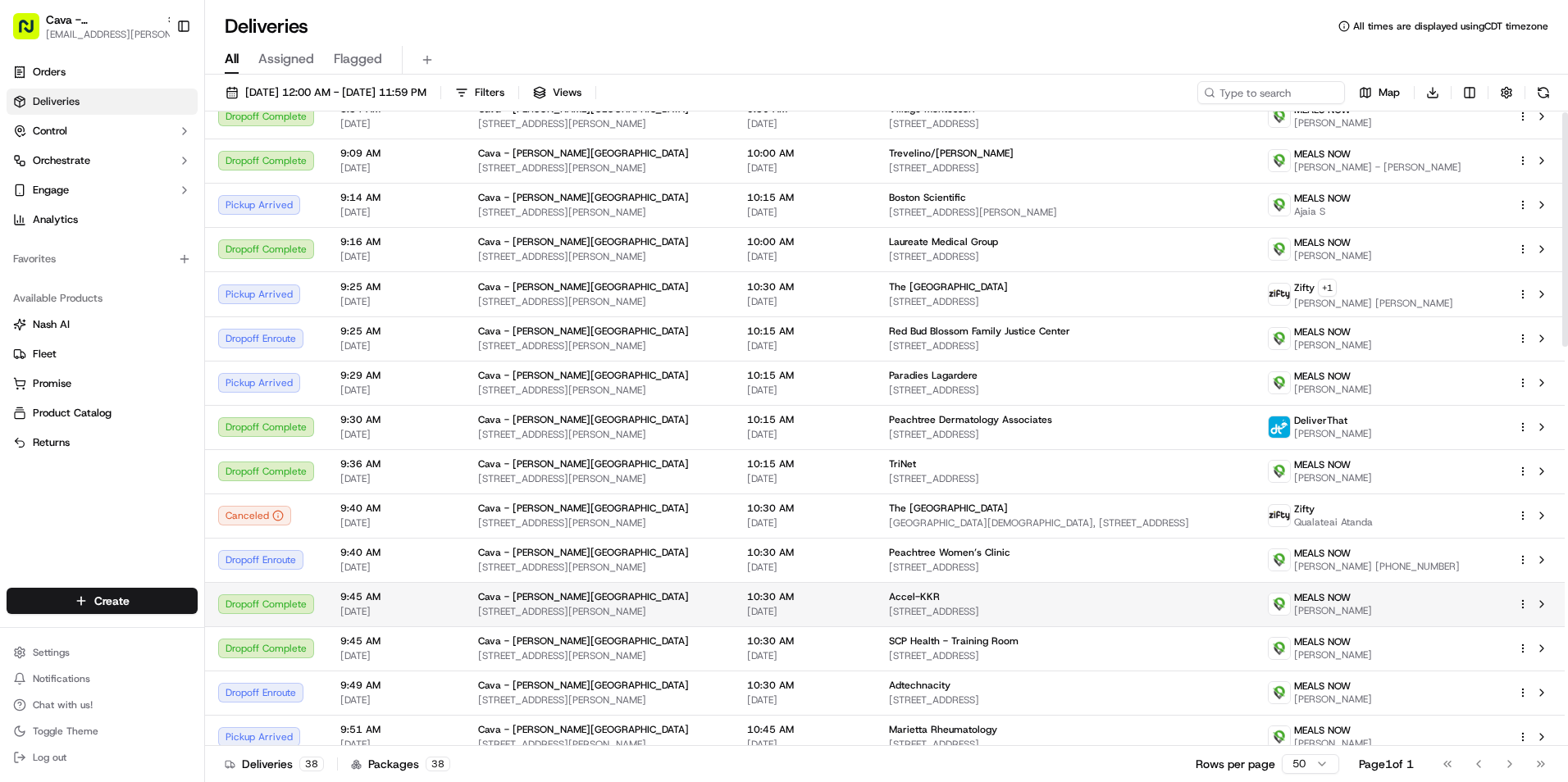
scroll to position [0, 0]
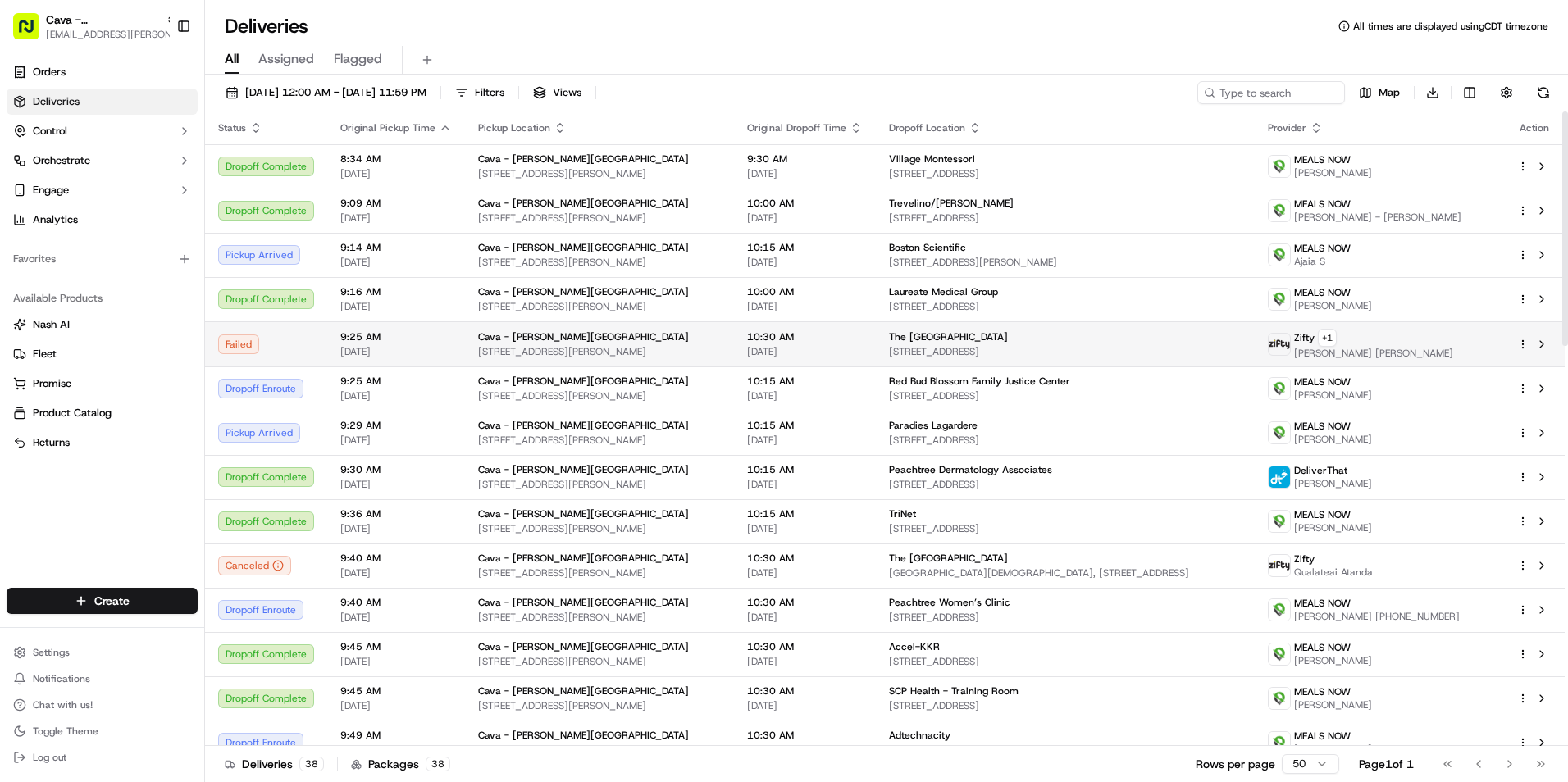
click at [537, 326] on td "Cava - Sandy Springs 5840 Roswell Rd, Sandy Springs, GA 30328, US" at bounding box center [599, 344] width 269 height 45
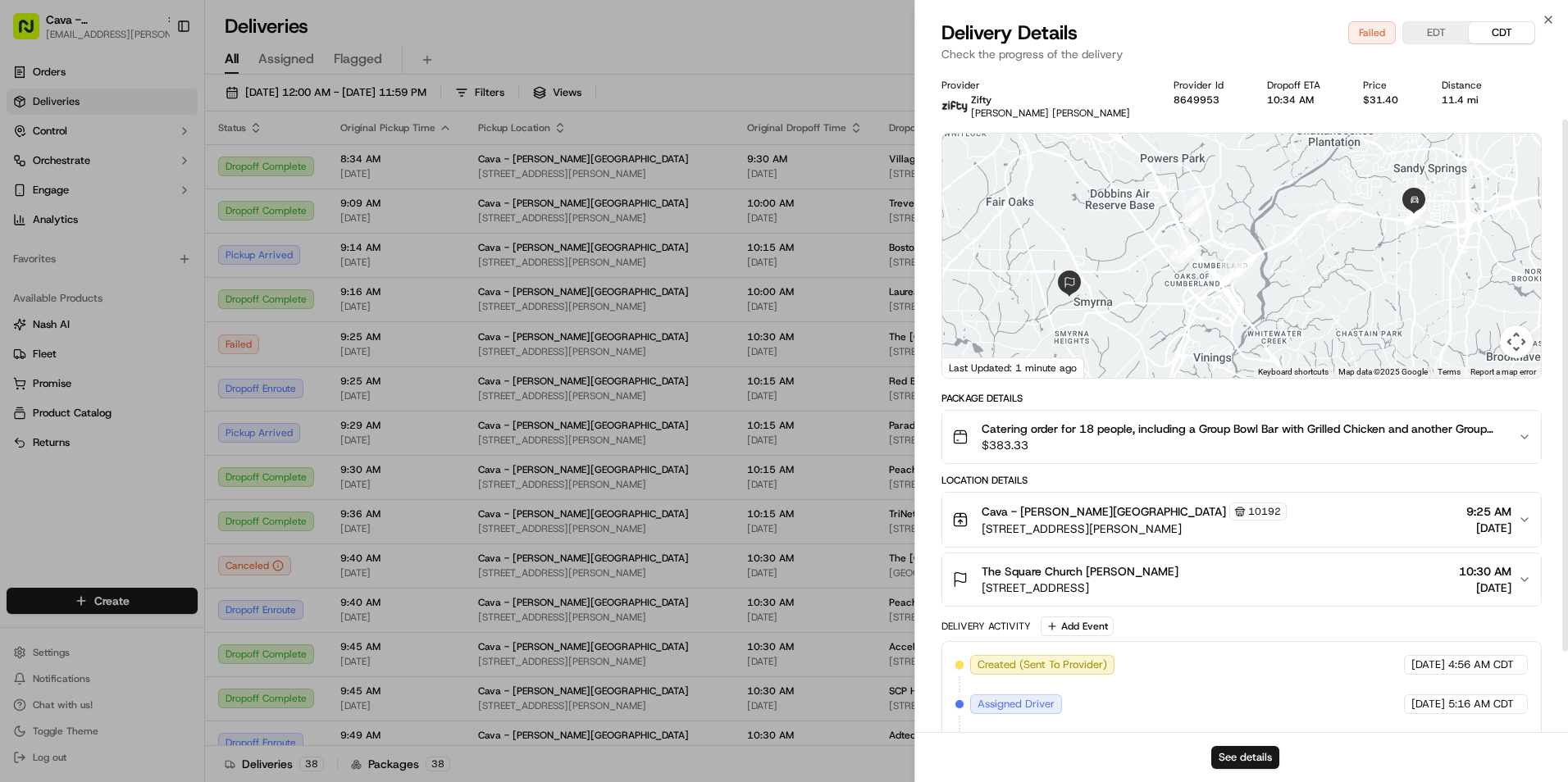
scroll to position [163, 0]
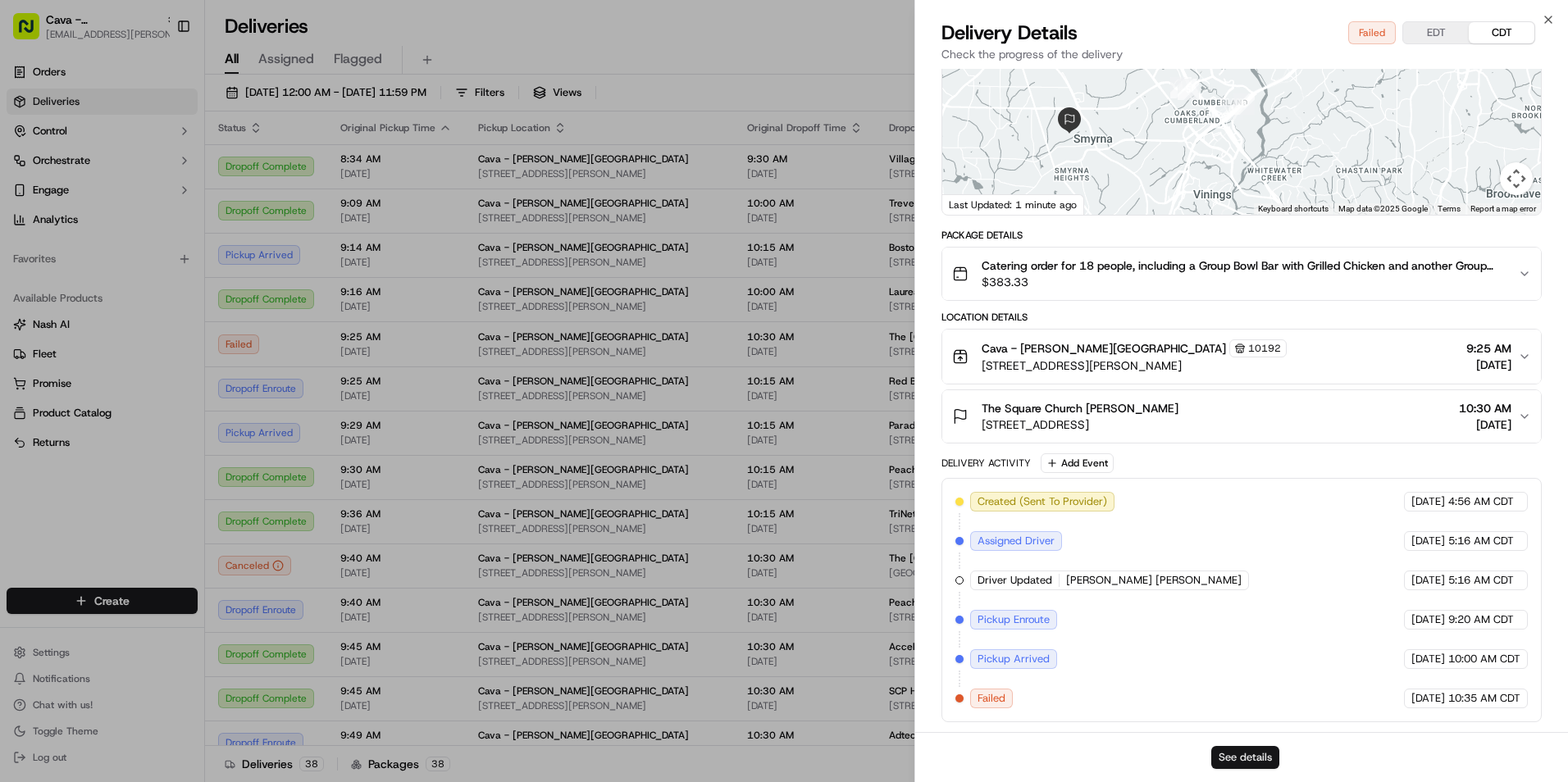
click at [1262, 761] on button "See details" at bounding box center [1245, 757] width 68 height 23
click at [1435, 36] on button "EDT" at bounding box center [1436, 32] width 66 height 21
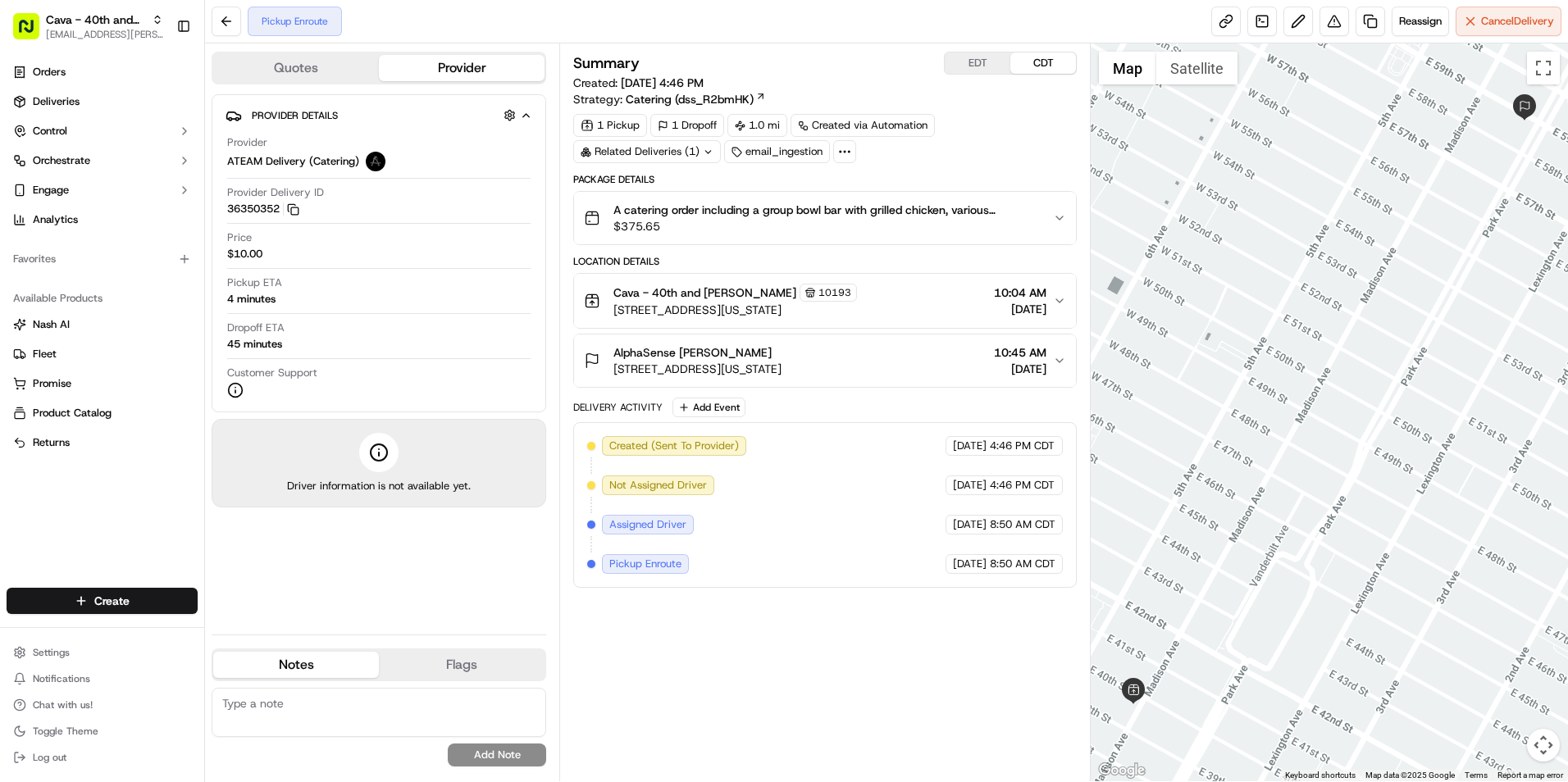
click at [781, 354] on div "AlphaSense [PERSON_NAME]" at bounding box center [697, 353] width 168 height 17
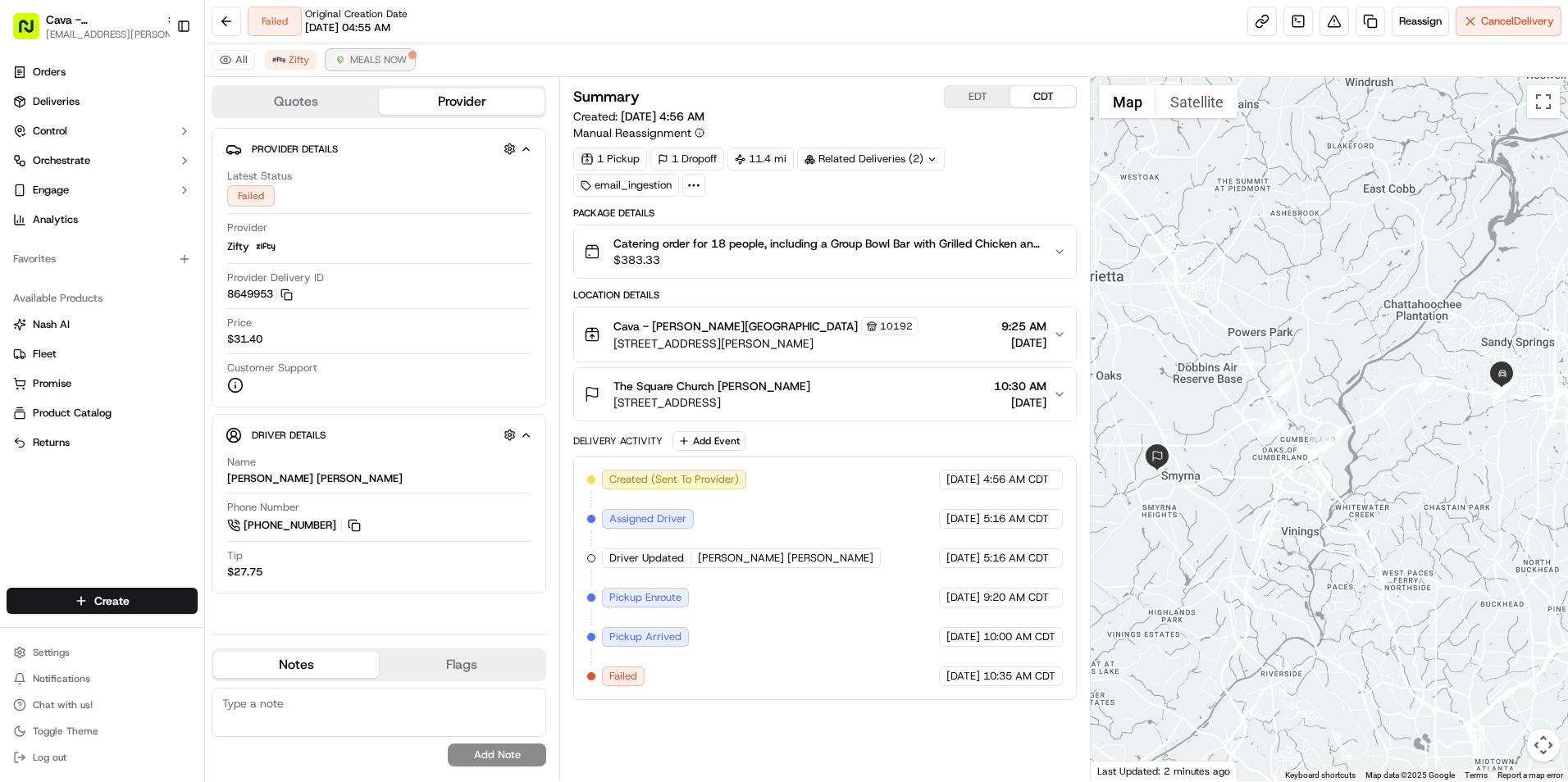
click at [346, 59] on button "MEALS NOW" at bounding box center [370, 60] width 87 height 19
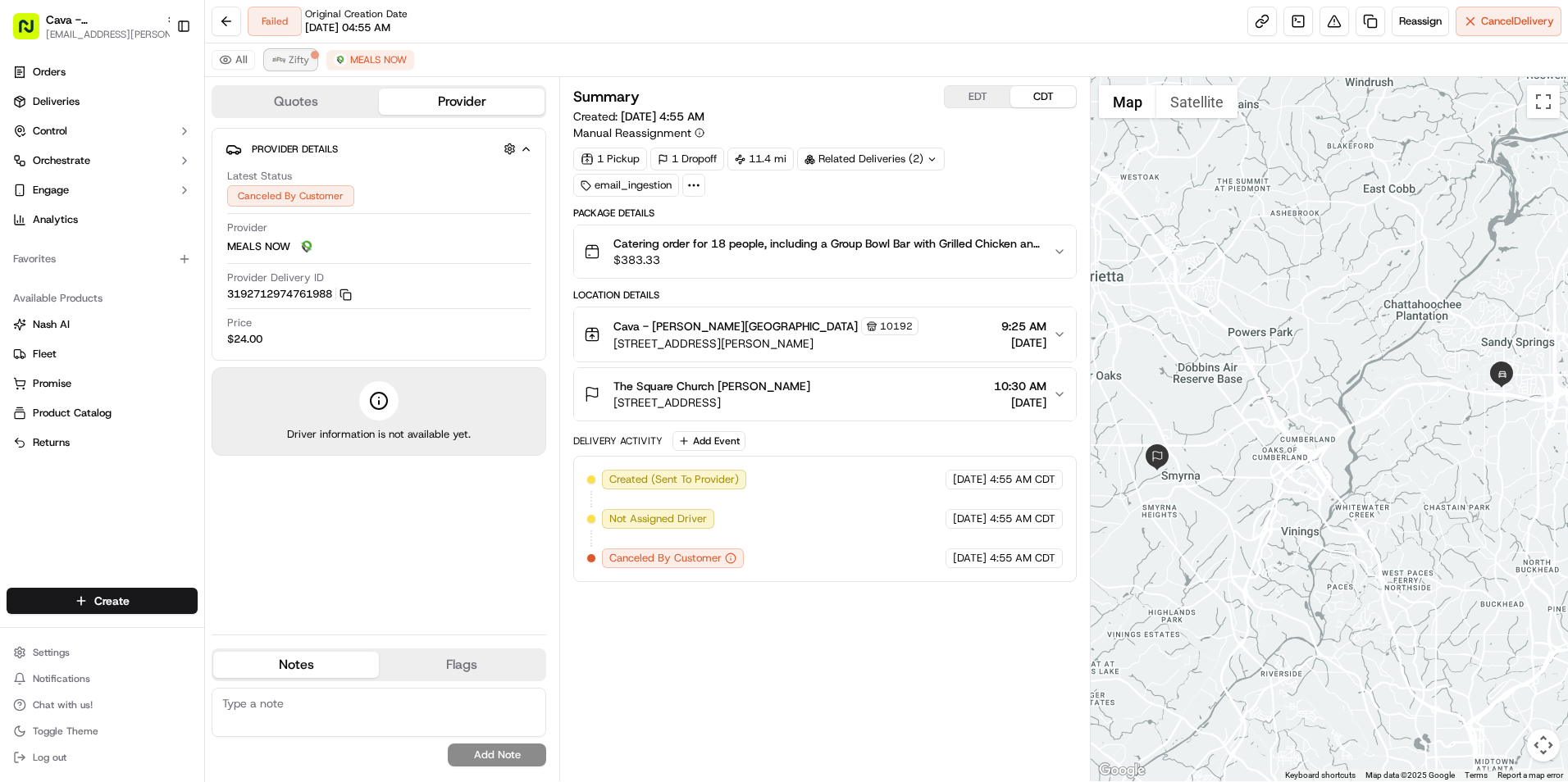
click at [292, 64] on span "Zifty" at bounding box center [299, 60] width 20 height 13
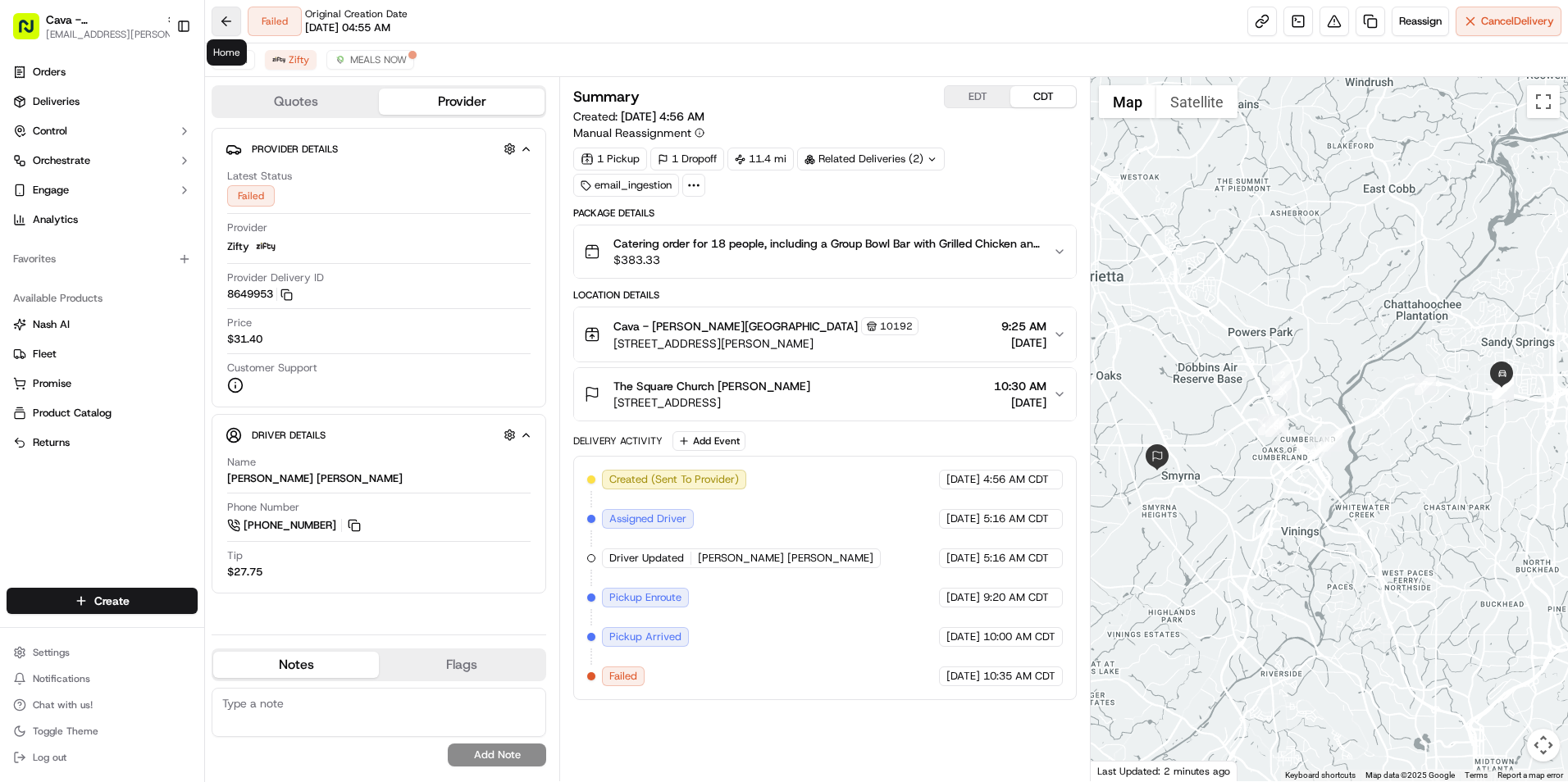
click at [227, 18] on button at bounding box center [226, 21] width 29 height 29
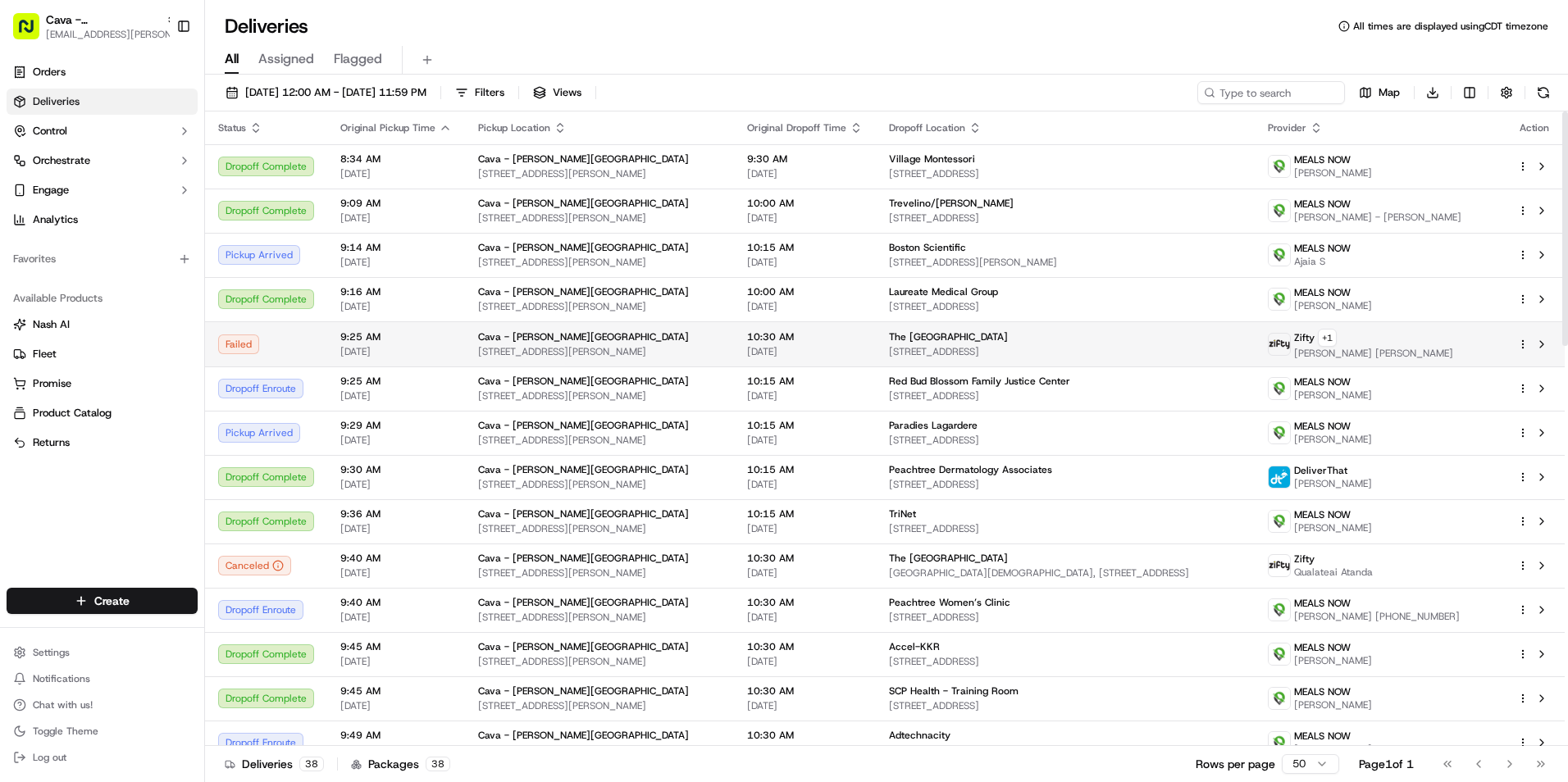
click at [925, 361] on td "[GEOGRAPHIC_DATA] [STREET_ADDRESS]" at bounding box center [1066, 344] width 380 height 45
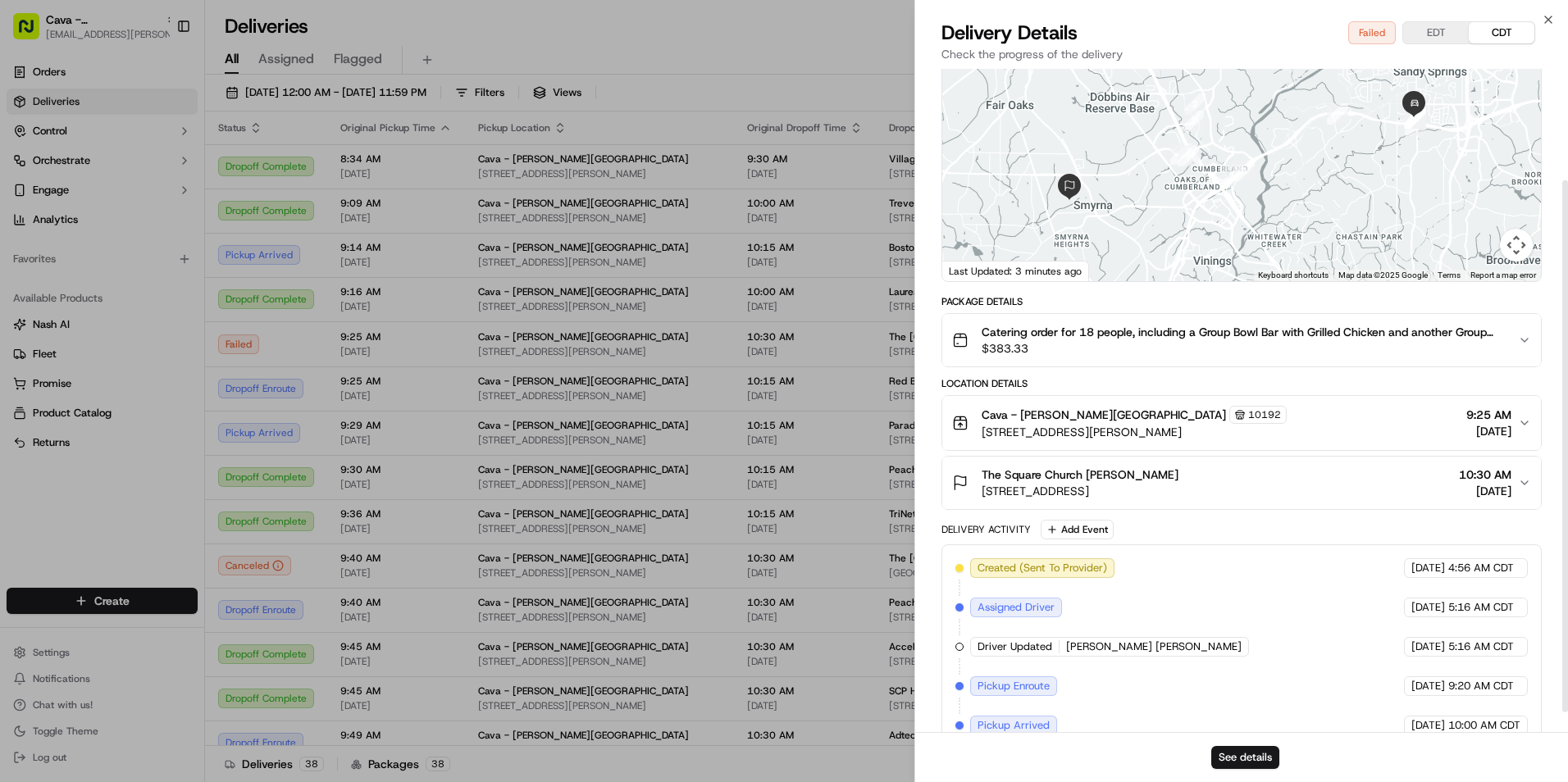
scroll to position [163, 0]
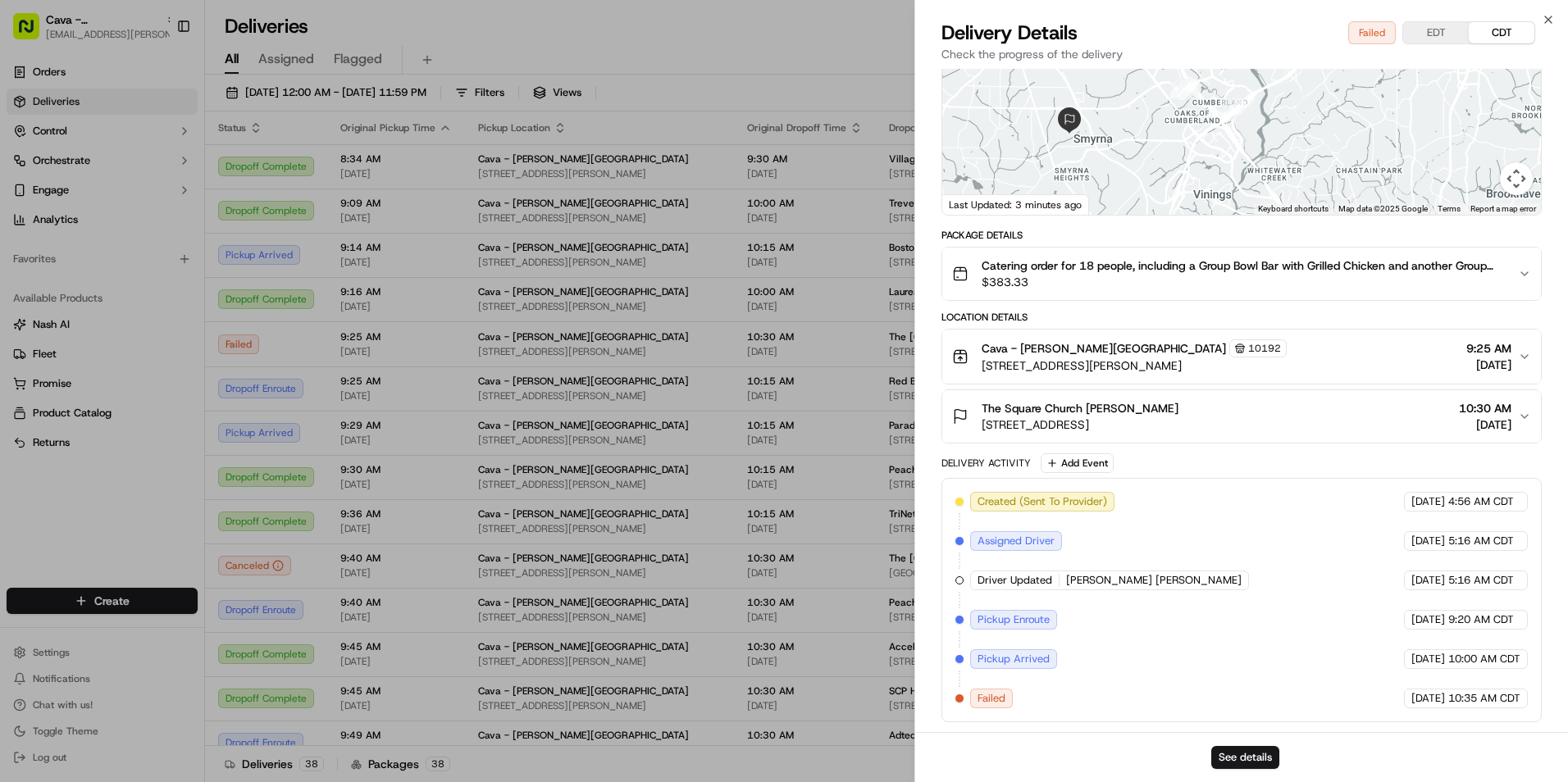
drag, startPoint x: 1214, startPoint y: 424, endPoint x: 982, endPoint y: 429, distance: 232.1
click at [982, 429] on div "The Square Church [PERSON_NAME] [STREET_ADDRESS][PERSON_NAME] 10:30 AM [DATE]" at bounding box center [1235, 416] width 566 height 33
copy span "[STREET_ADDRESS]"
